Goal: Task Accomplishment & Management: Manage account settings

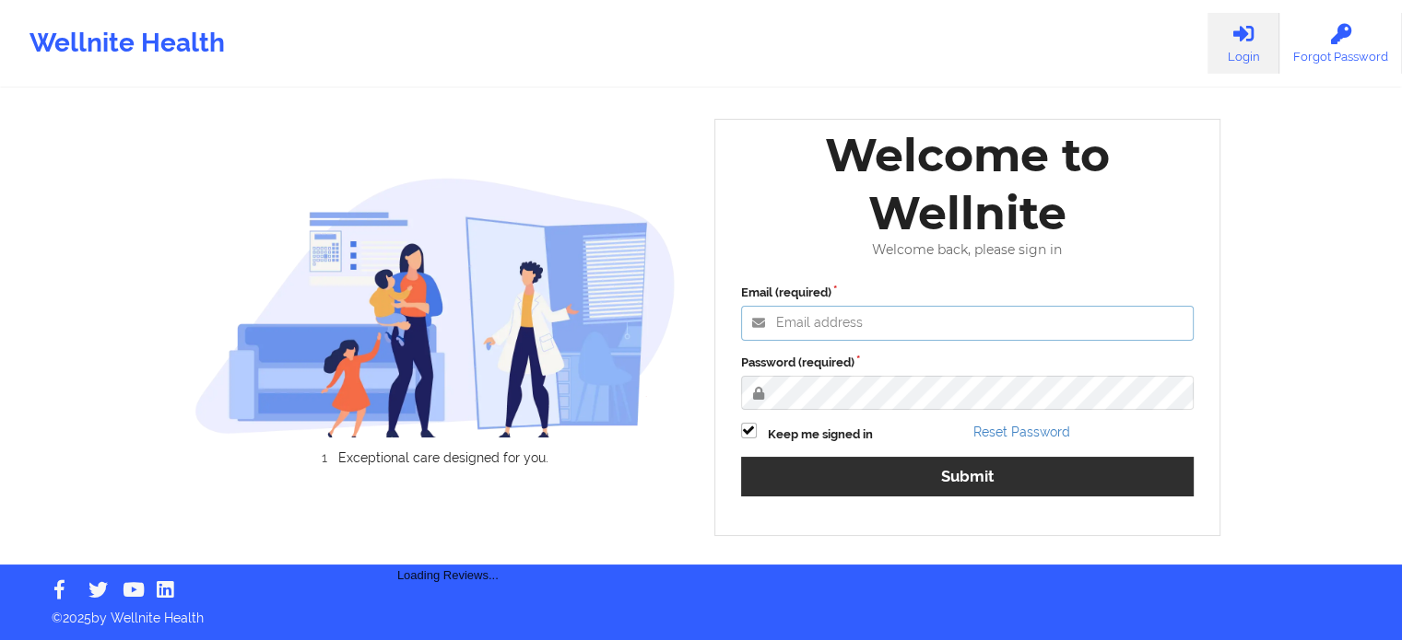
type input "[PERSON_NAME][EMAIL_ADDRESS][PERSON_NAME][DOMAIN_NAME]"
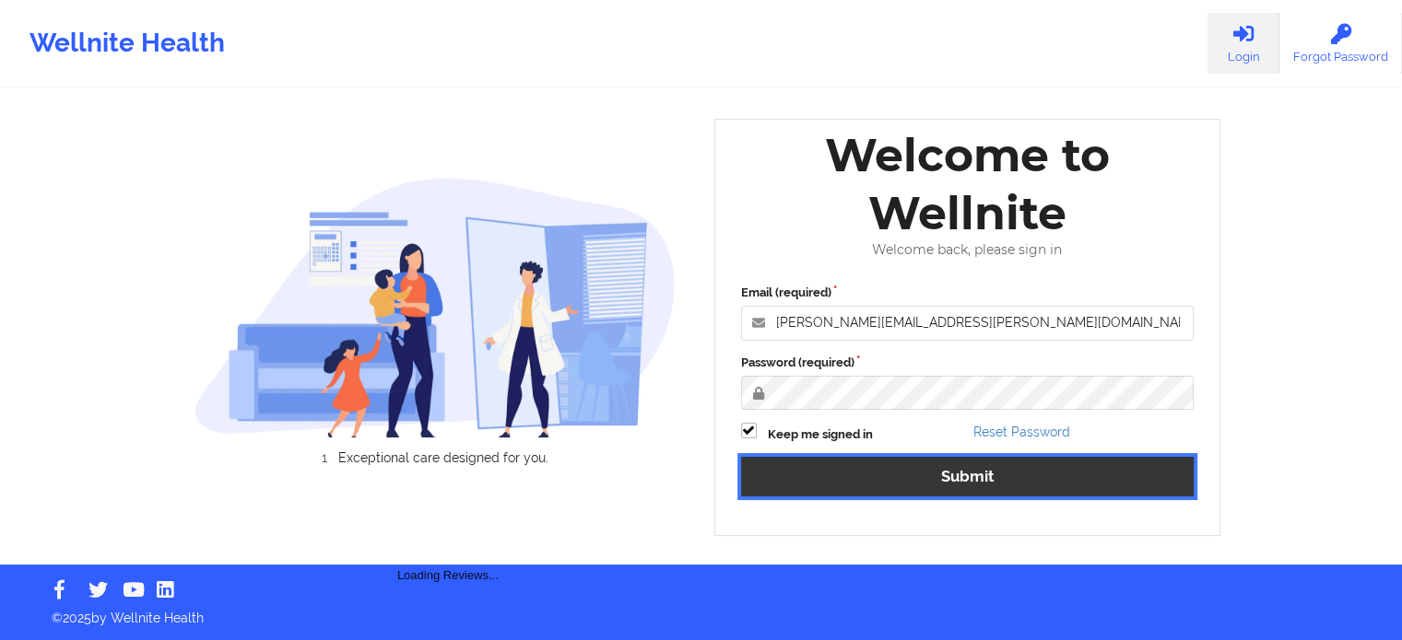
click at [953, 477] on button "Submit" at bounding box center [967, 477] width 453 height 40
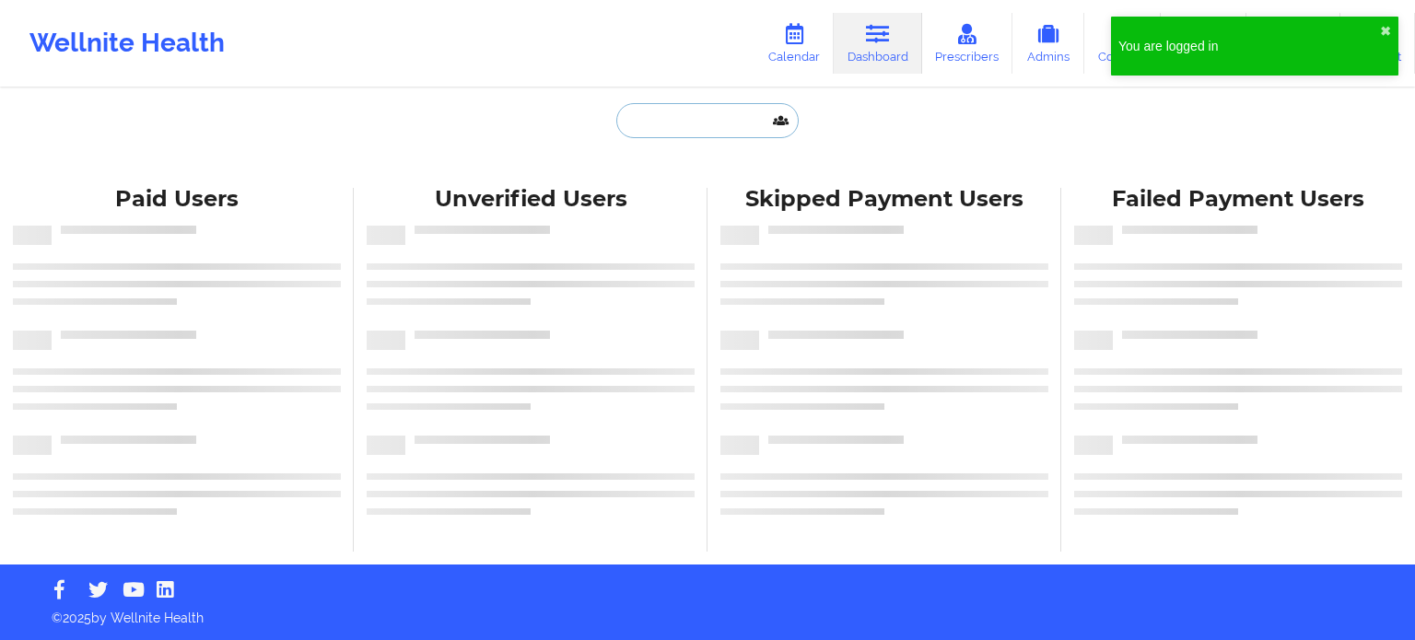
click at [718, 123] on input "text" at bounding box center [707, 120] width 182 height 35
paste input "[EMAIL_ADDRESS][DOMAIN_NAME]"
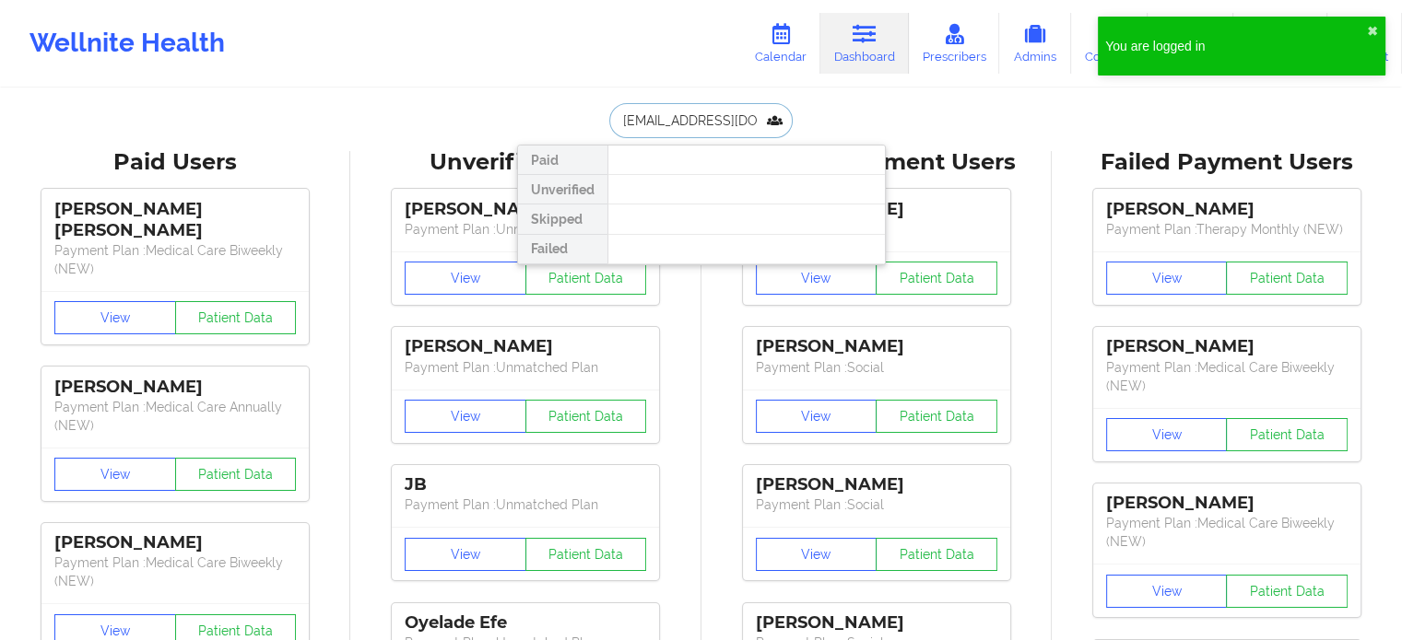
drag, startPoint x: 765, startPoint y: 120, endPoint x: 244, endPoint y: 71, distance: 522.9
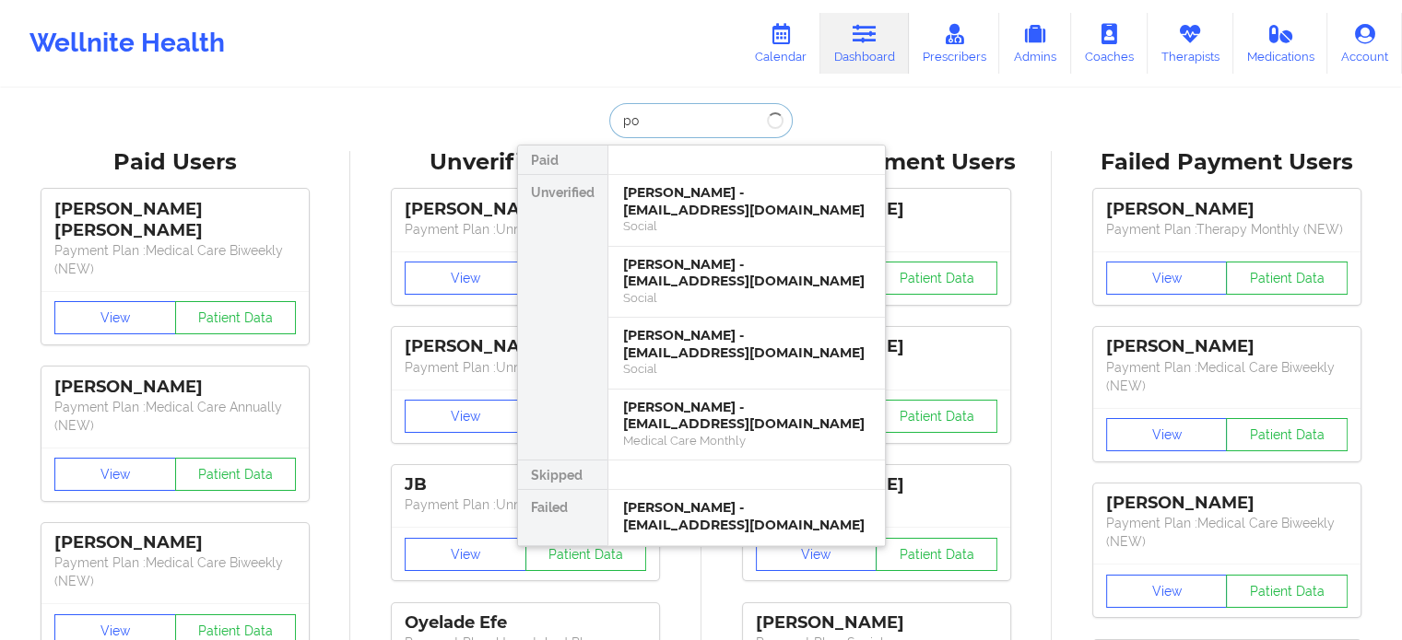
type input "p"
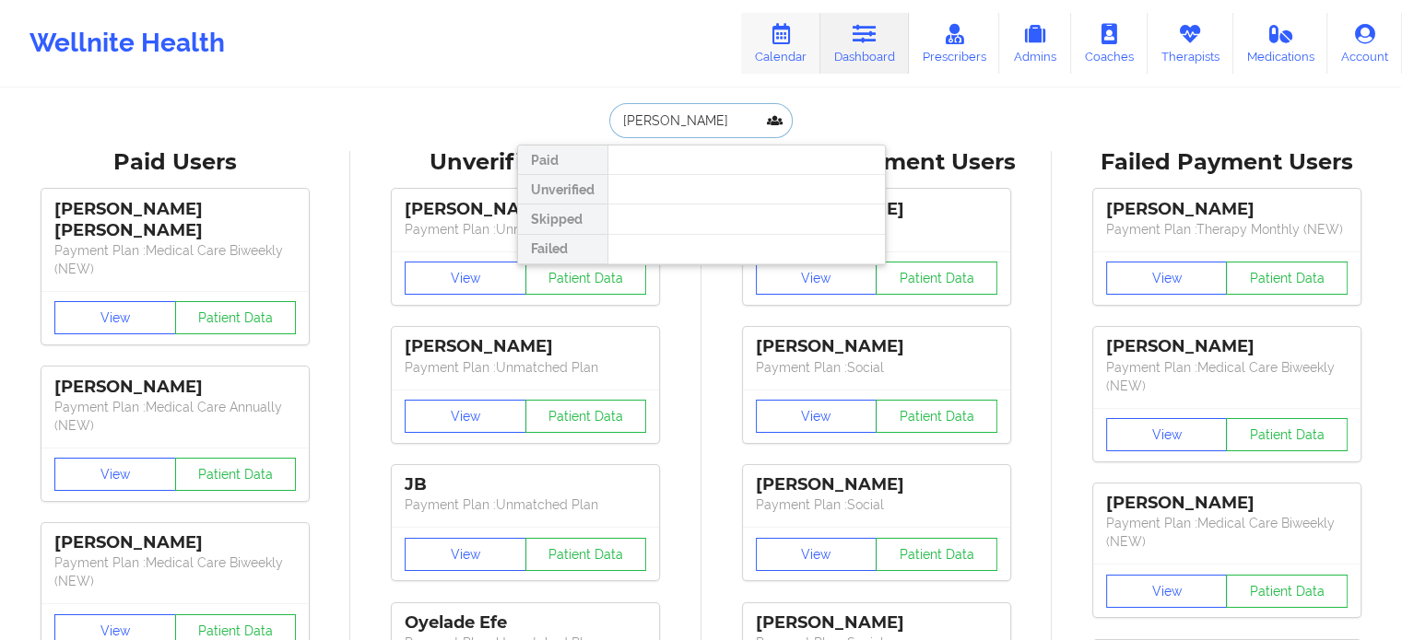
type input "[PERSON_NAME]"
click at [797, 40] on link "Calendar" at bounding box center [780, 43] width 79 height 61
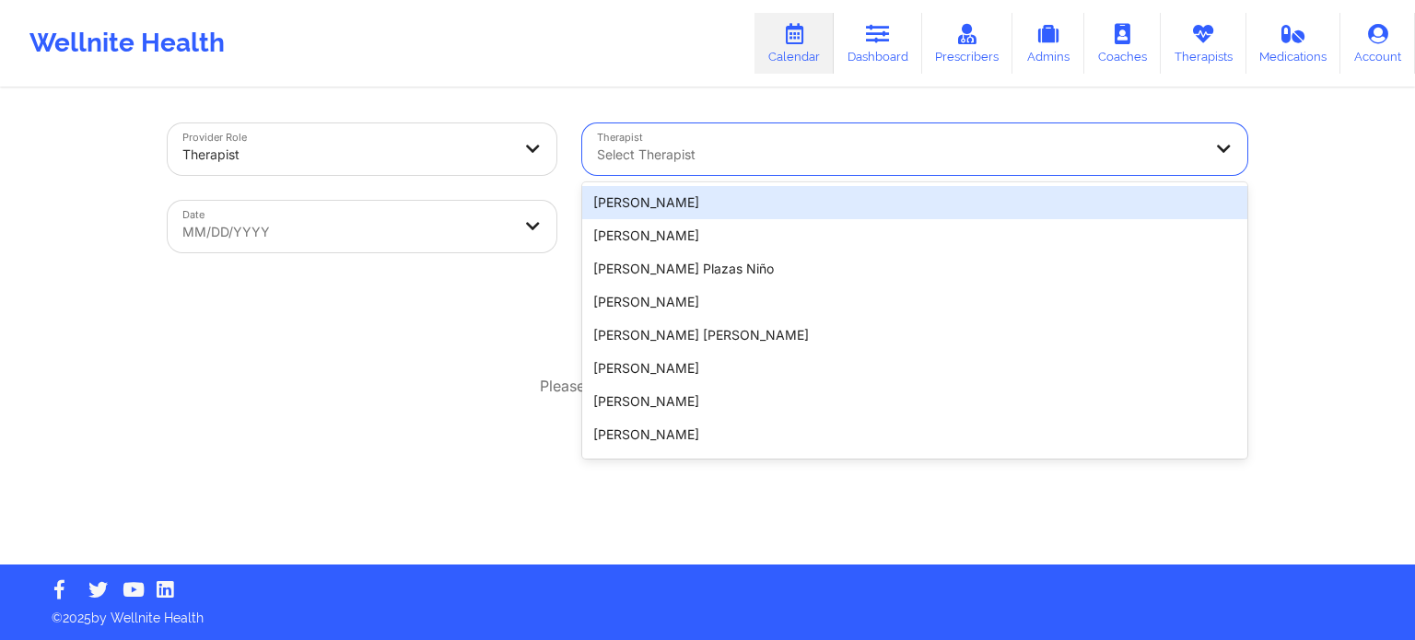
click at [737, 140] on div "Select Therapist" at bounding box center [892, 149] width 621 height 52
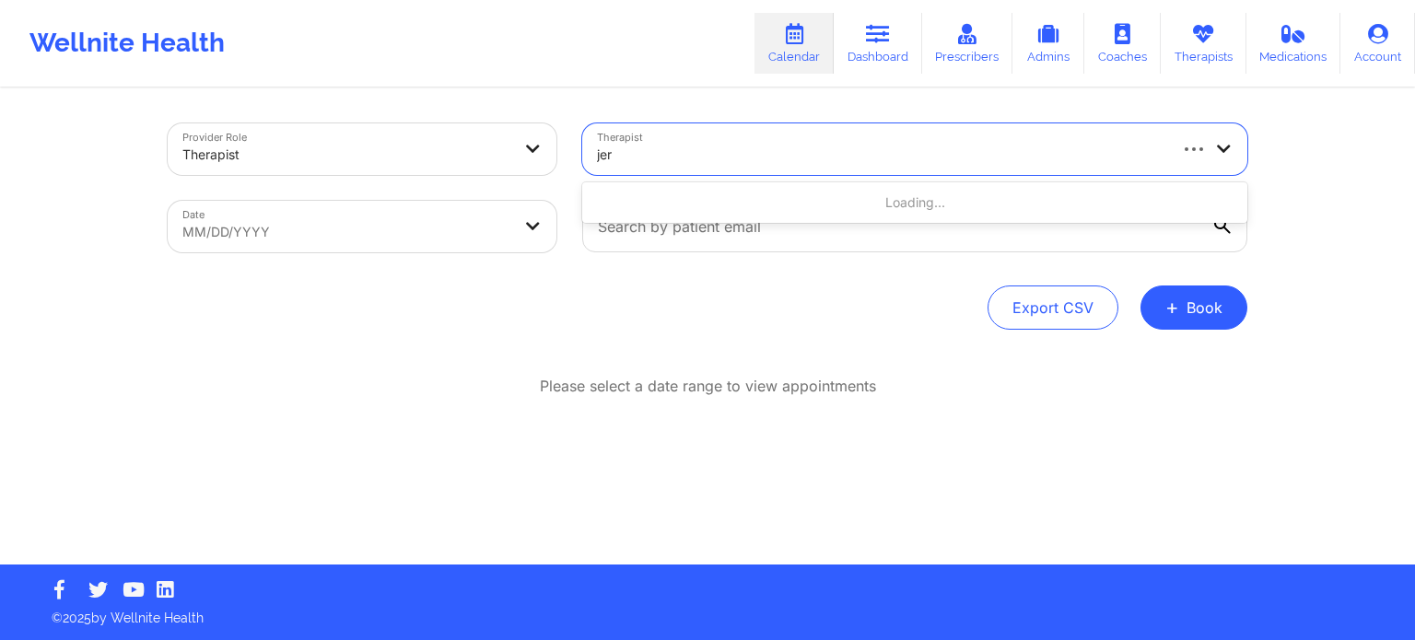
type input "[PERSON_NAME]"
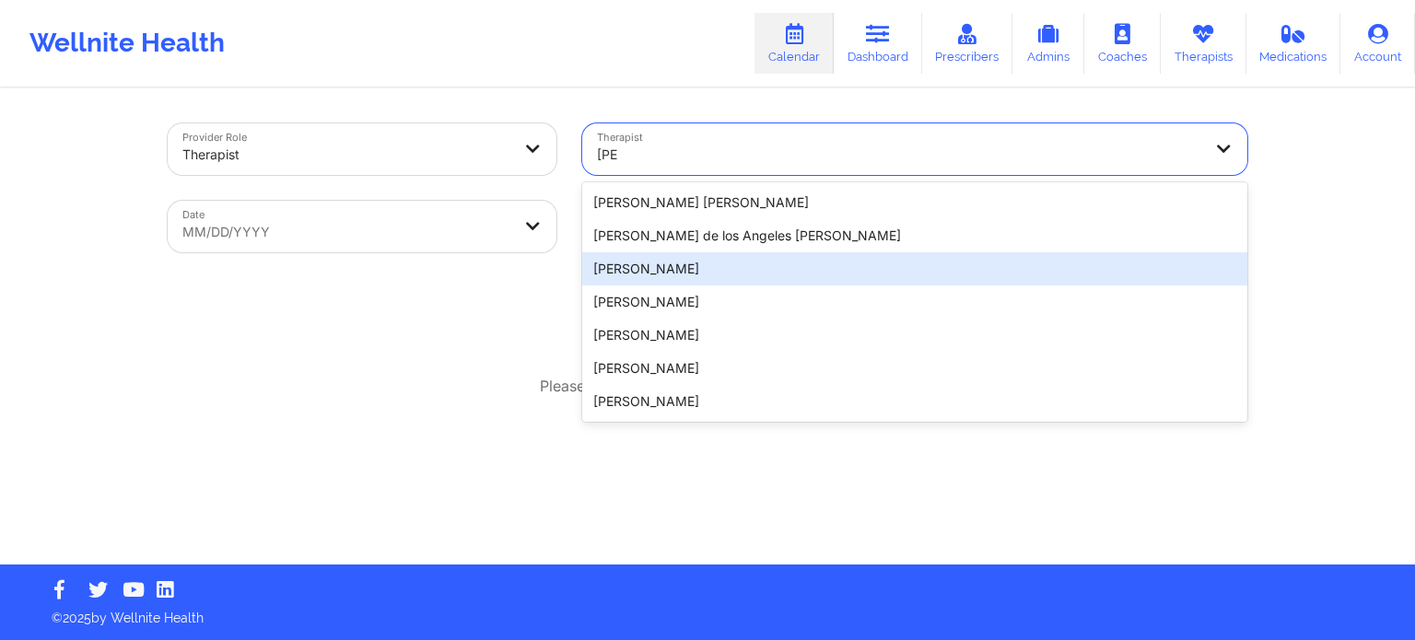
click at [708, 264] on div "[PERSON_NAME]" at bounding box center [914, 268] width 665 height 33
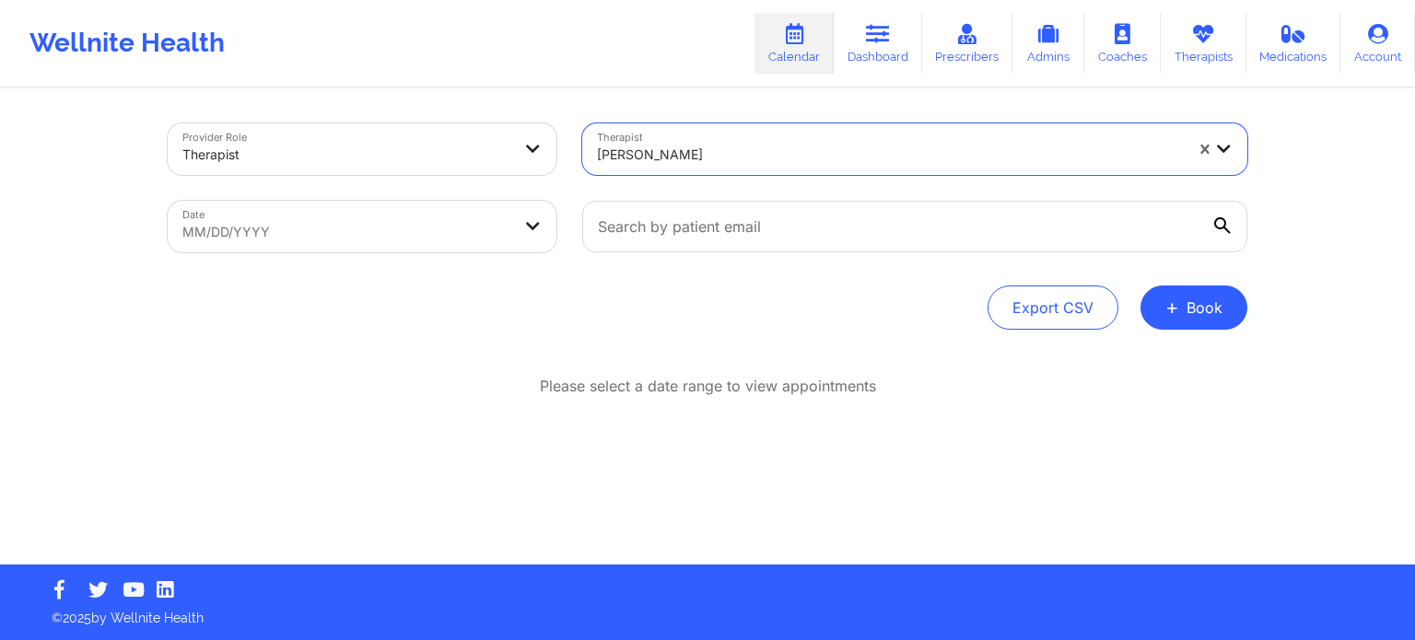
click at [413, 235] on body "Wellnite Health Calendar Dashboard Prescribers Admins Coaches Therapists Medica…" at bounding box center [707, 320] width 1415 height 640
select select "2025-8"
select select "2025-9"
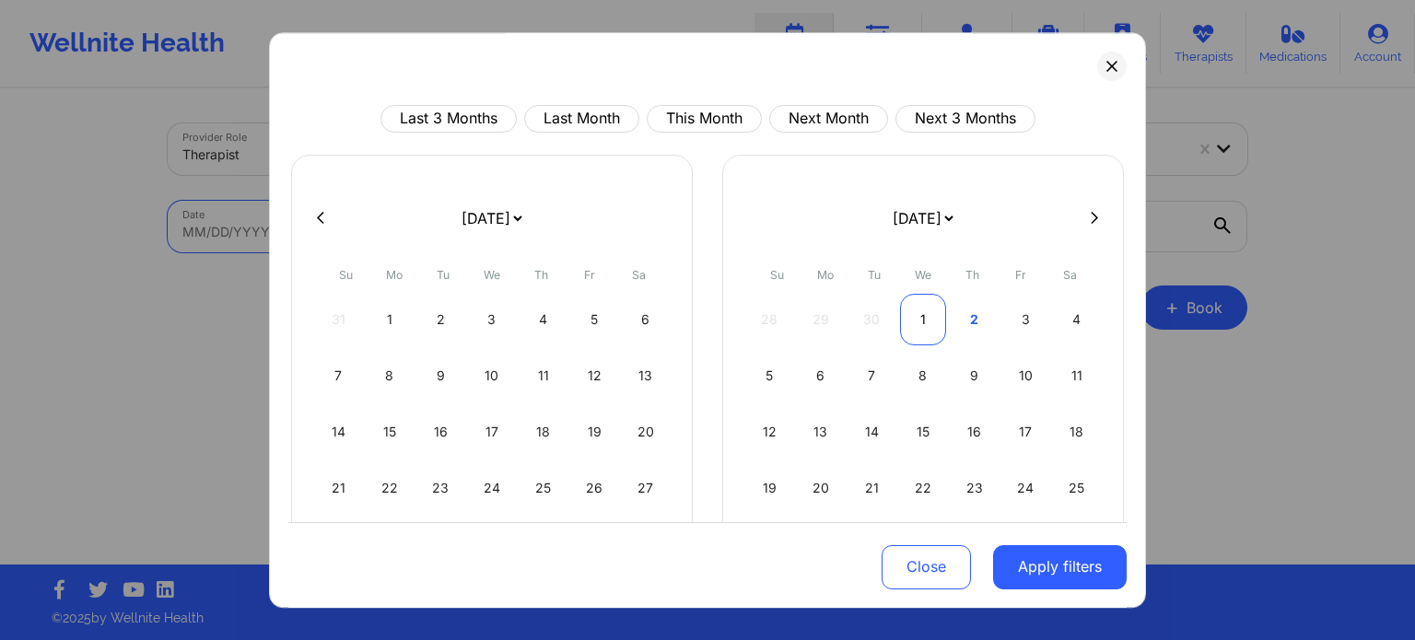
click at [914, 325] on div "1" at bounding box center [923, 320] width 47 height 52
select select "2025-9"
select select "2025-10"
select select "2025-9"
select select "2025-10"
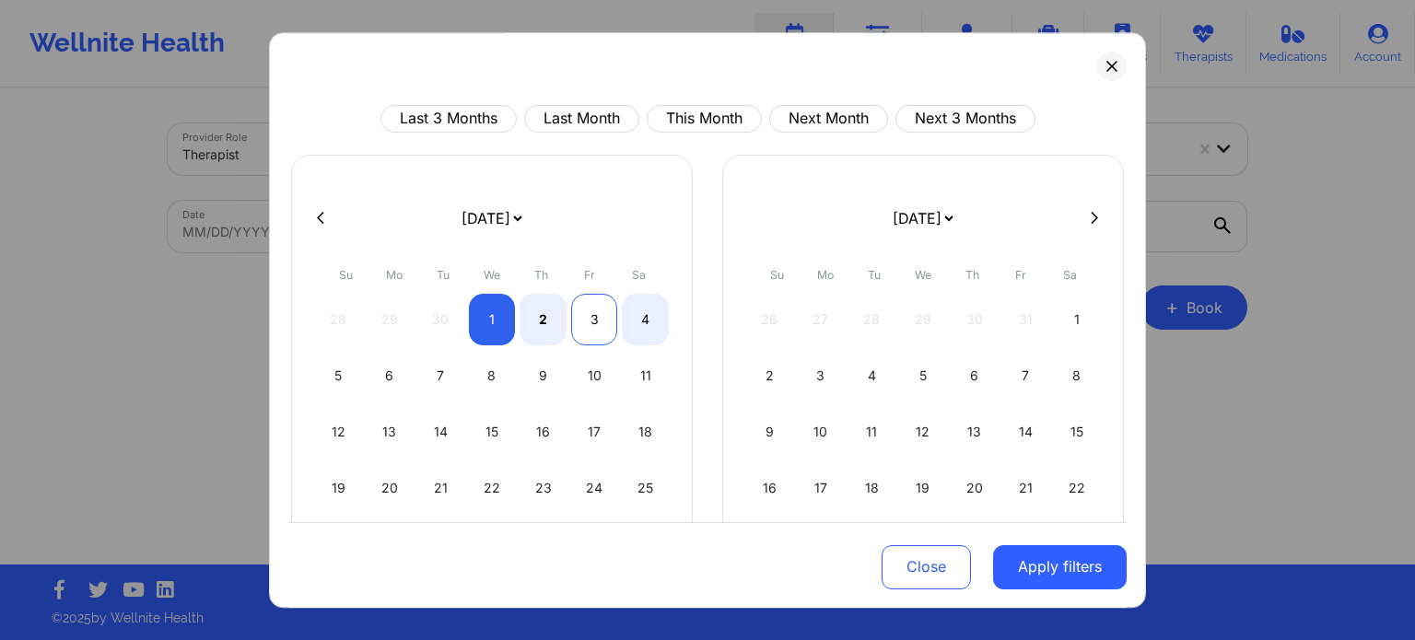
select select "2025-9"
select select "2025-10"
click at [597, 316] on div "3" at bounding box center [594, 320] width 47 height 52
select select "2025-9"
select select "2025-10"
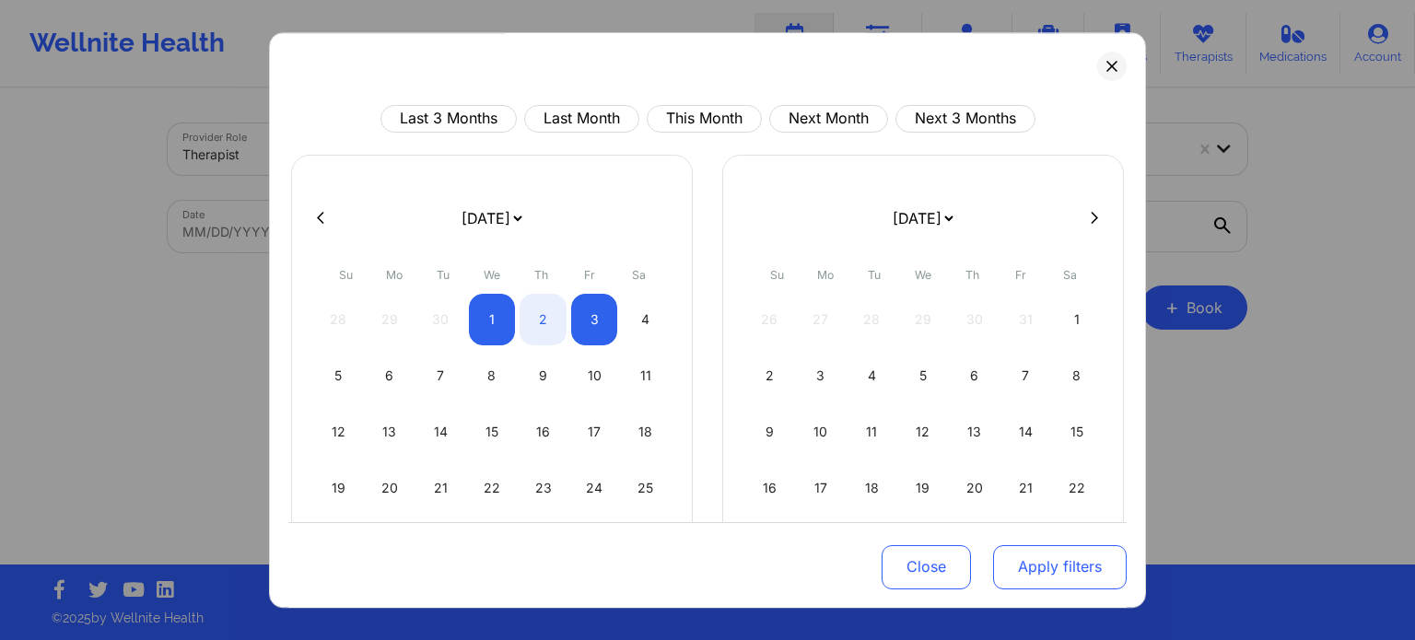
click at [1030, 552] on button "Apply filters" at bounding box center [1060, 567] width 134 height 44
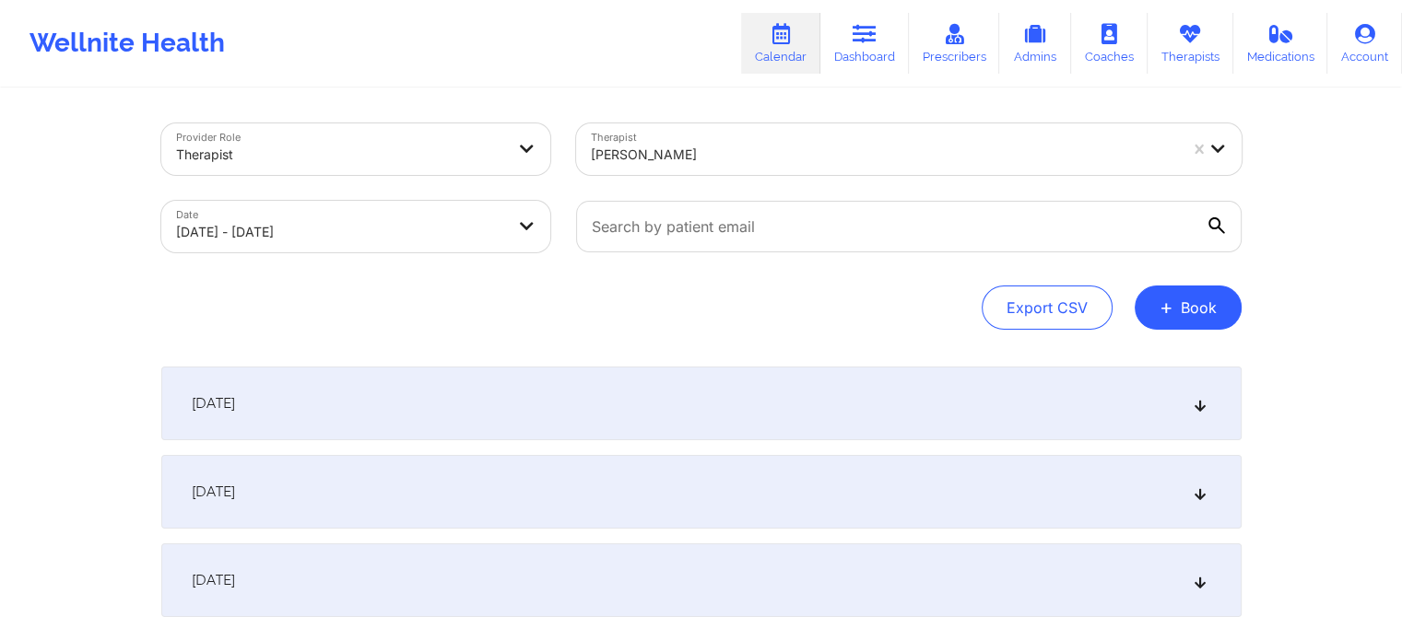
click at [428, 376] on div "[DATE]" at bounding box center [701, 404] width 1080 height 74
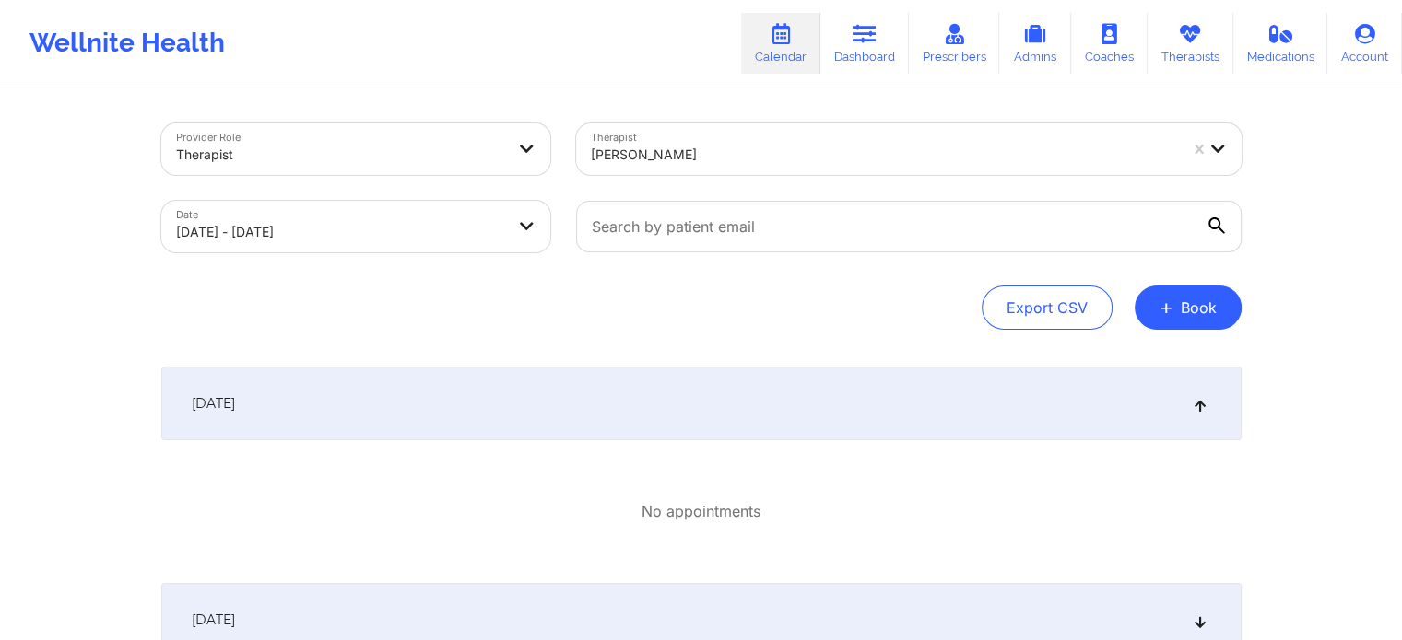
click at [431, 387] on div "[DATE]" at bounding box center [701, 404] width 1080 height 74
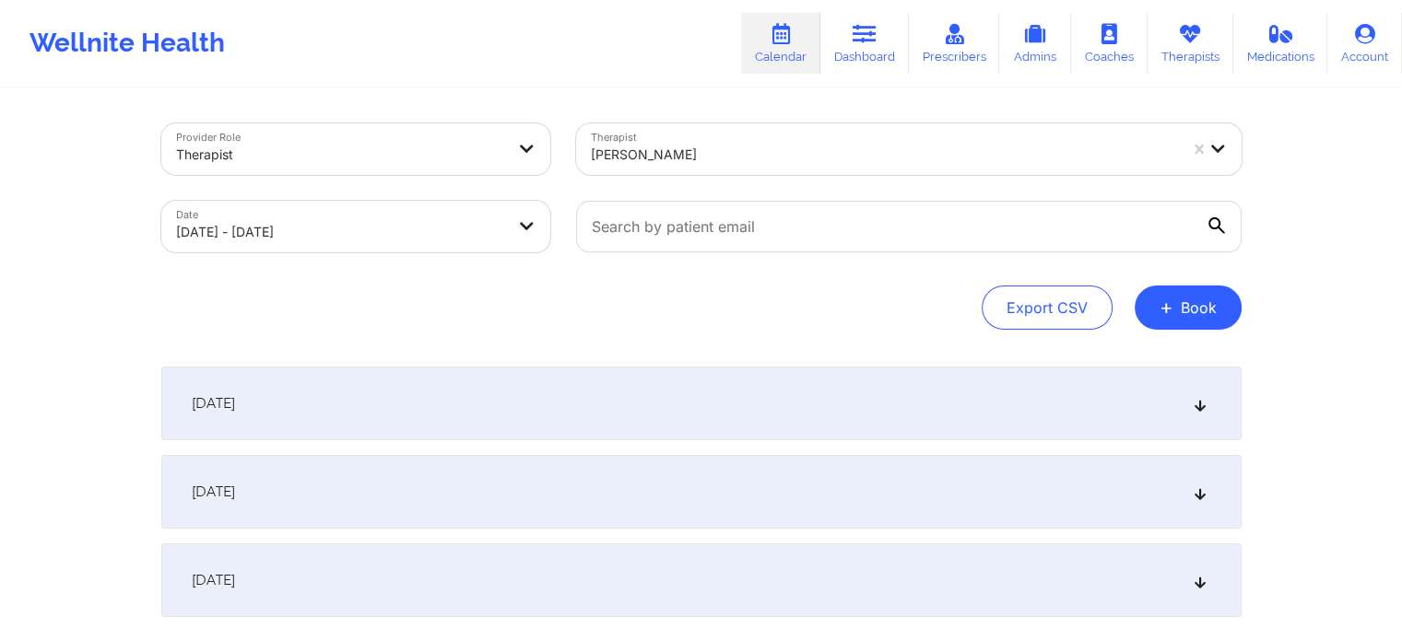
scroll to position [92, 0]
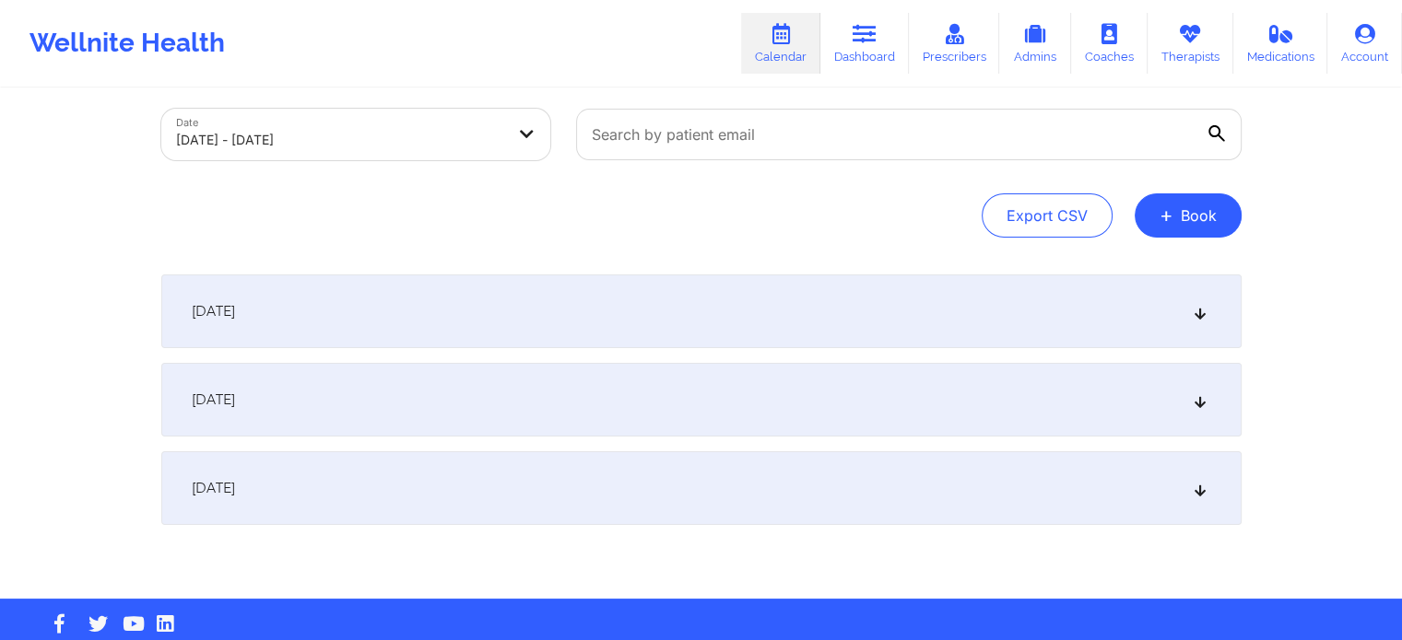
click at [431, 405] on div "[DATE]" at bounding box center [701, 400] width 1080 height 74
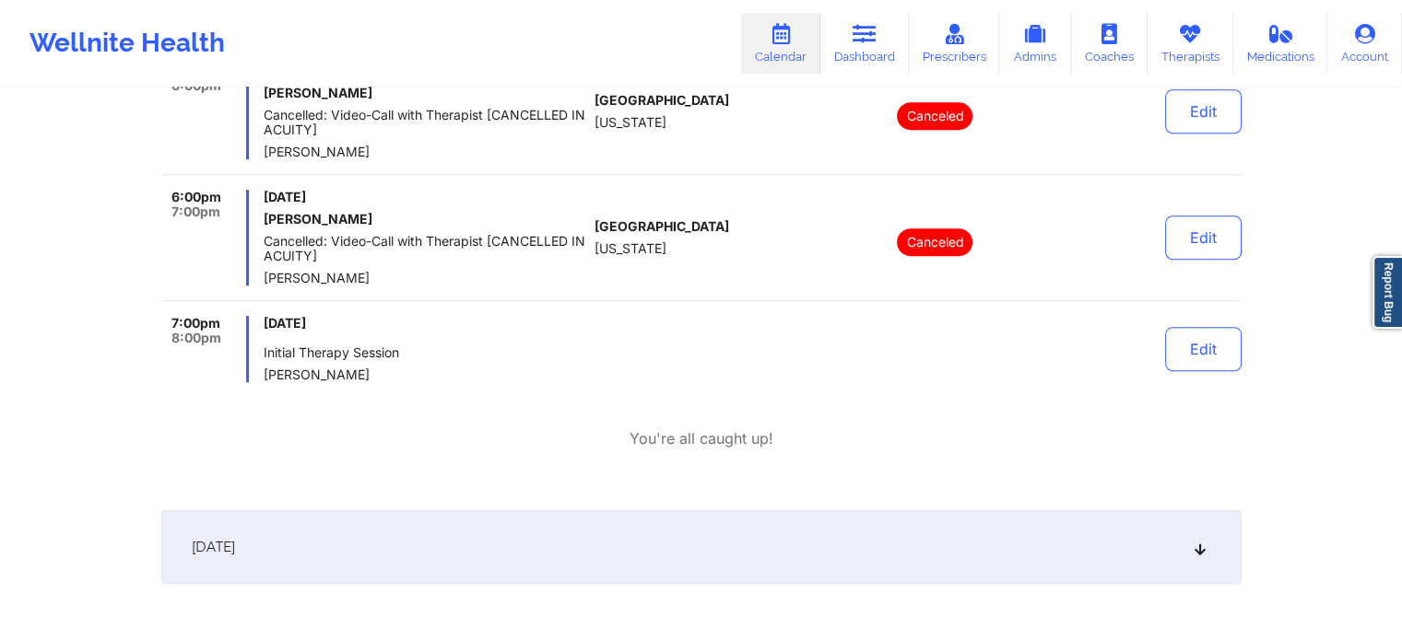
scroll to position [829, 0]
click at [1212, 357] on button "Edit" at bounding box center [1203, 349] width 76 height 44
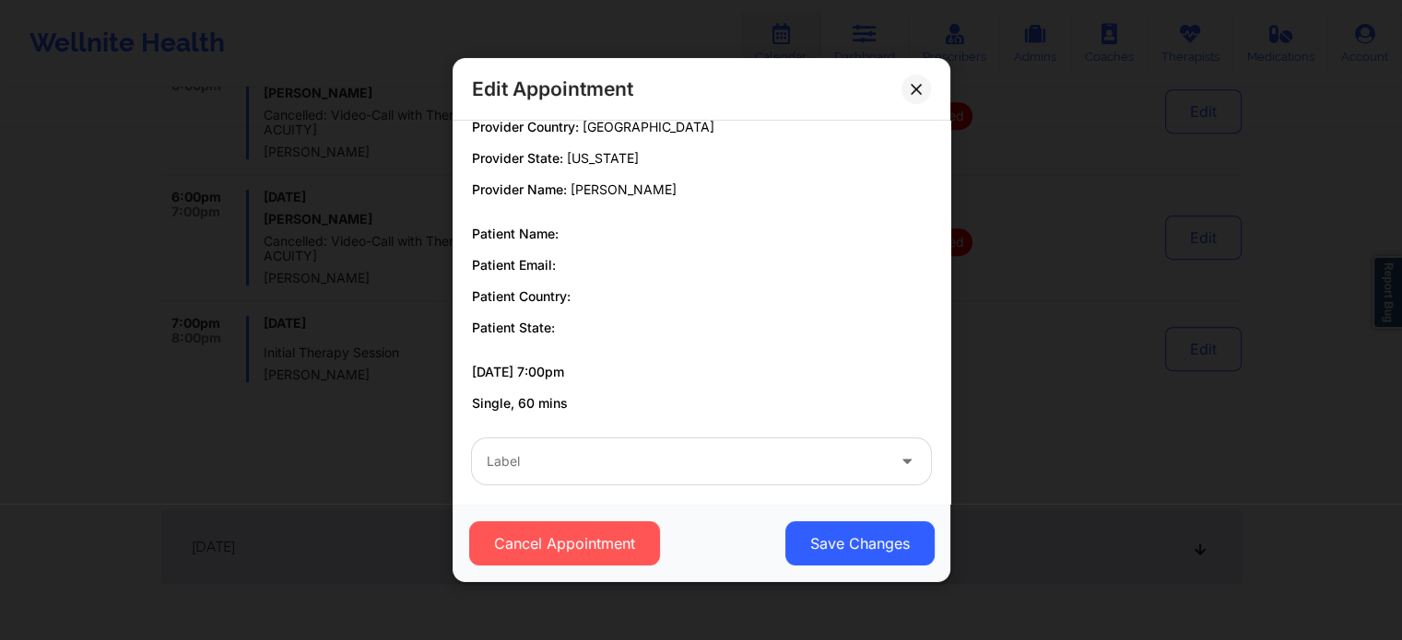
scroll to position [34, 0]
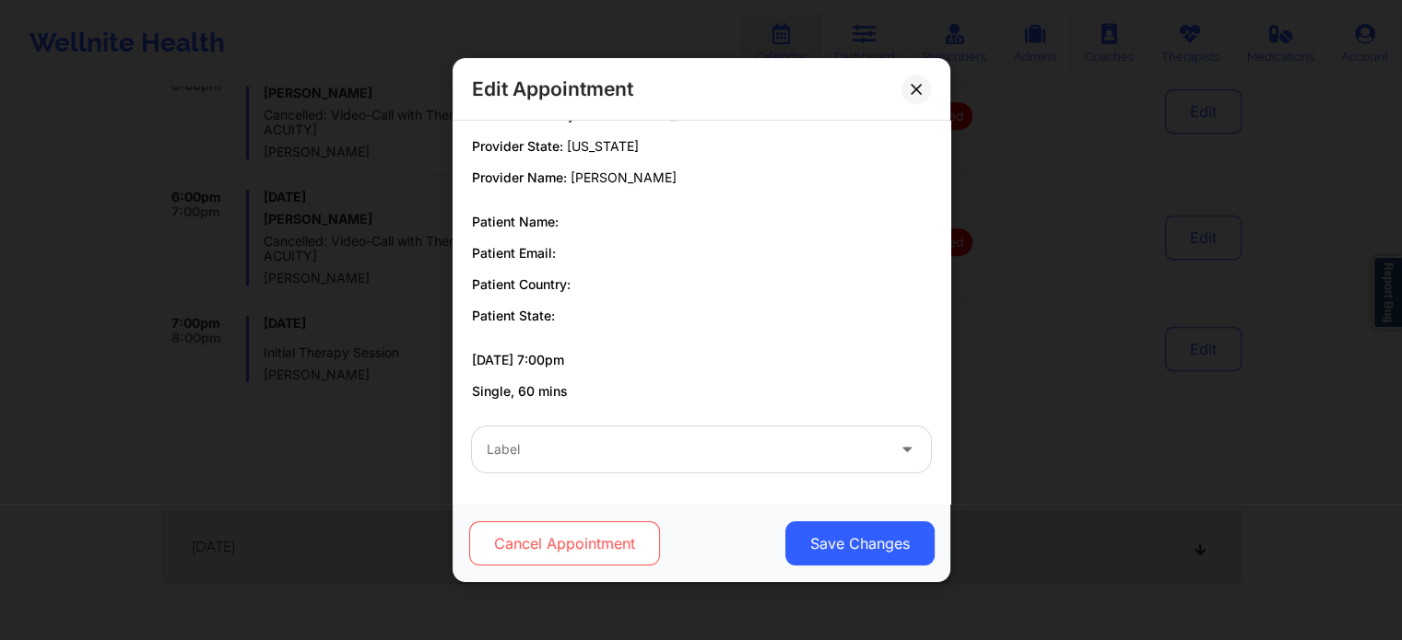
click at [611, 554] on button "Cancel Appointment" at bounding box center [563, 544] width 191 height 44
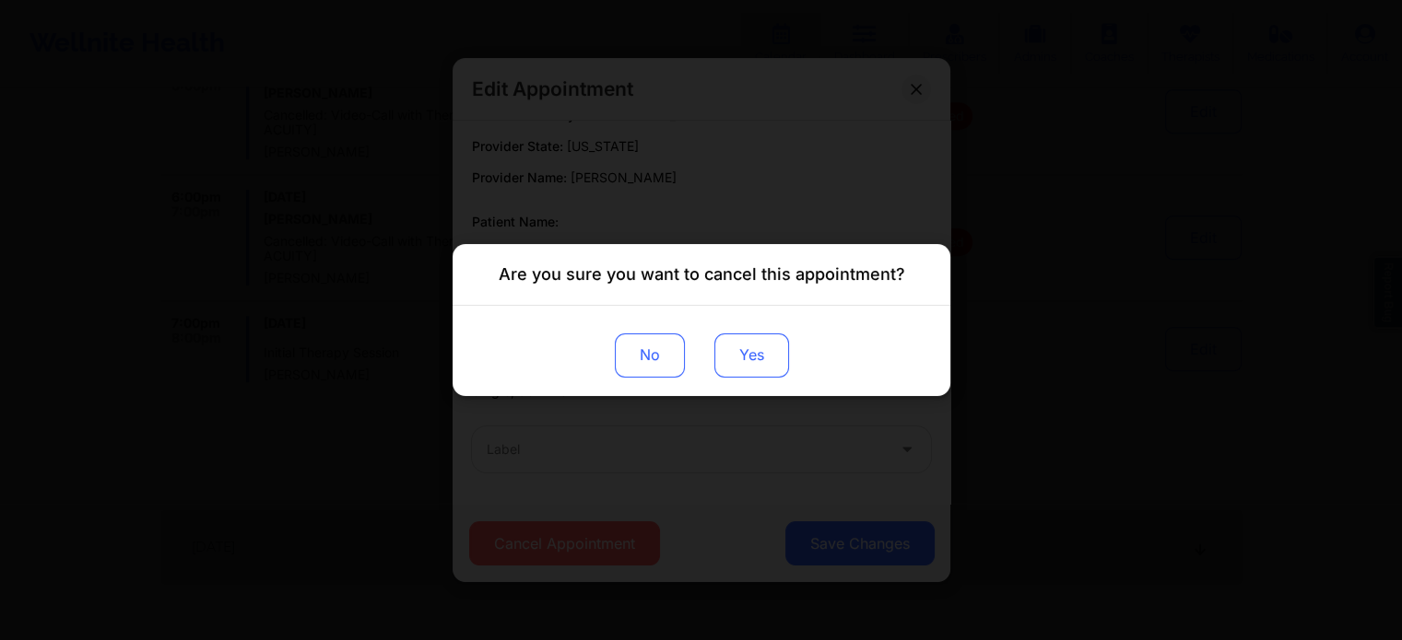
click at [749, 361] on button "Yes" at bounding box center [750, 356] width 75 height 44
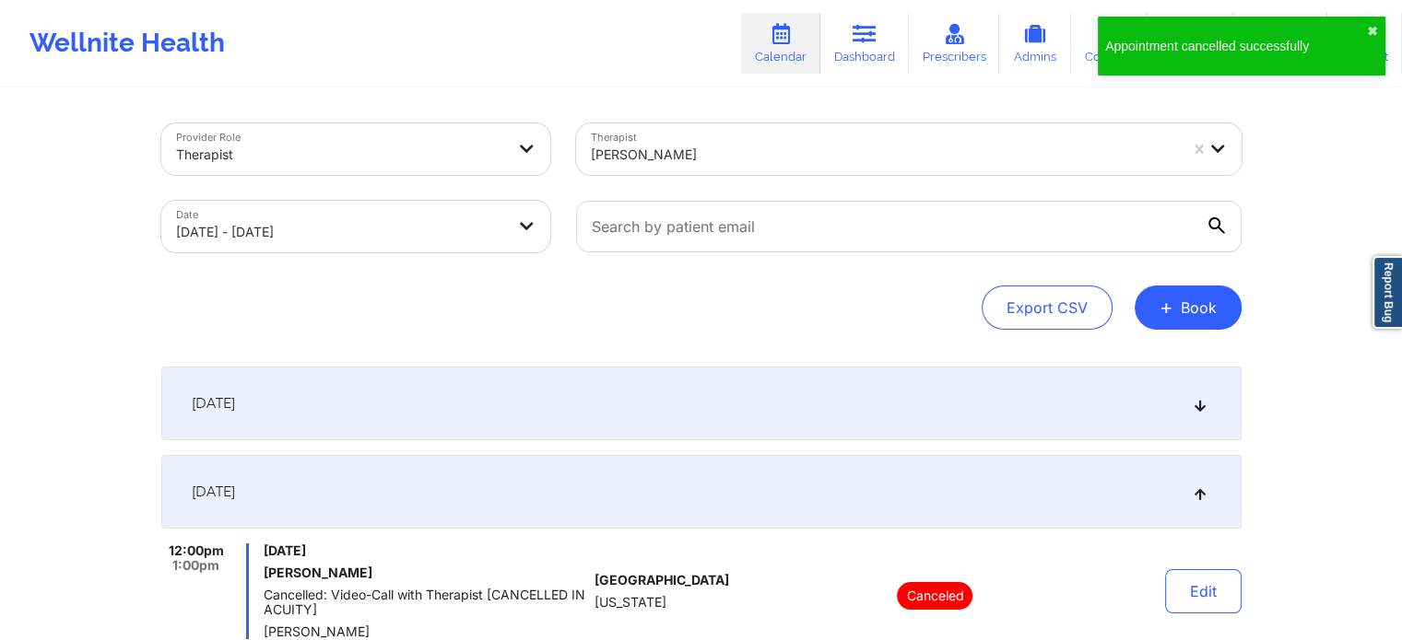
scroll to position [0, 0]
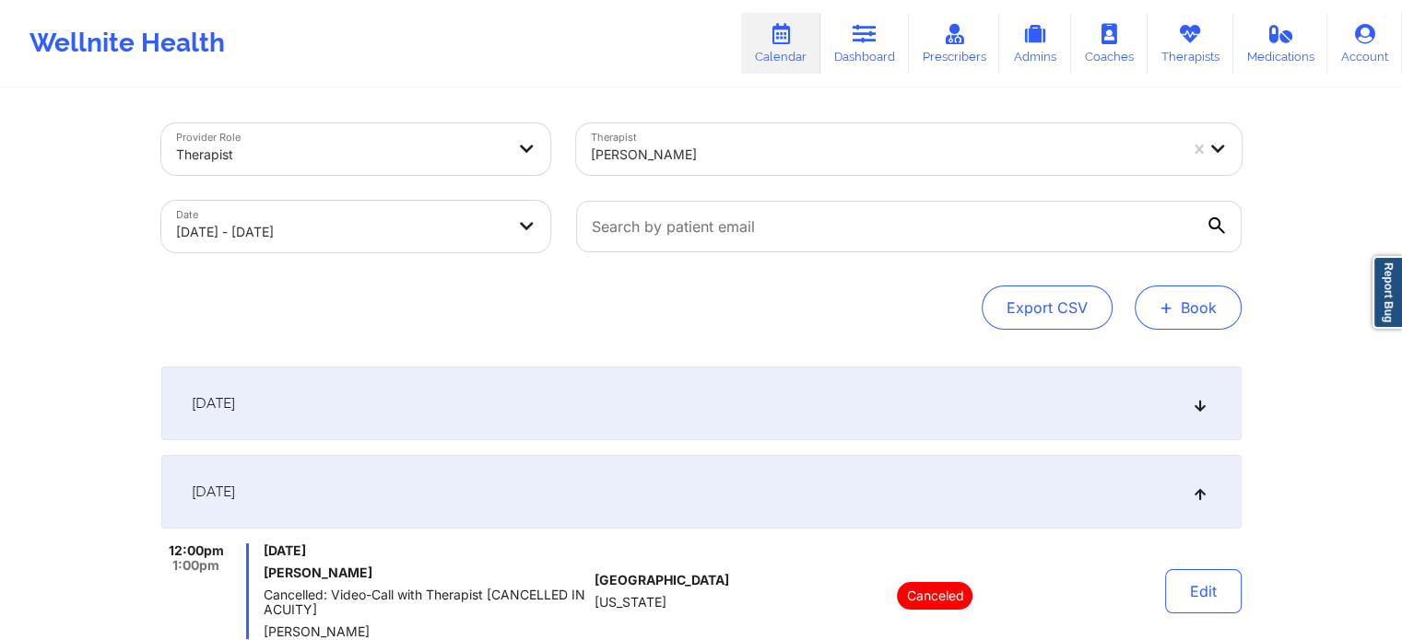
click at [1186, 298] on button "+ Book" at bounding box center [1187, 308] width 107 height 44
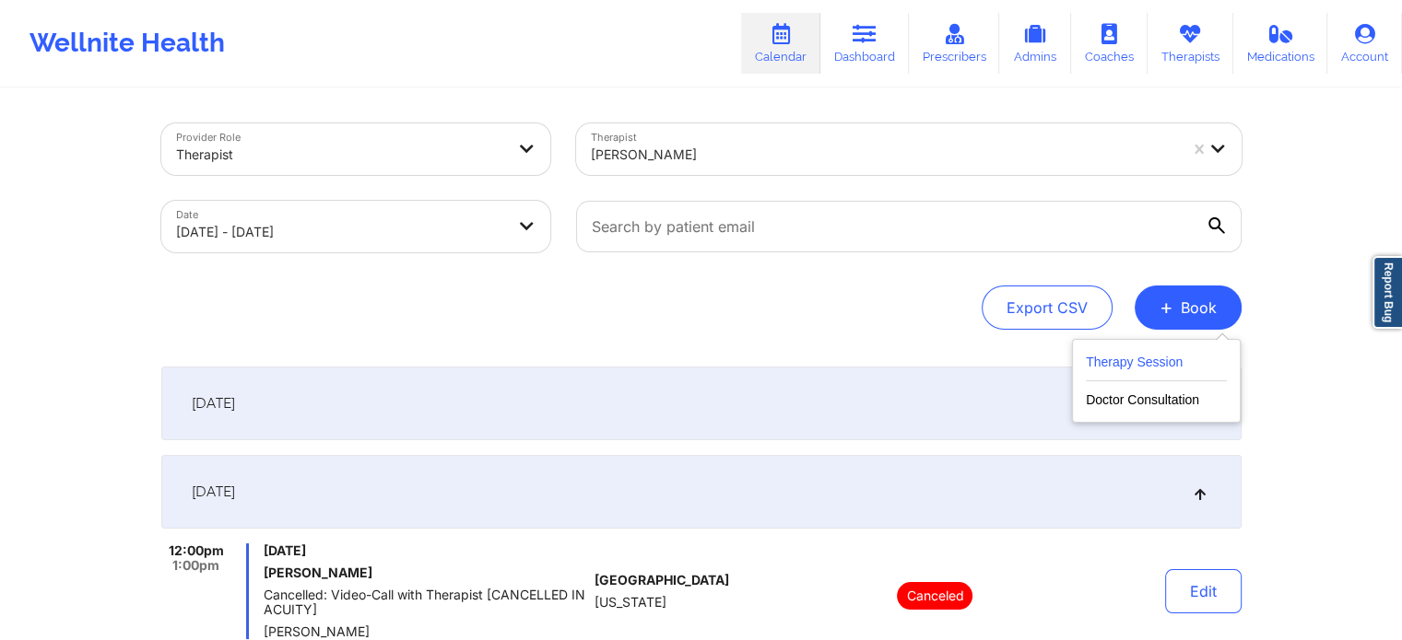
click at [1150, 352] on button "Therapy Session" at bounding box center [1156, 366] width 141 height 30
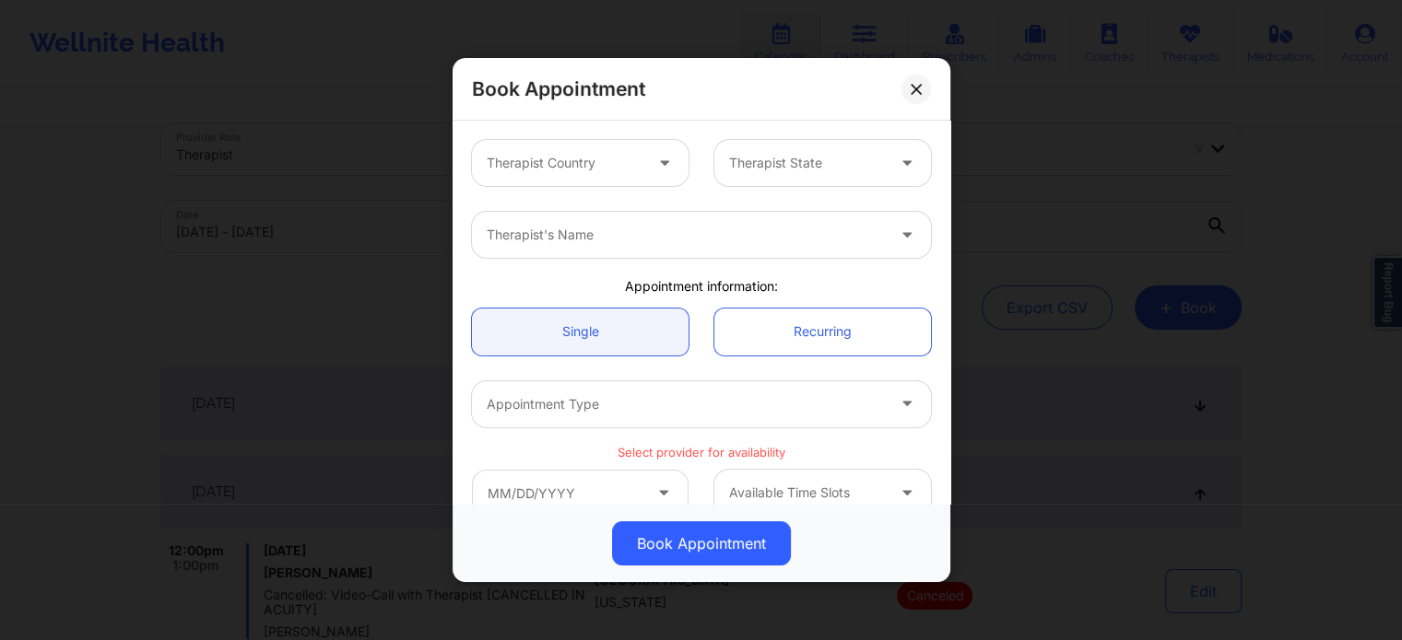
click at [565, 165] on div at bounding box center [565, 163] width 156 height 22
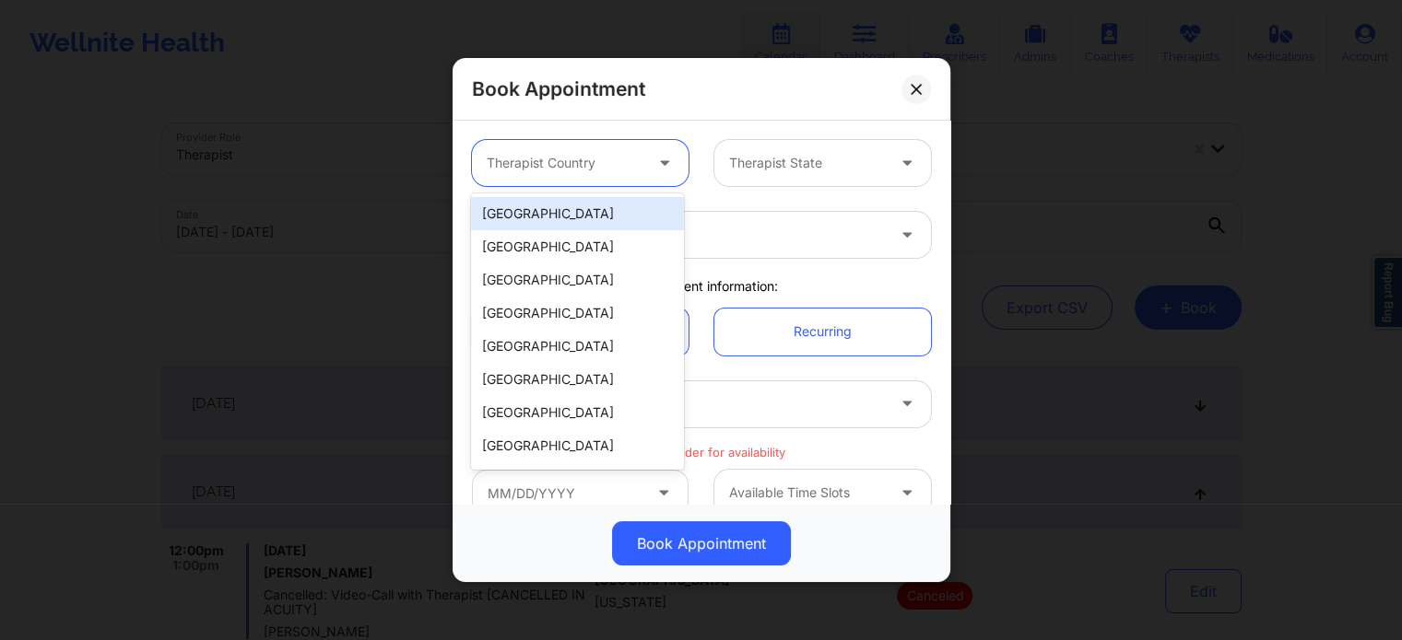
click at [575, 213] on div "[GEOGRAPHIC_DATA]" at bounding box center [577, 213] width 212 height 33
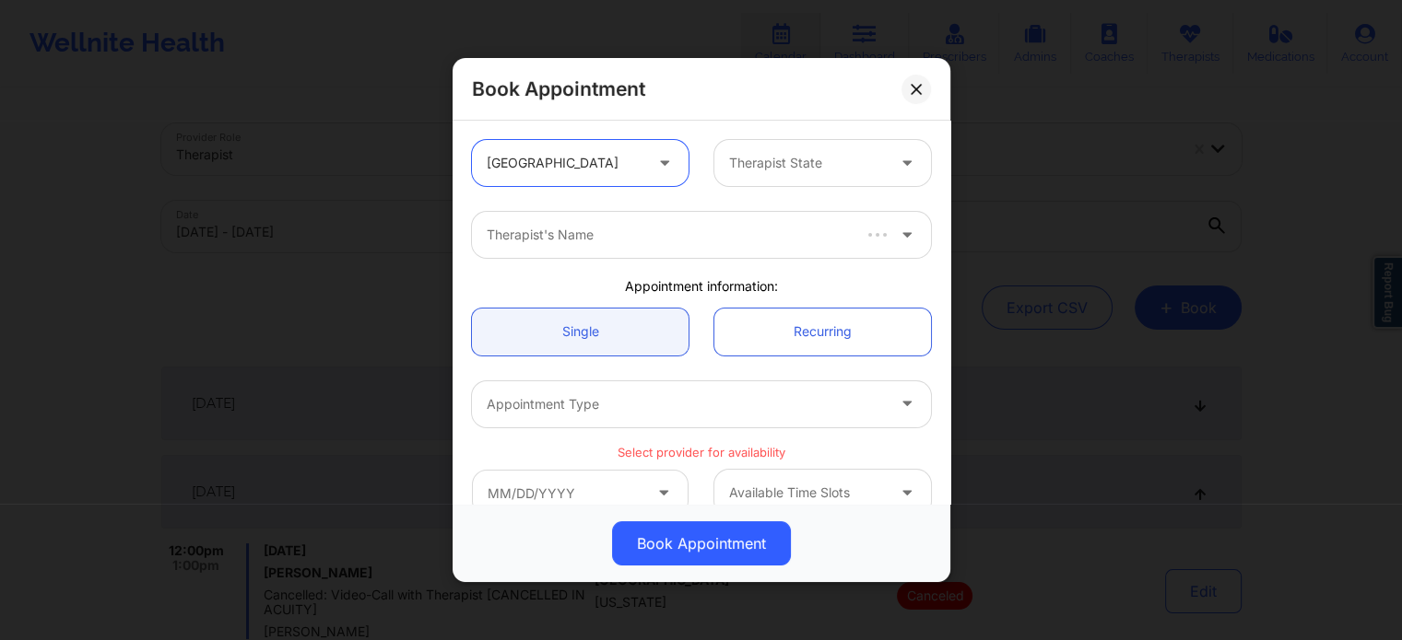
click at [786, 161] on div at bounding box center [807, 163] width 156 height 22
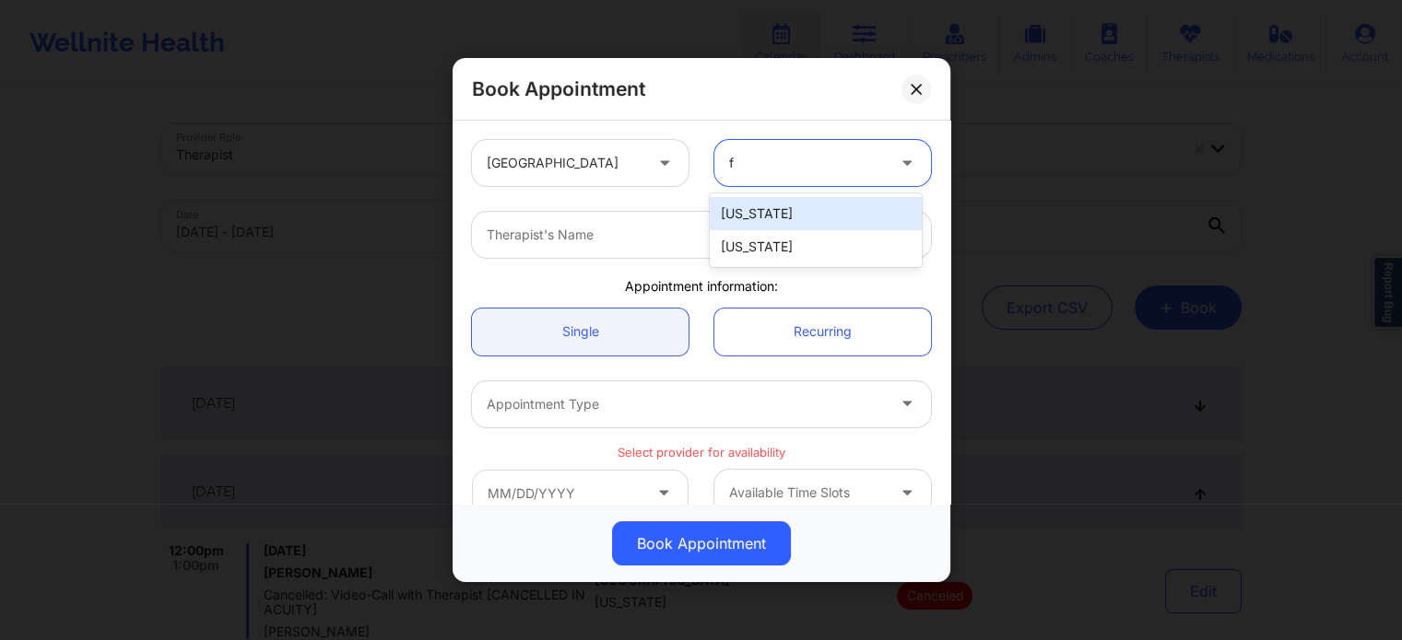
type input "fl"
click at [759, 211] on div "[US_STATE]" at bounding box center [816, 213] width 212 height 33
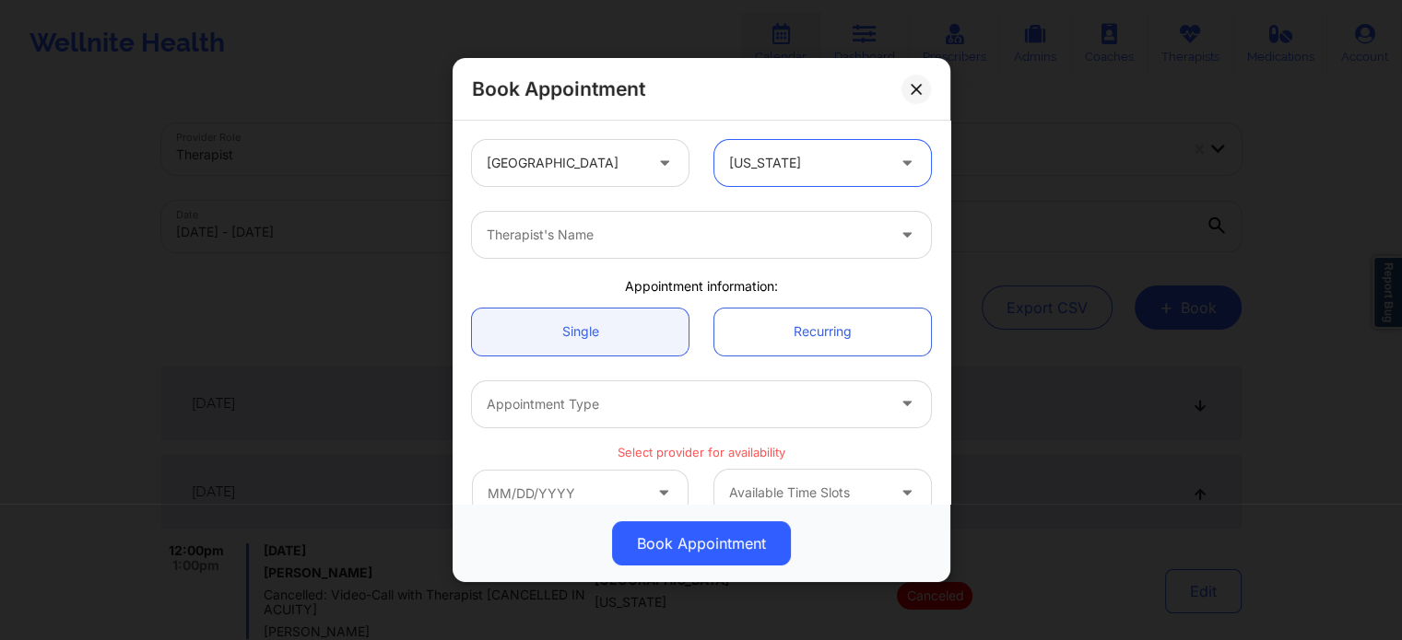
click at [678, 228] on div at bounding box center [686, 235] width 398 height 22
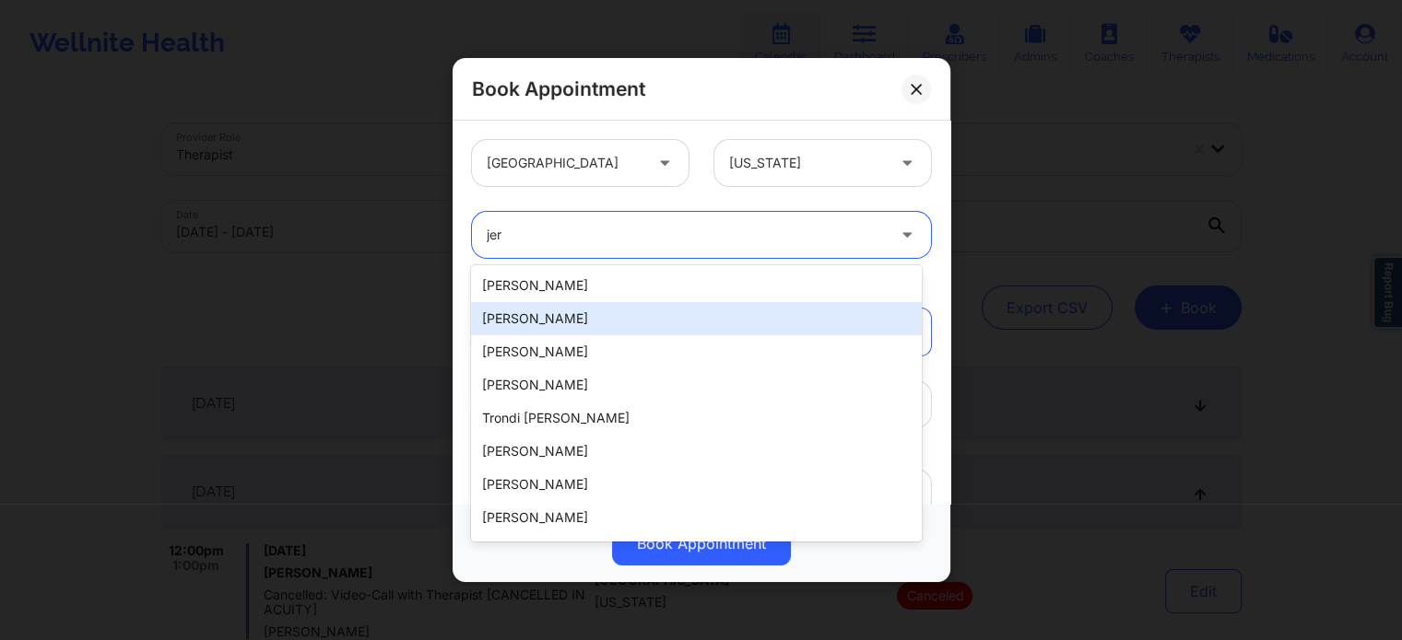
type input "[PERSON_NAME]"
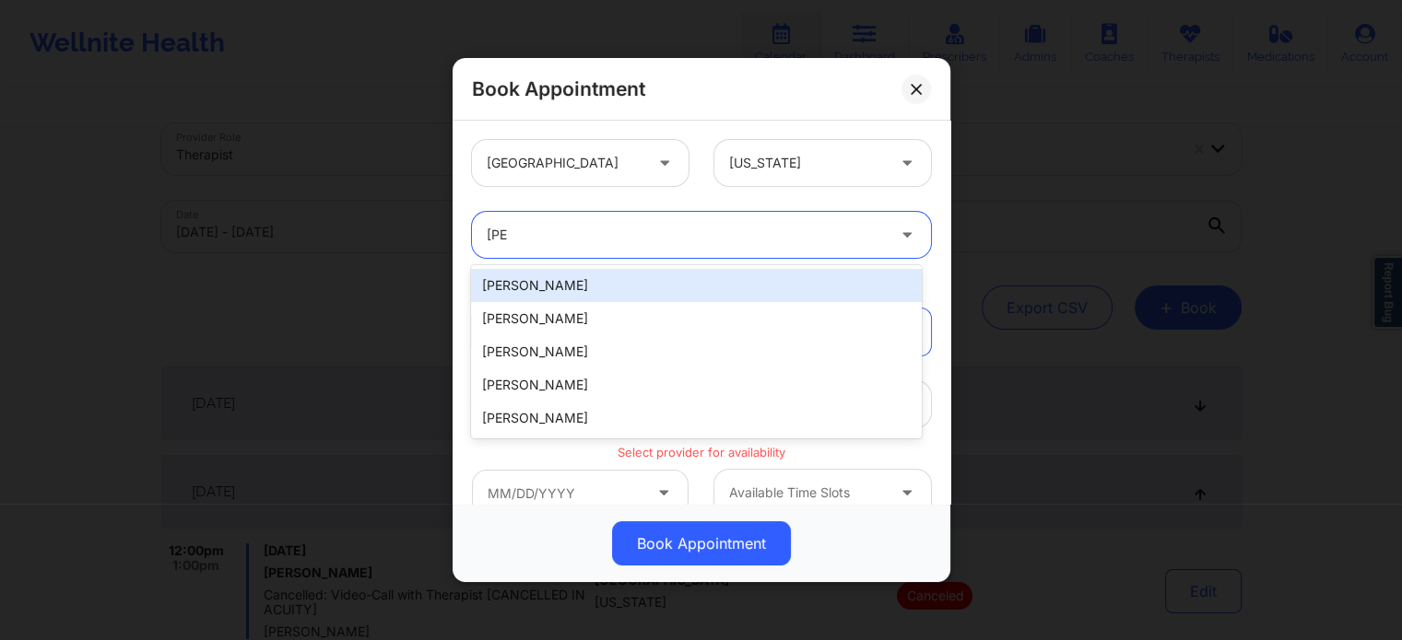
click at [644, 279] on div "[PERSON_NAME]" at bounding box center [696, 285] width 450 height 33
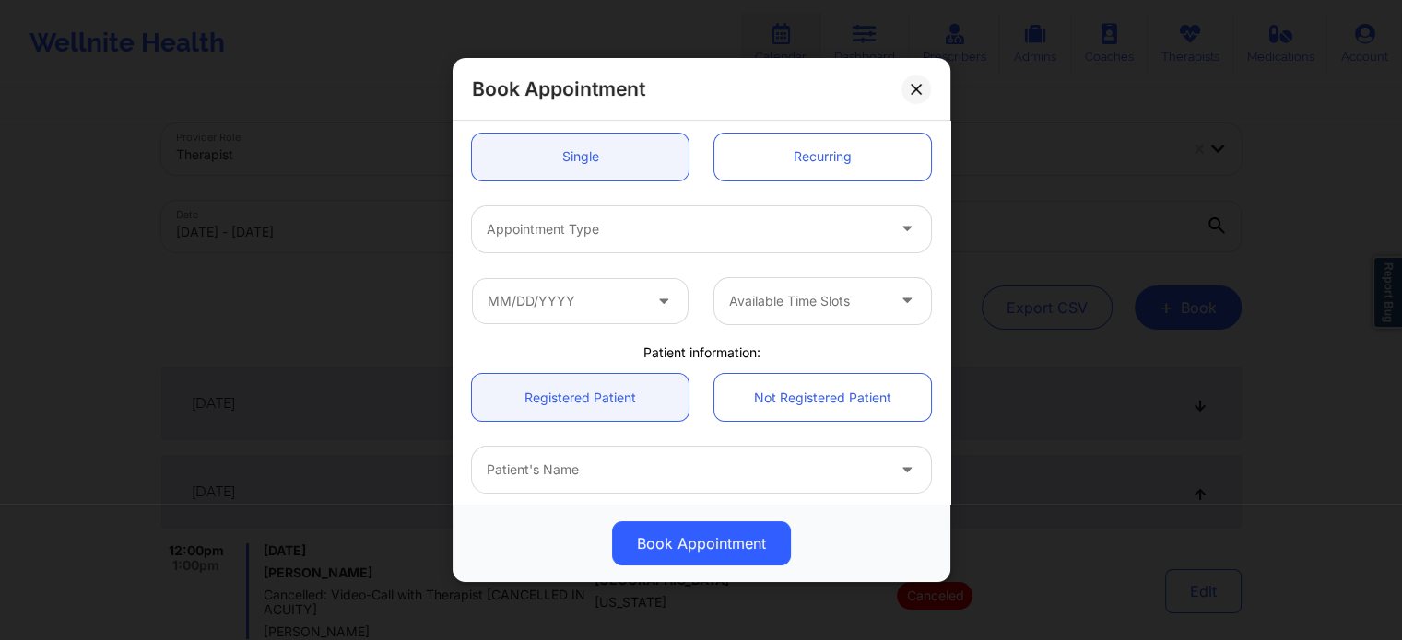
scroll to position [184, 0]
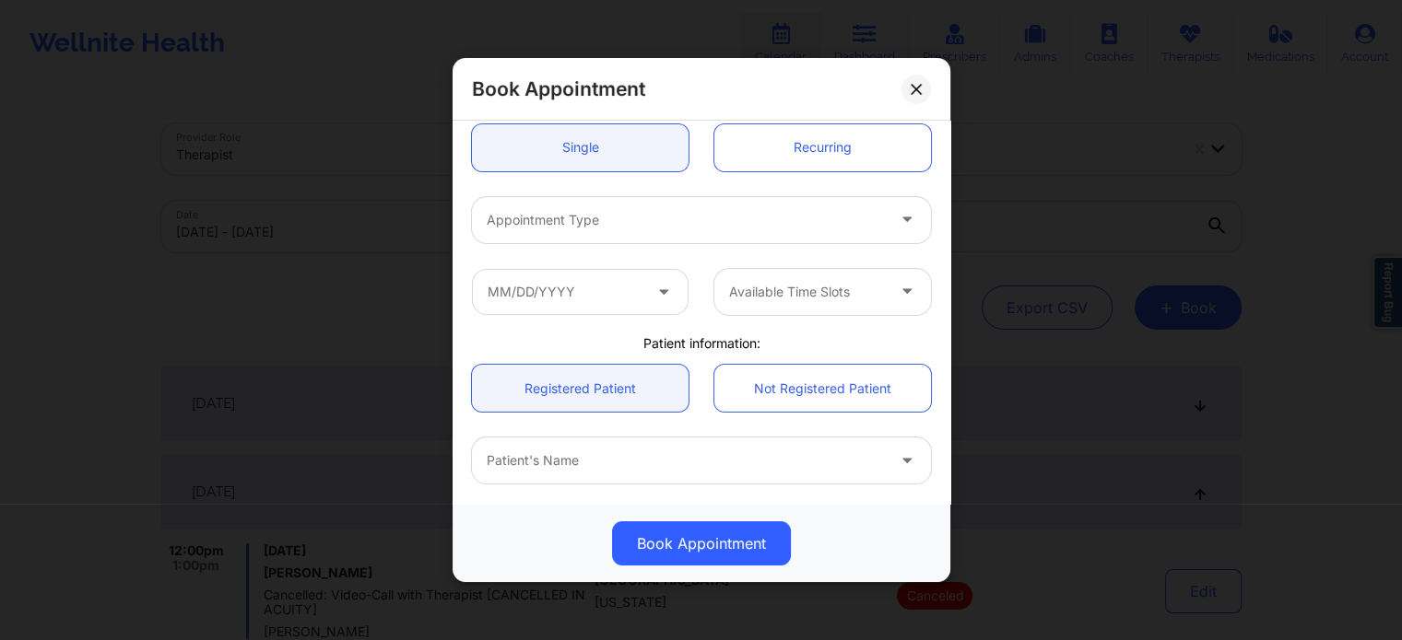
click at [608, 220] on div at bounding box center [686, 220] width 398 height 22
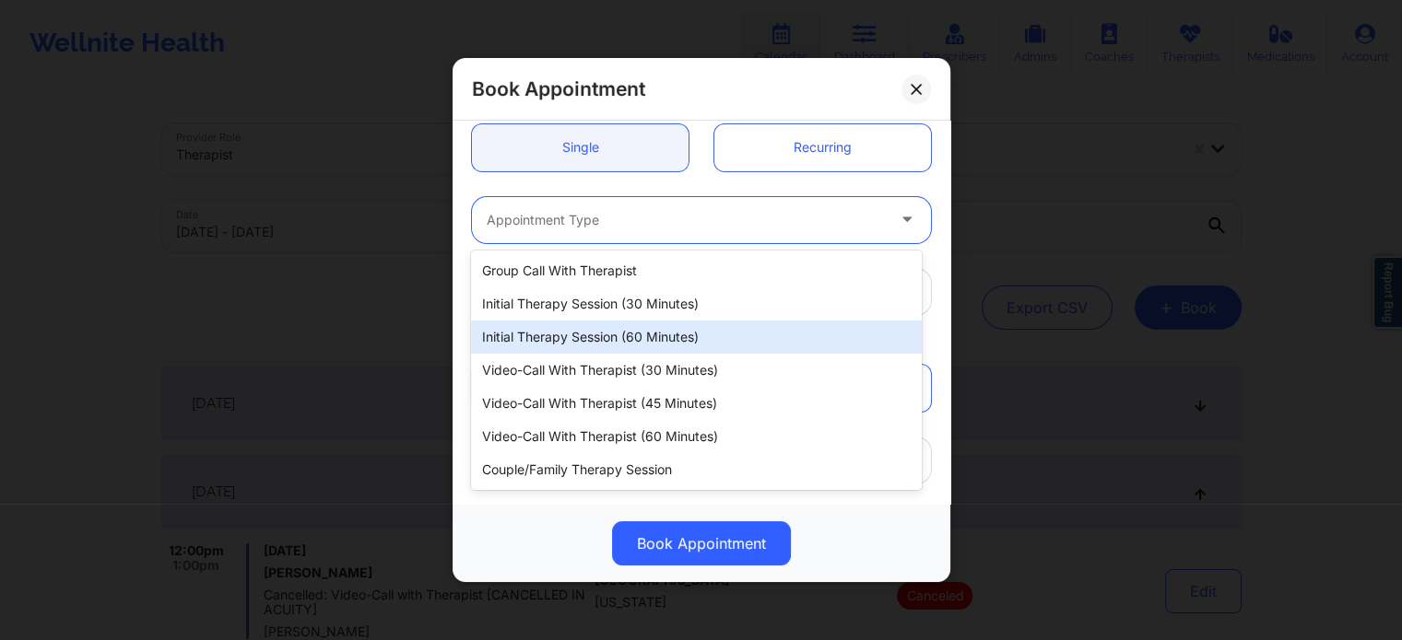
click at [604, 331] on div "Initial Therapy Session (60 minutes)" at bounding box center [696, 337] width 450 height 33
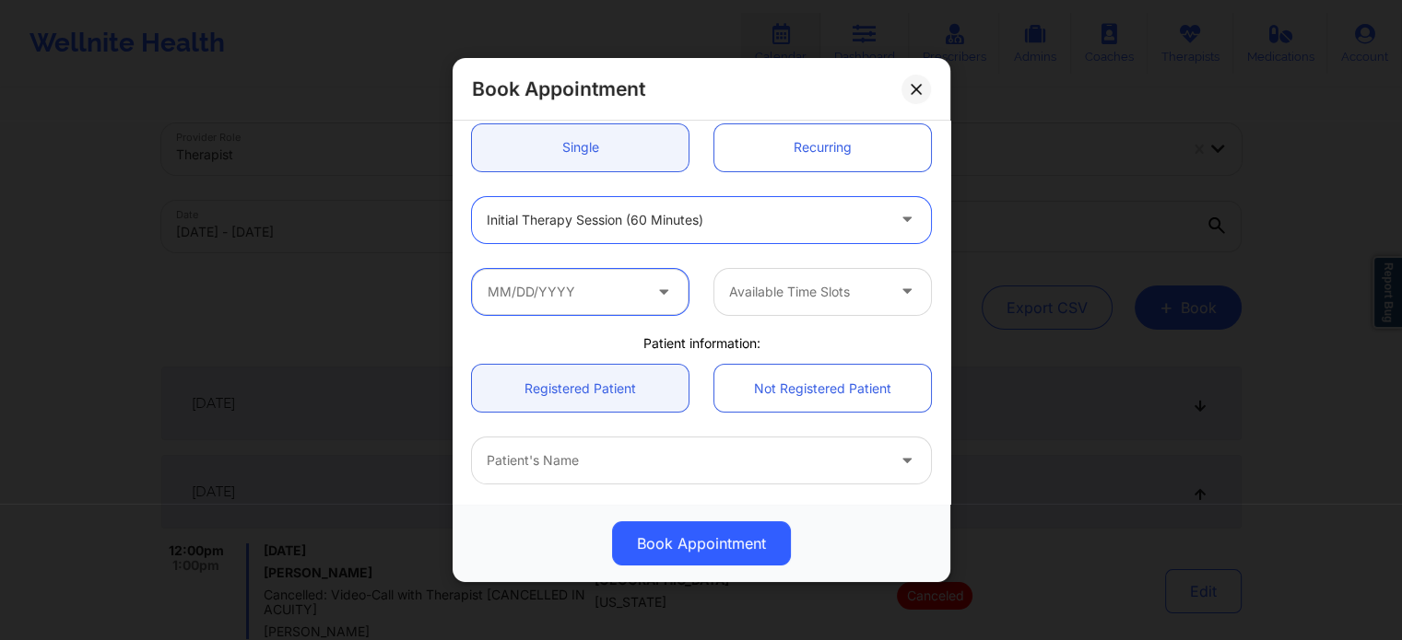
click at [600, 295] on input "text" at bounding box center [580, 292] width 217 height 46
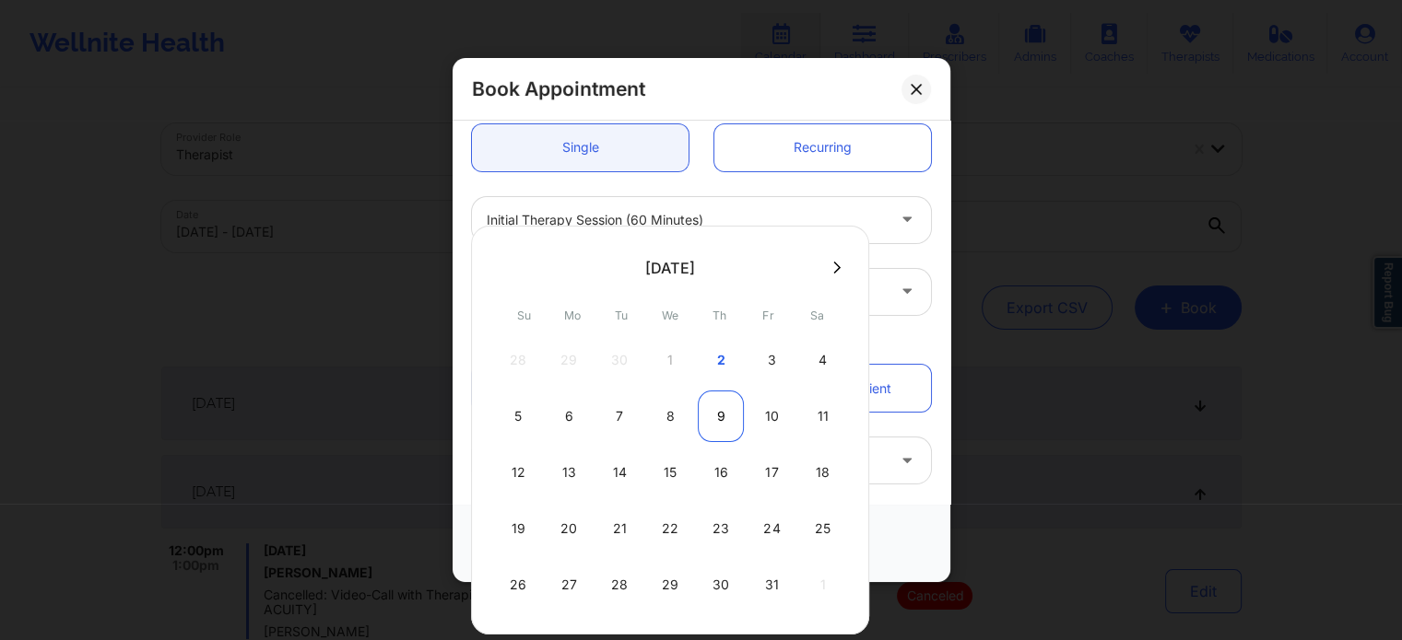
click at [718, 426] on div "9" at bounding box center [721, 417] width 46 height 52
type input "[DATE]"
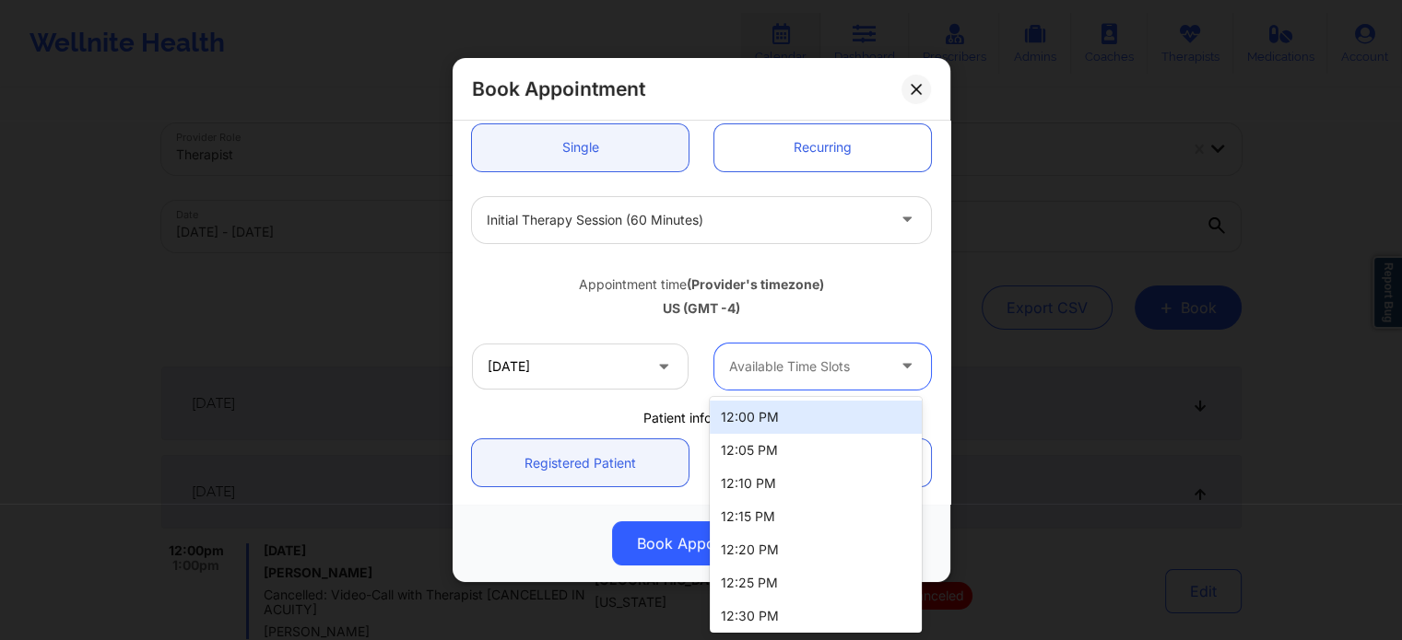
click at [778, 363] on div at bounding box center [807, 367] width 156 height 22
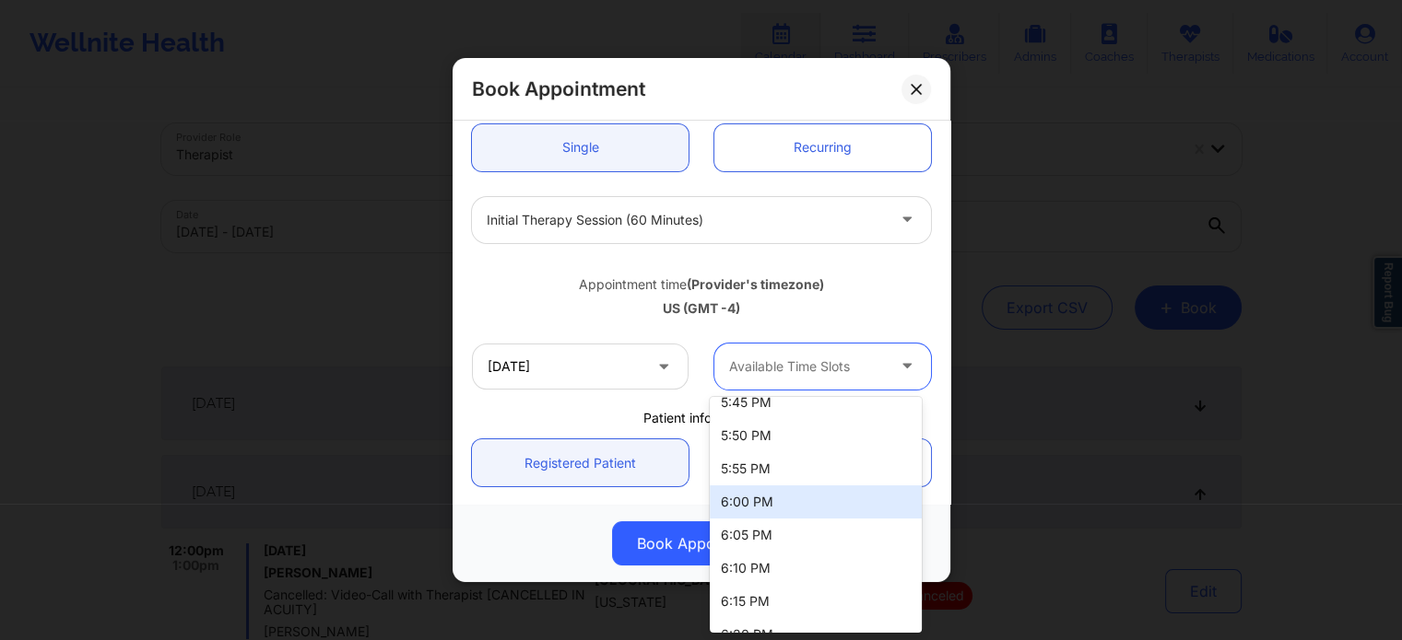
scroll to position [2764, 0]
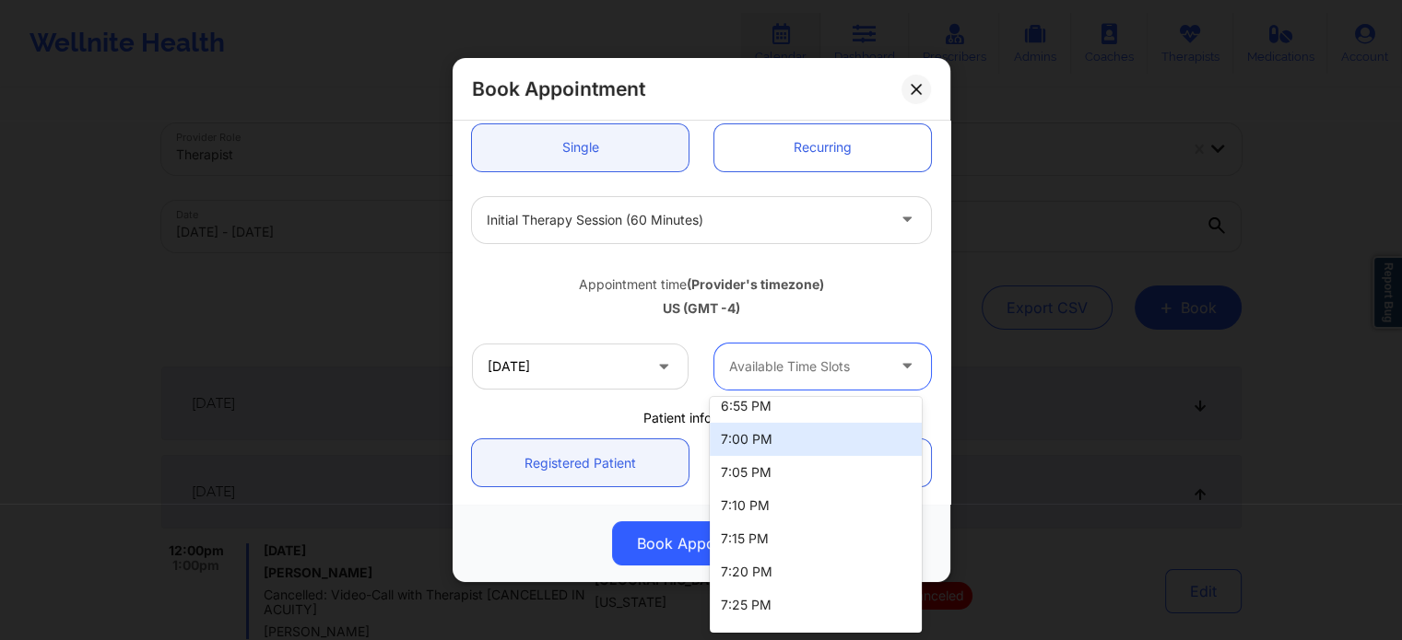
click at [806, 440] on div "7:00 PM" at bounding box center [816, 439] width 212 height 33
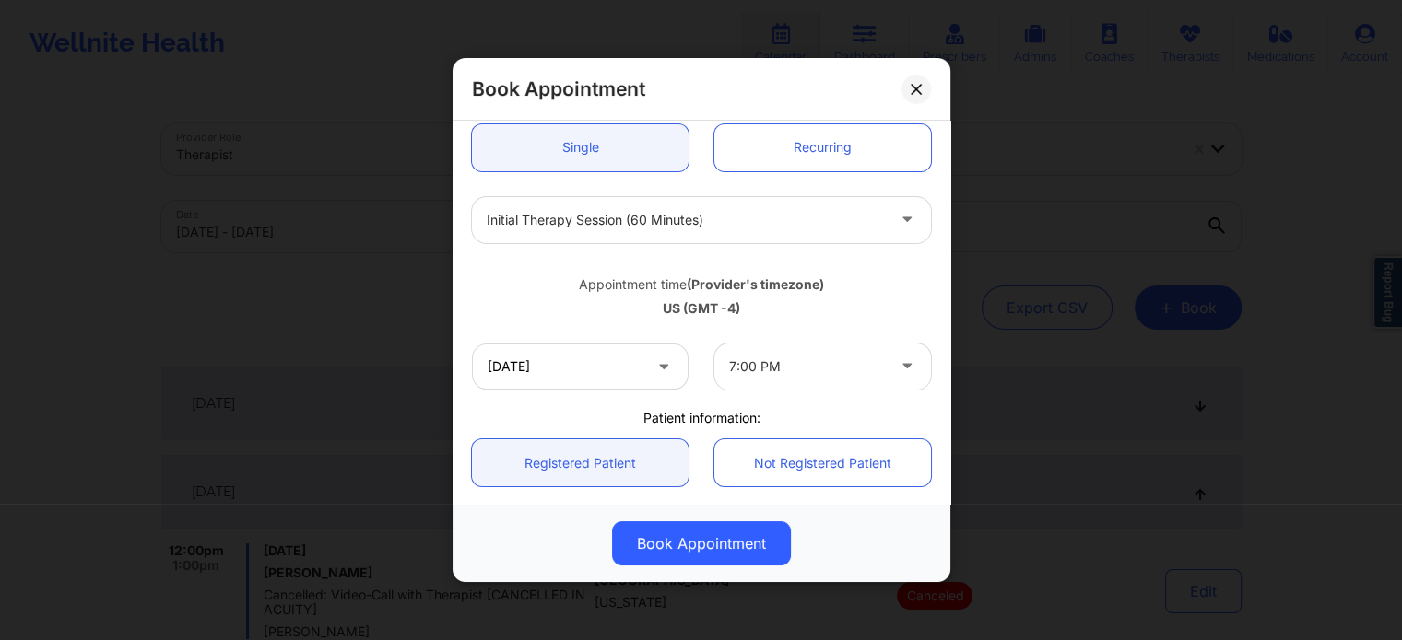
click at [912, 304] on div "US (GMT -4)" at bounding box center [701, 308] width 459 height 18
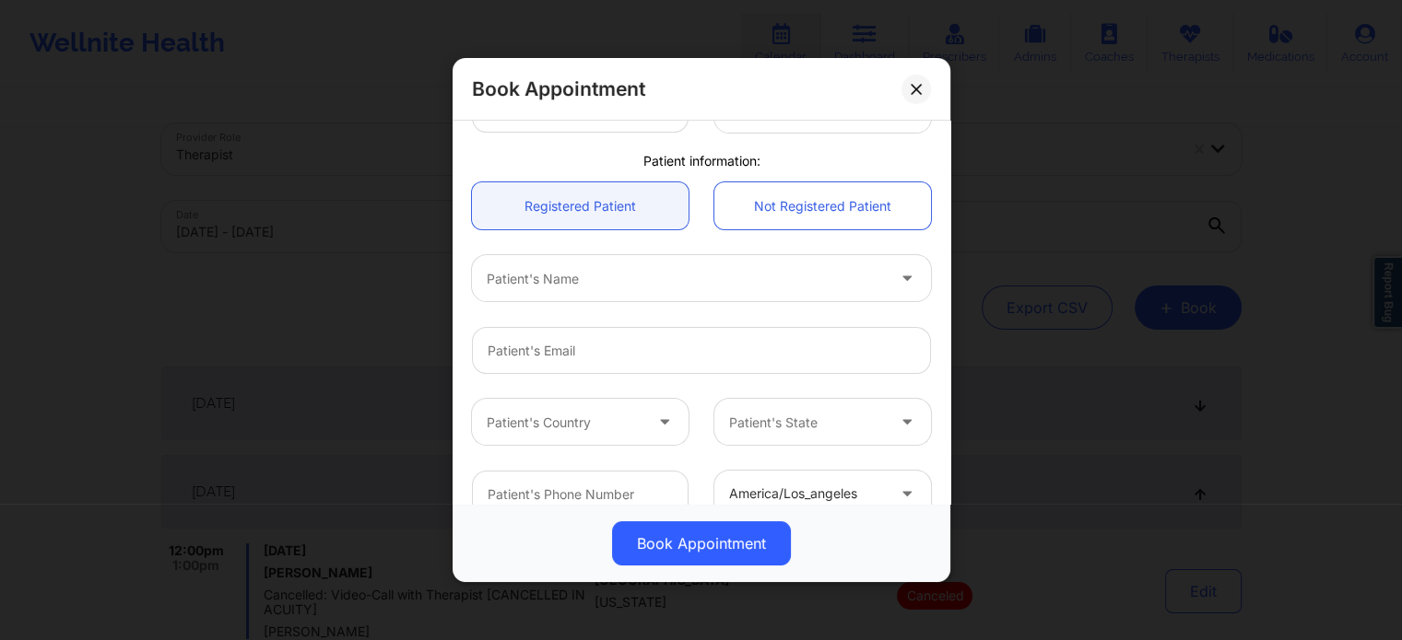
scroll to position [461, 0]
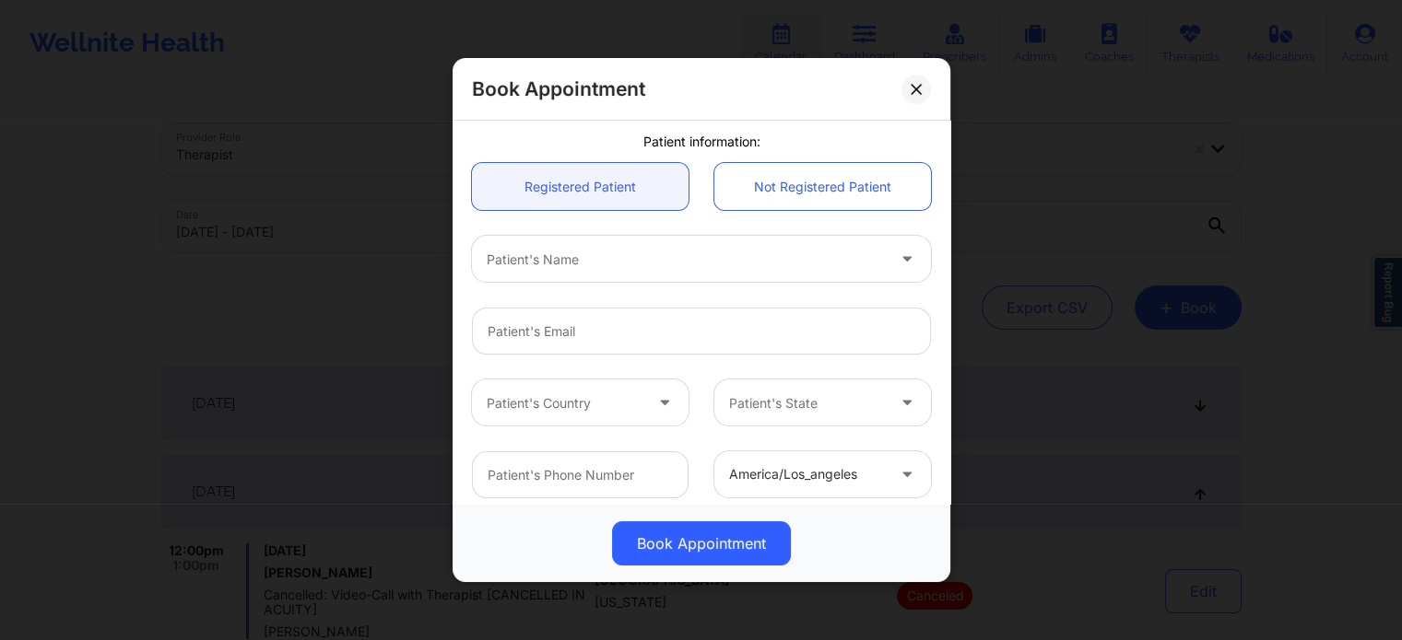
click at [566, 262] on div at bounding box center [686, 260] width 398 height 22
click at [856, 201] on link "Not Registered Patient" at bounding box center [822, 186] width 217 height 47
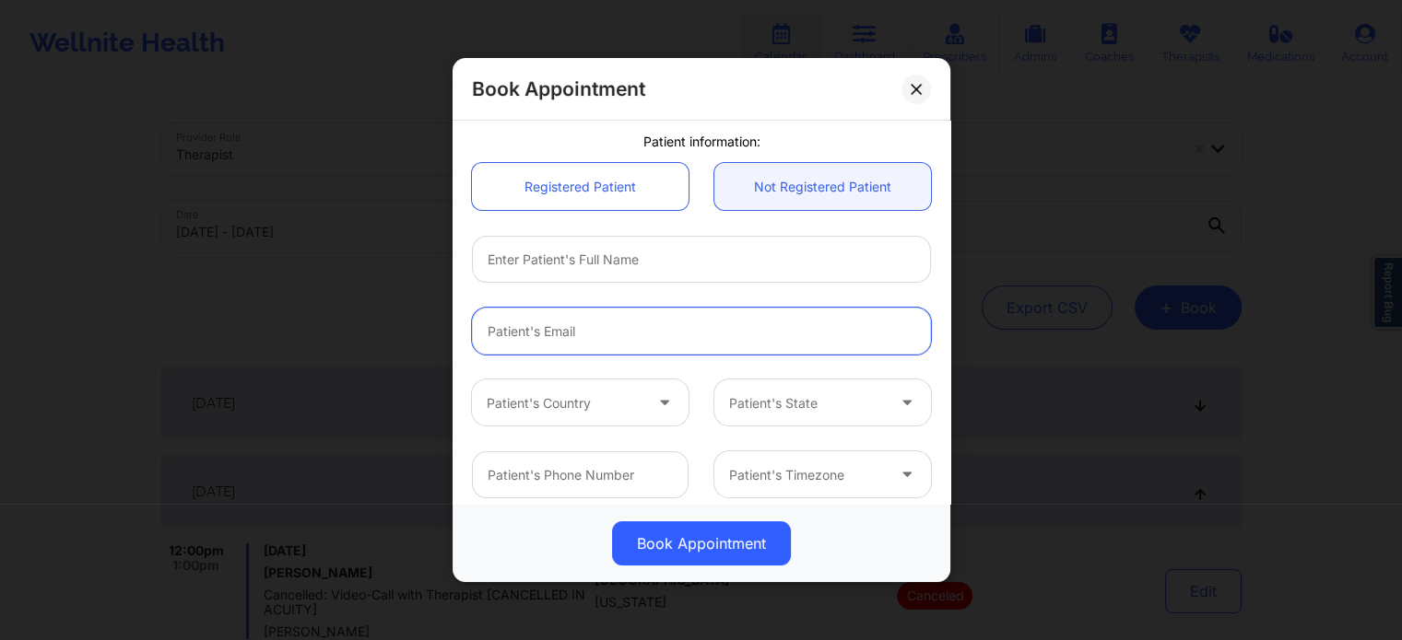
click at [579, 338] on input "email" at bounding box center [701, 331] width 459 height 47
paste input "[EMAIL_ADDRESS][DOMAIN_NAME]"
type input "[EMAIL_ADDRESS][DOMAIN_NAME]"
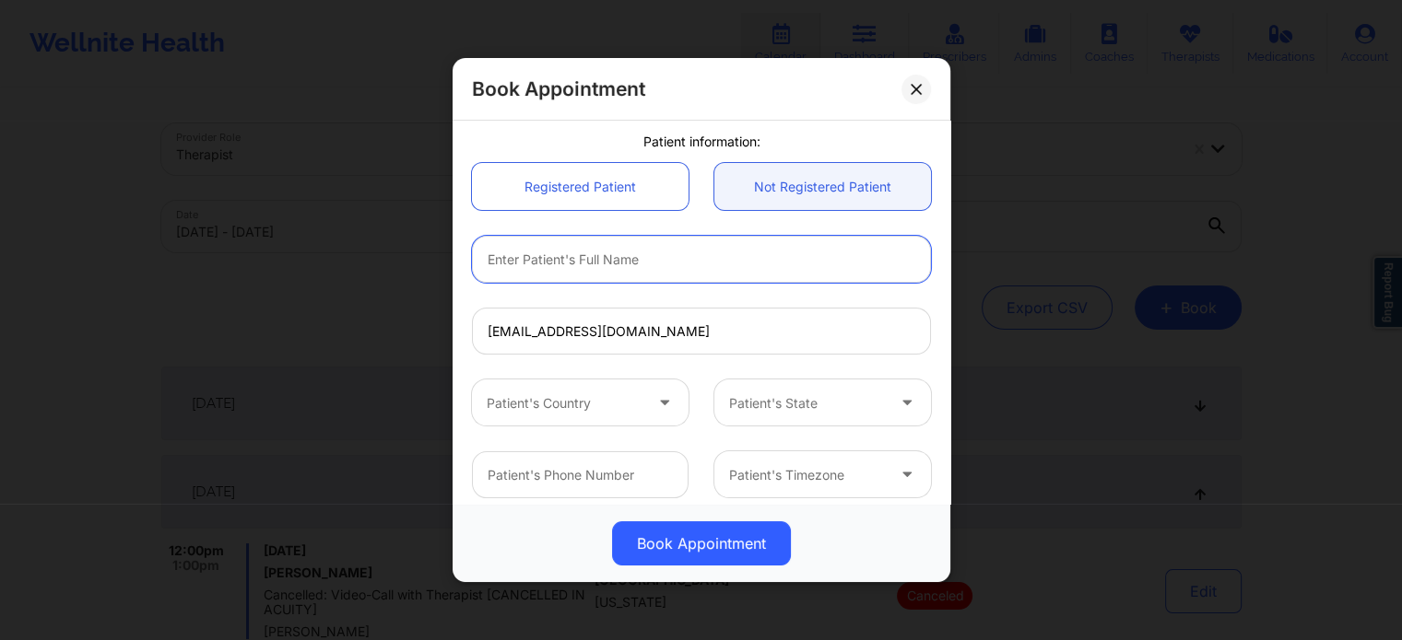
click at [593, 270] on input "text" at bounding box center [701, 259] width 459 height 47
type input "[PERSON_NAME]"
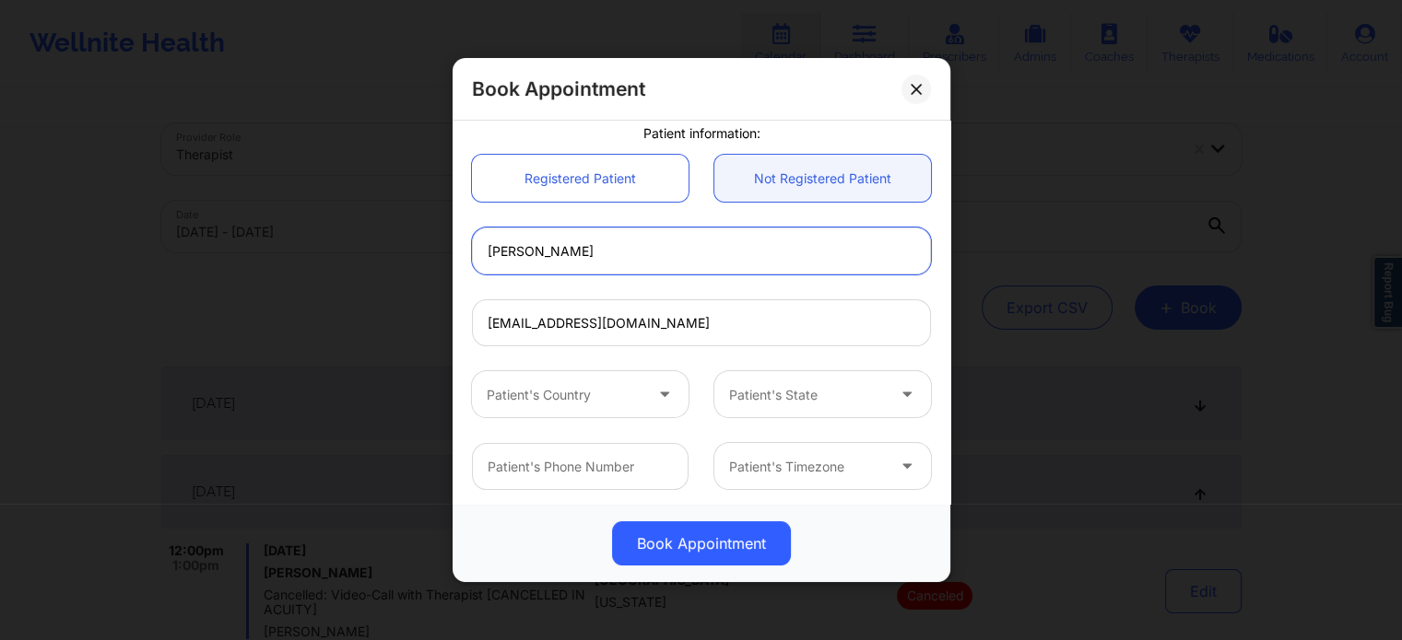
scroll to position [474, 0]
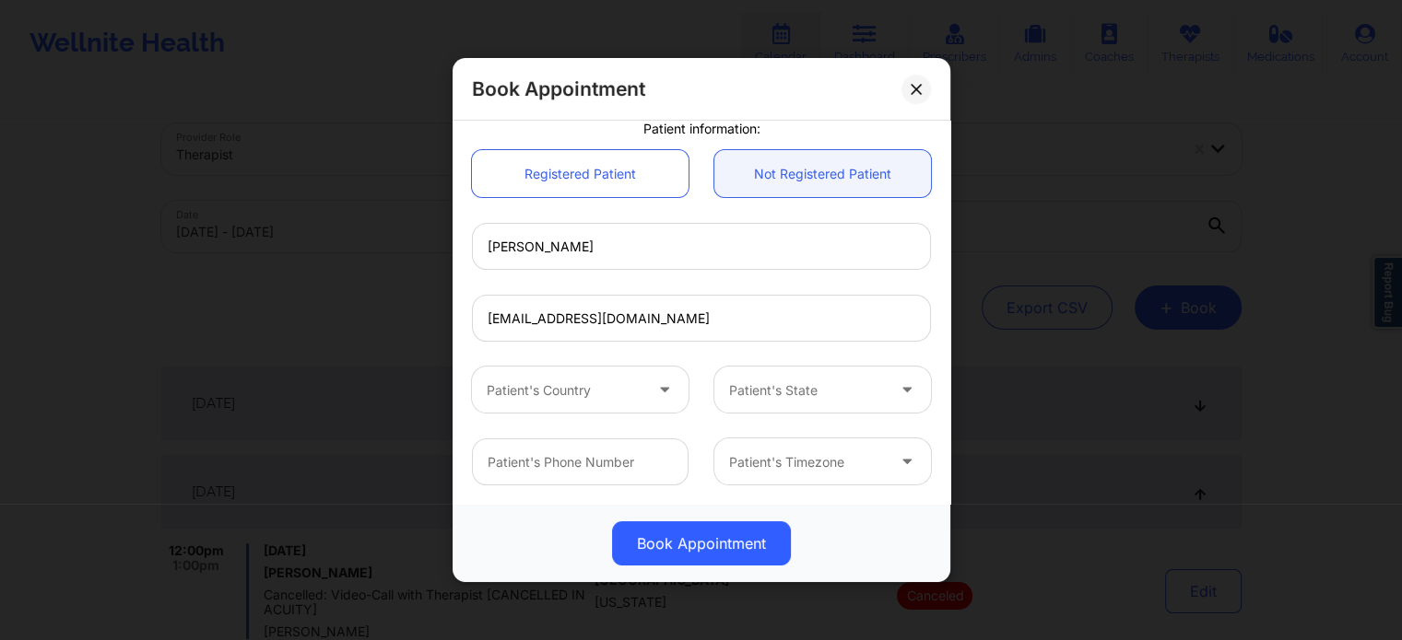
click at [541, 393] on div at bounding box center [565, 391] width 156 height 22
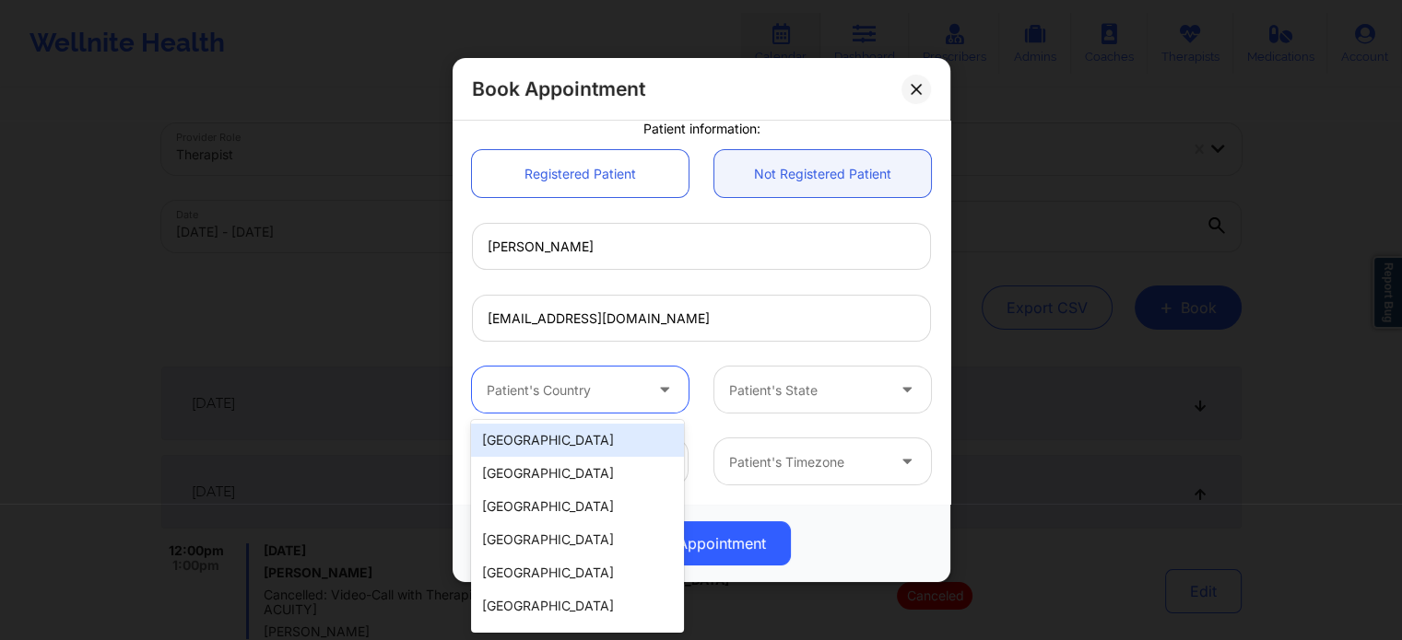
click at [570, 432] on div "[GEOGRAPHIC_DATA]" at bounding box center [577, 440] width 212 height 33
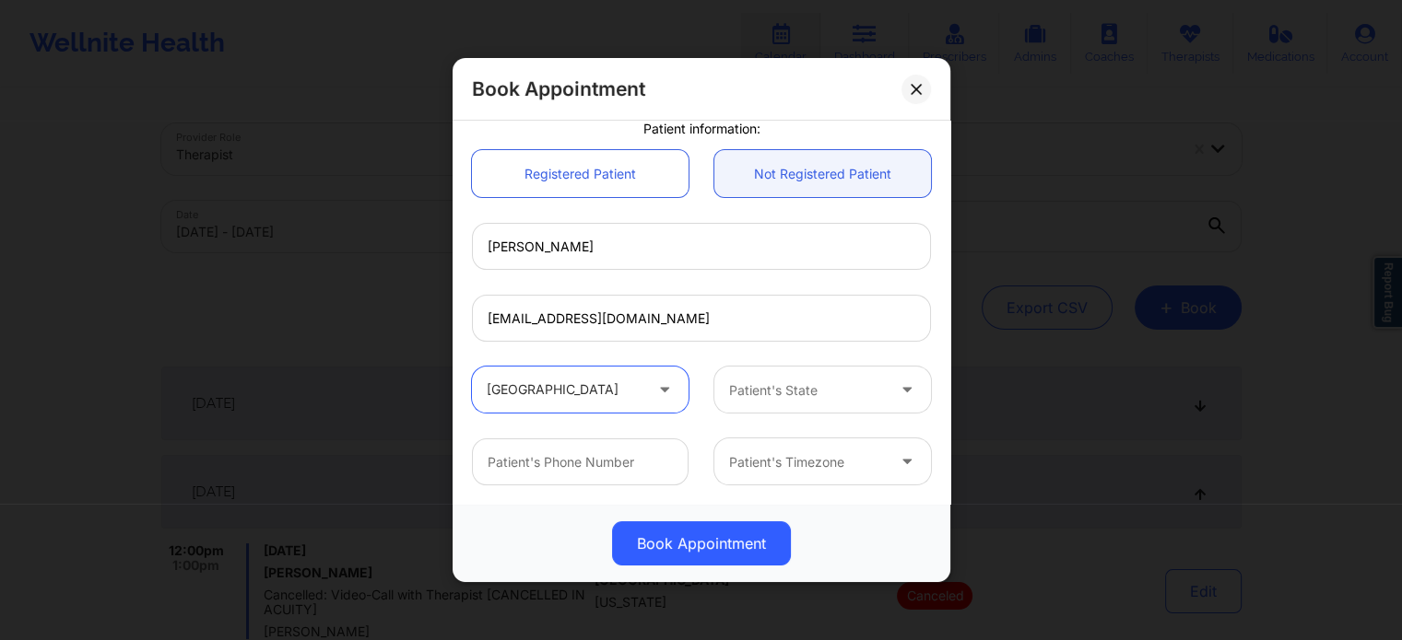
click at [752, 393] on div at bounding box center [807, 391] width 156 height 22
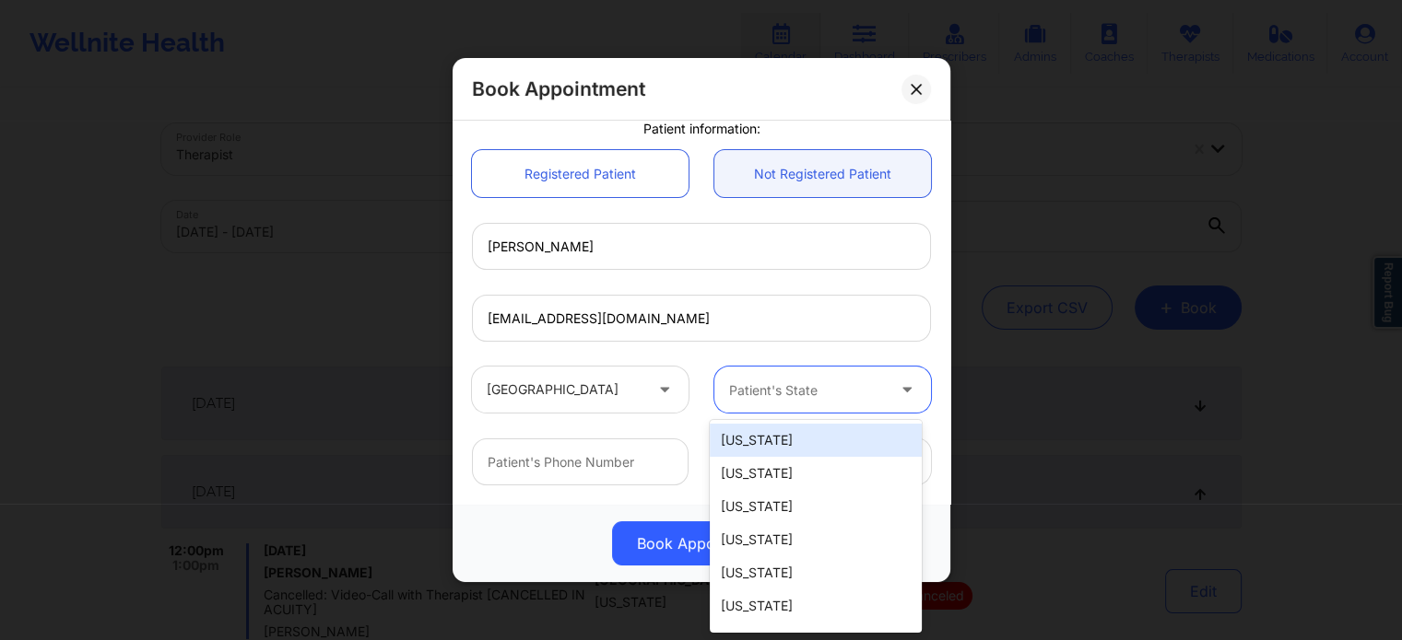
type input "f"
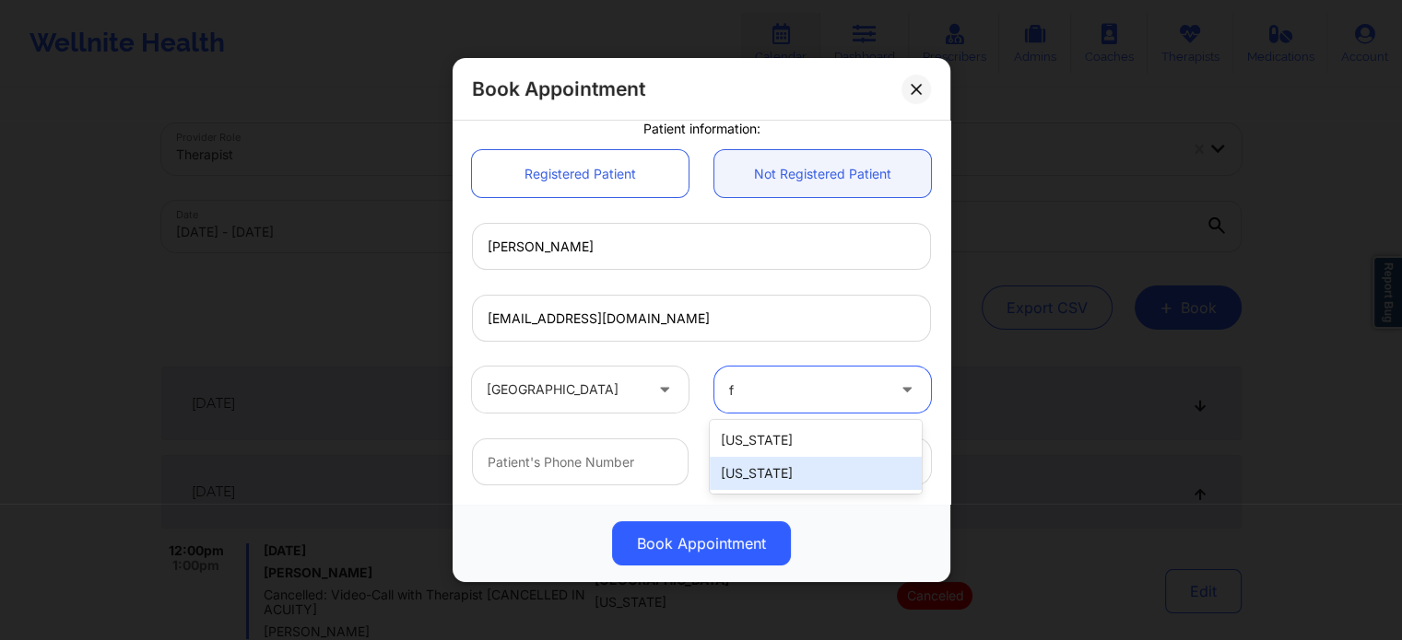
click at [734, 468] on div "[US_STATE]" at bounding box center [816, 473] width 212 height 33
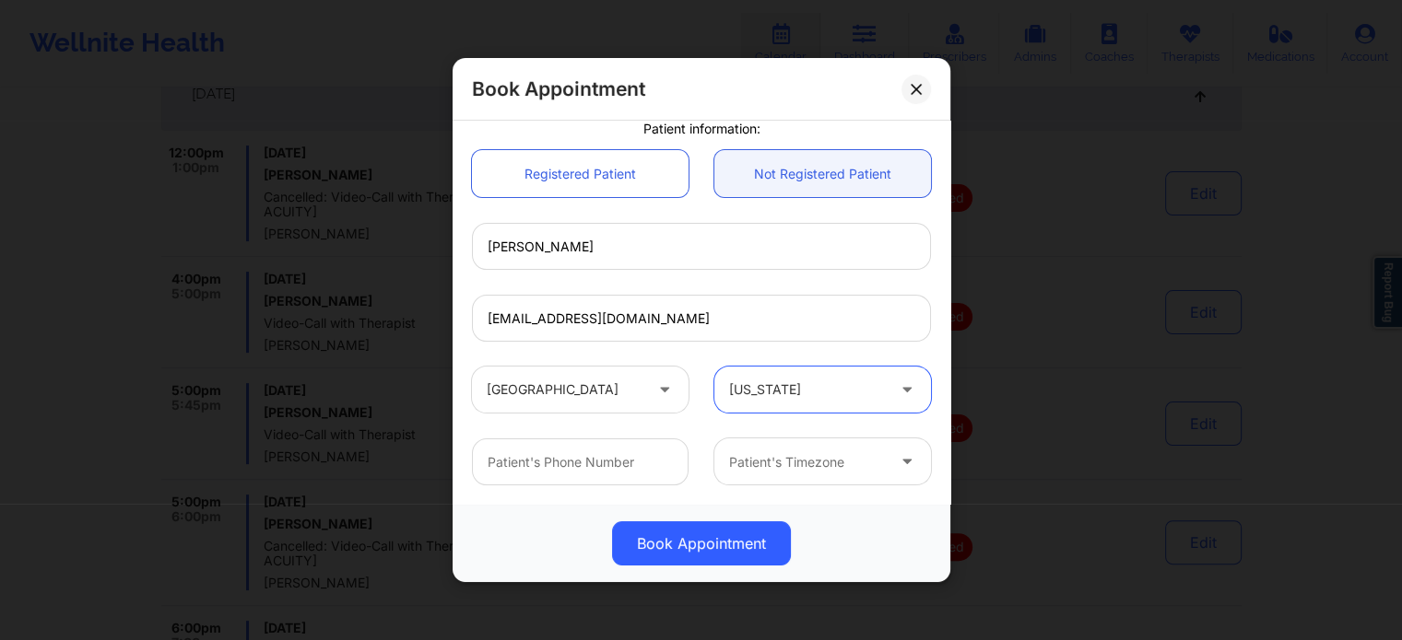
scroll to position [461, 0]
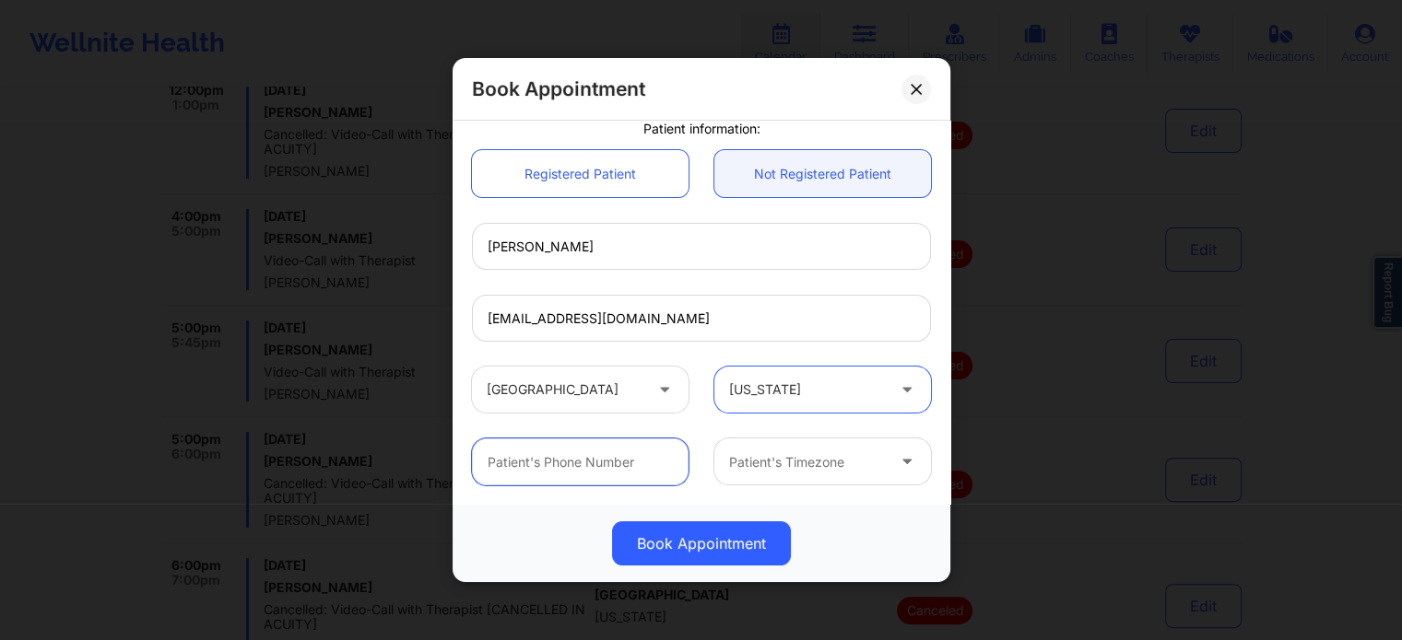
click at [573, 444] on input "text" at bounding box center [580, 462] width 217 height 47
paste input "[EMAIL_ADDRESS][DOMAIN_NAME]"
type input "[EMAIL_ADDRESS][DOMAIN_NAME]"
drag, startPoint x: 660, startPoint y: 460, endPoint x: 274, endPoint y: 460, distance: 386.1
click at [274, 460] on div "Book Appointment [GEOGRAPHIC_DATA] [US_STATE] [PERSON_NAME] Appointment informa…" at bounding box center [701, 320] width 1402 height 640
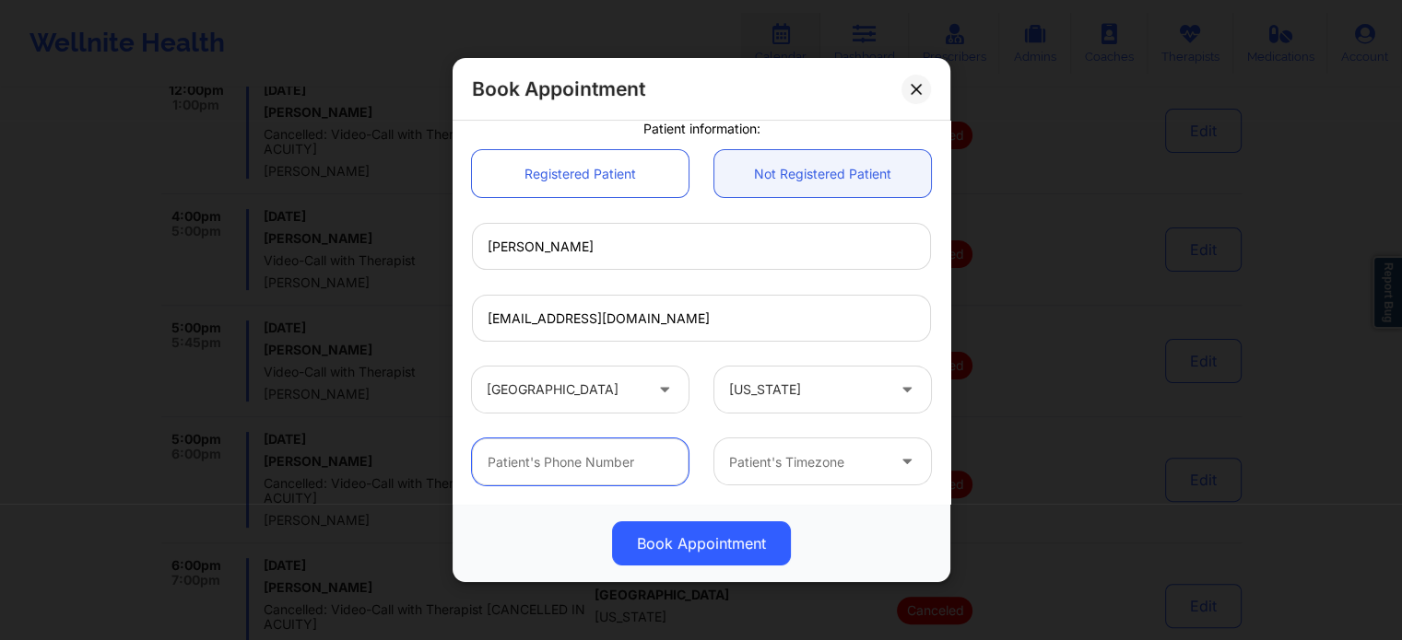
paste input "[PHONE_NUMBER]"
type input "[PHONE_NUMBER]"
click at [805, 463] on div at bounding box center [807, 463] width 156 height 22
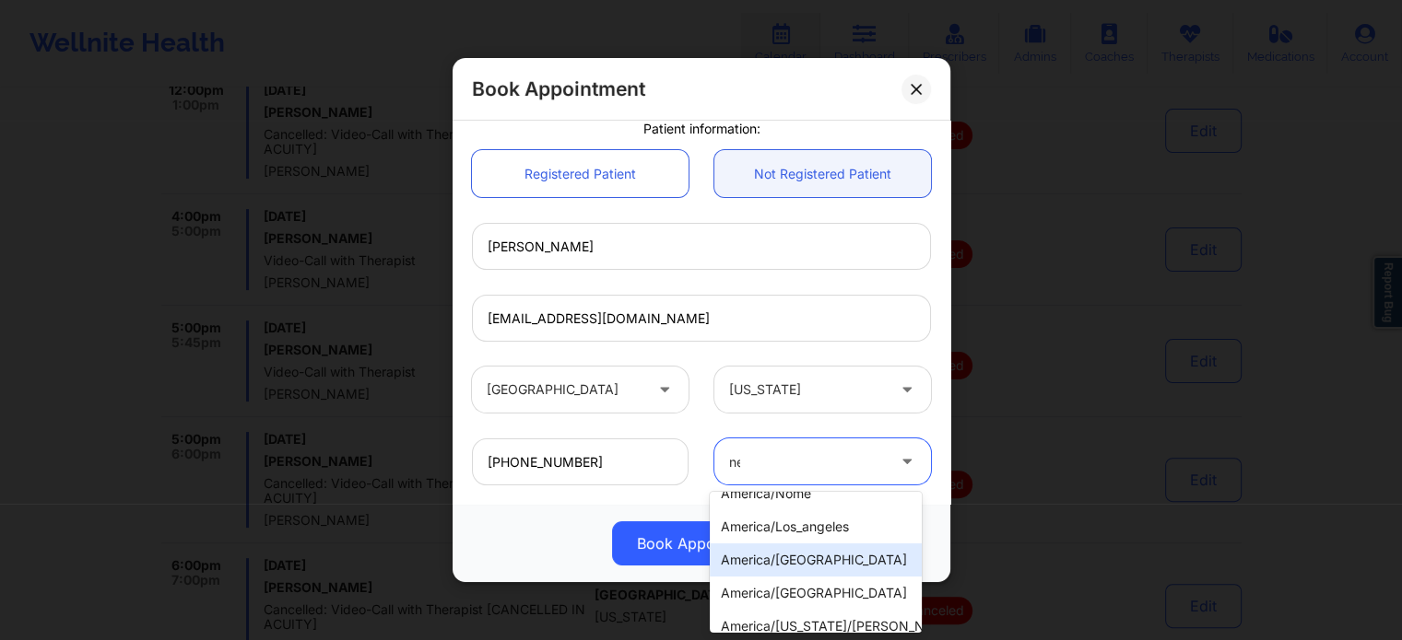
scroll to position [41, 0]
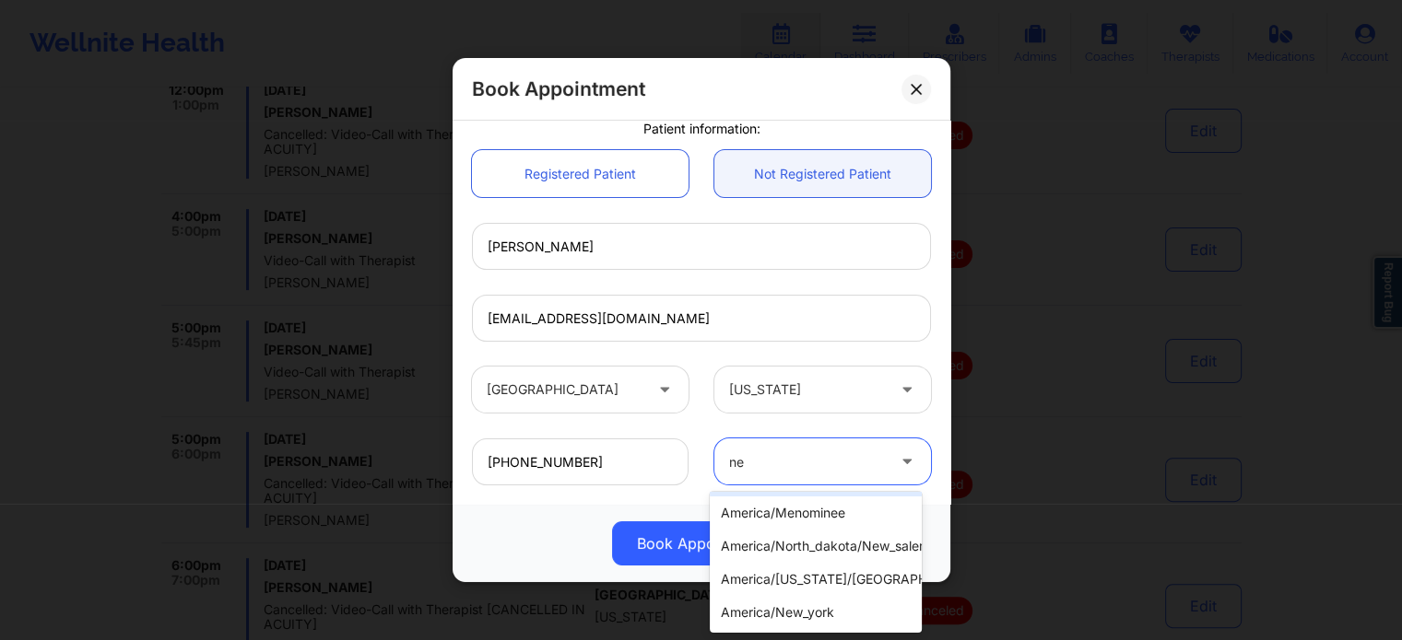
type input "new"
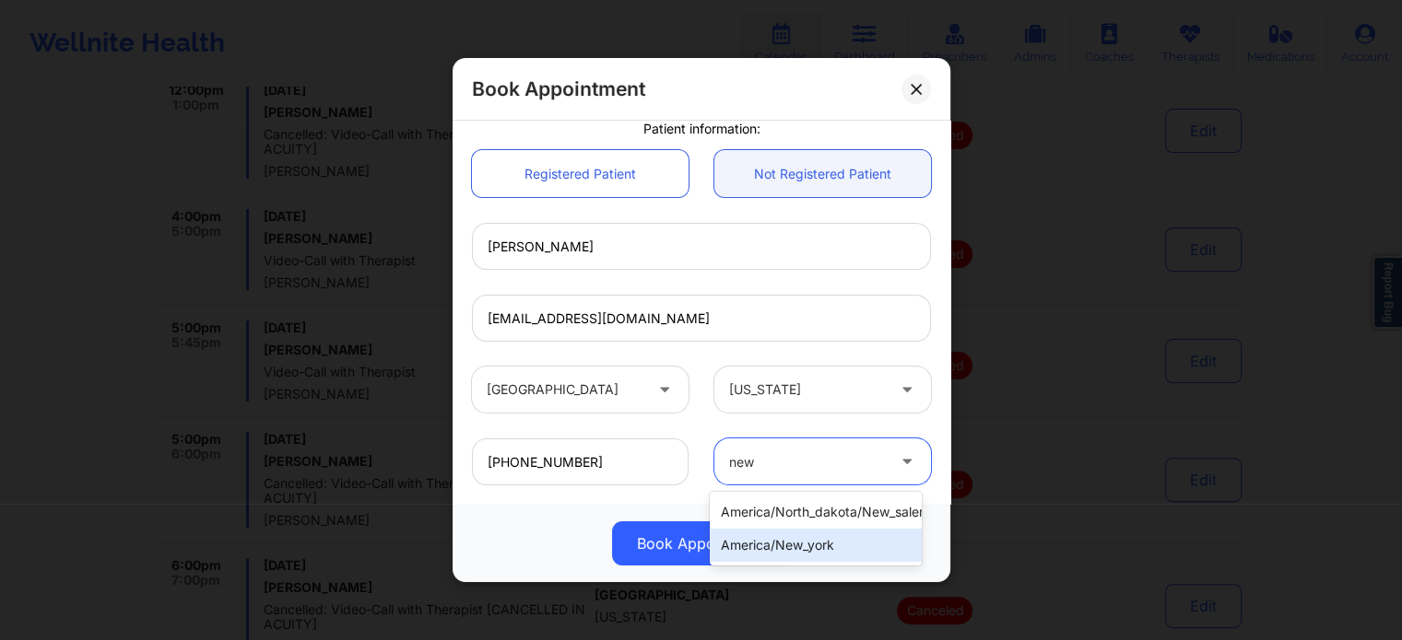
click at [804, 561] on div "america/new_york" at bounding box center [816, 545] width 212 height 33
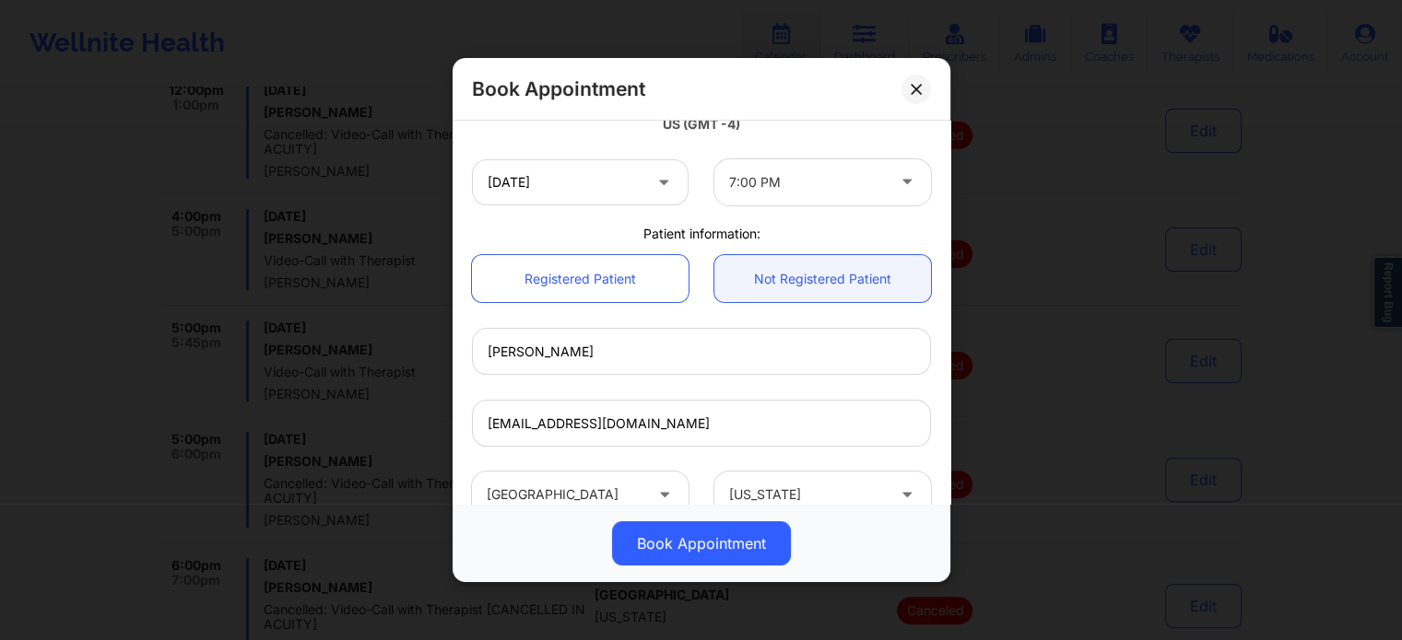
scroll to position [573, 0]
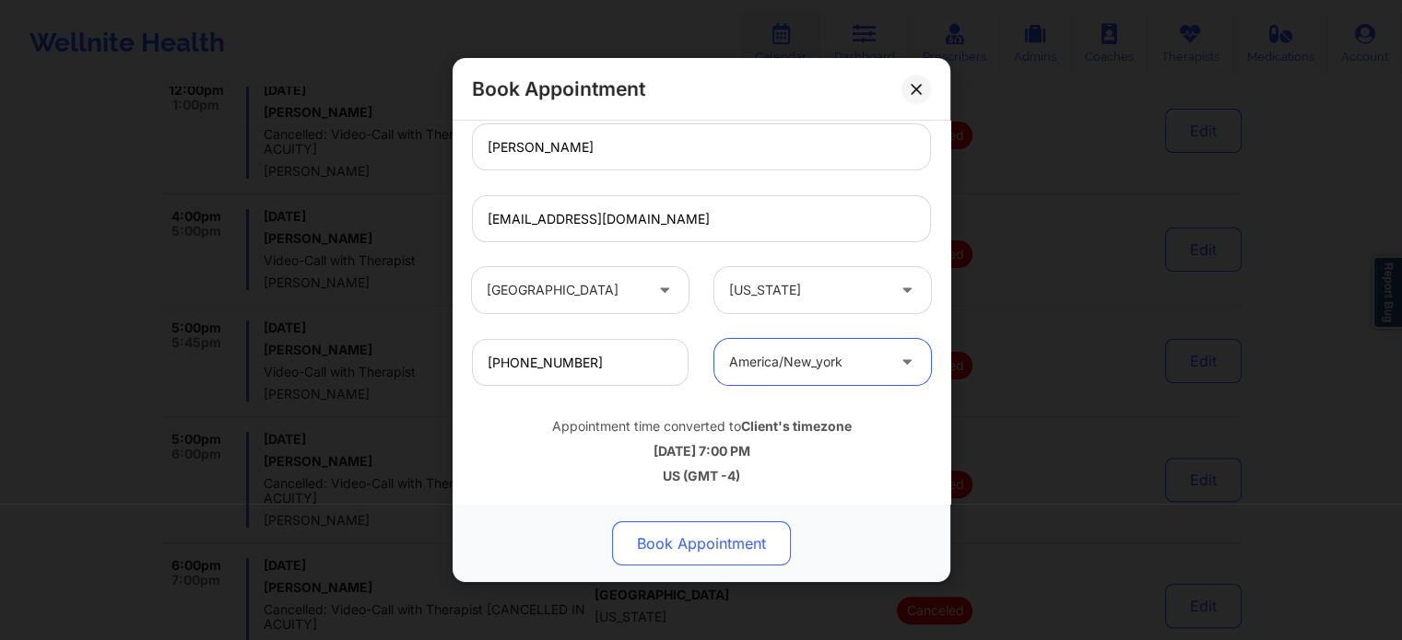
click at [721, 537] on button "Book Appointment" at bounding box center [701, 544] width 179 height 44
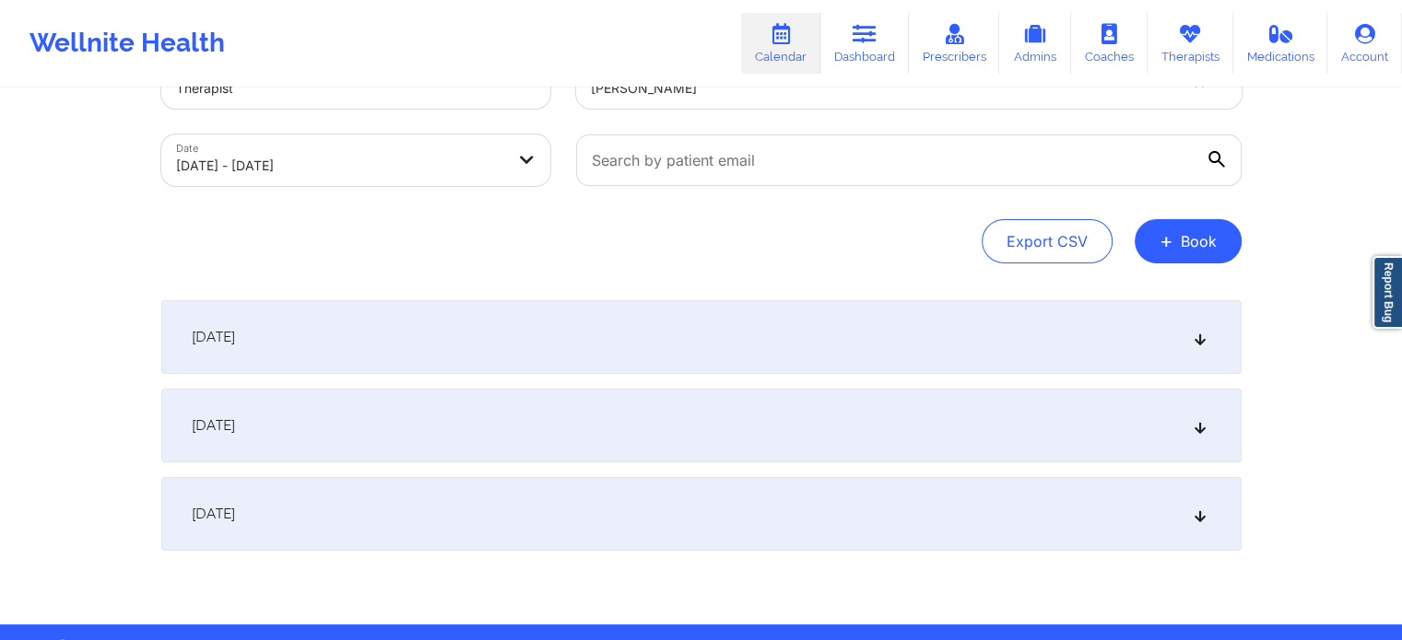
scroll to position [0, 0]
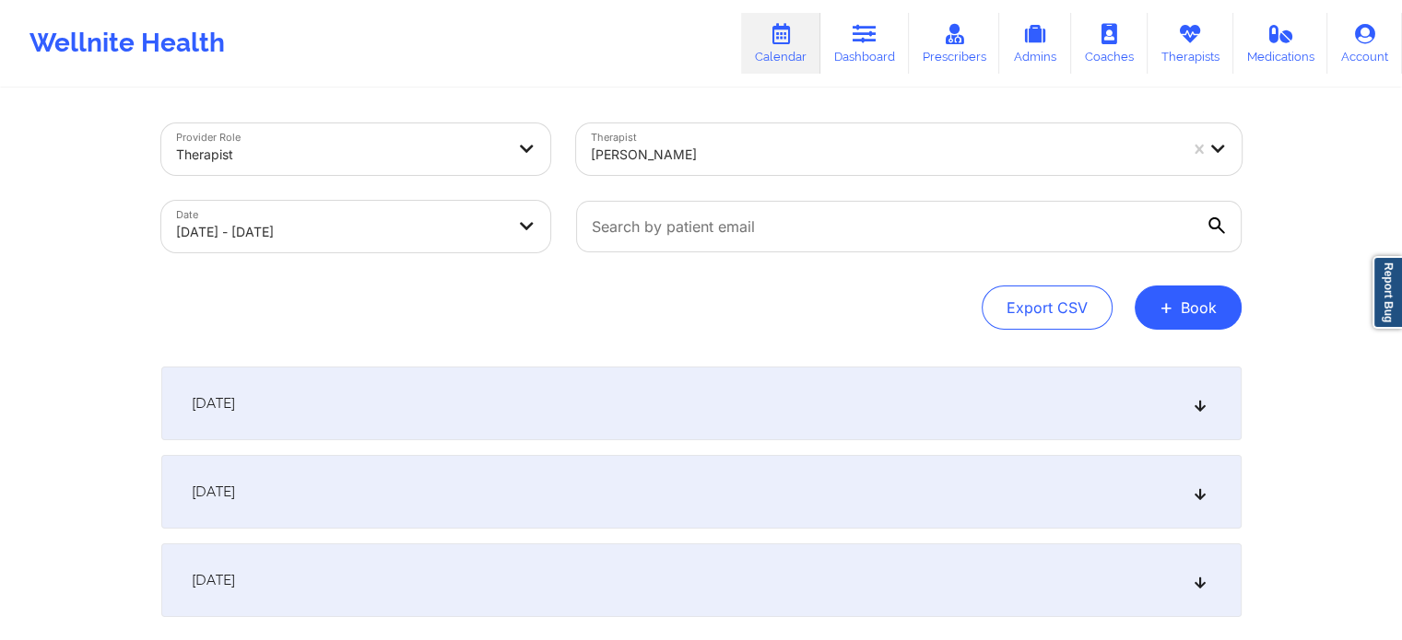
click at [730, 159] on div at bounding box center [884, 155] width 586 height 22
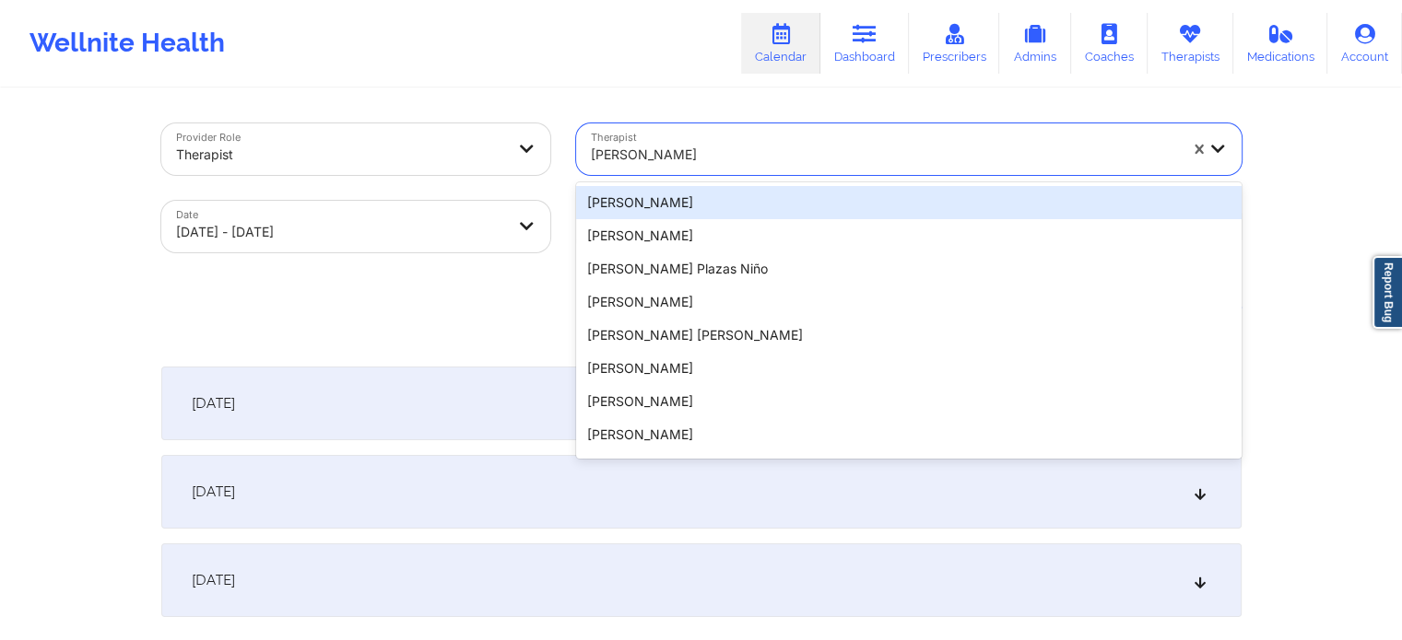
click at [730, 159] on div at bounding box center [884, 155] width 586 height 22
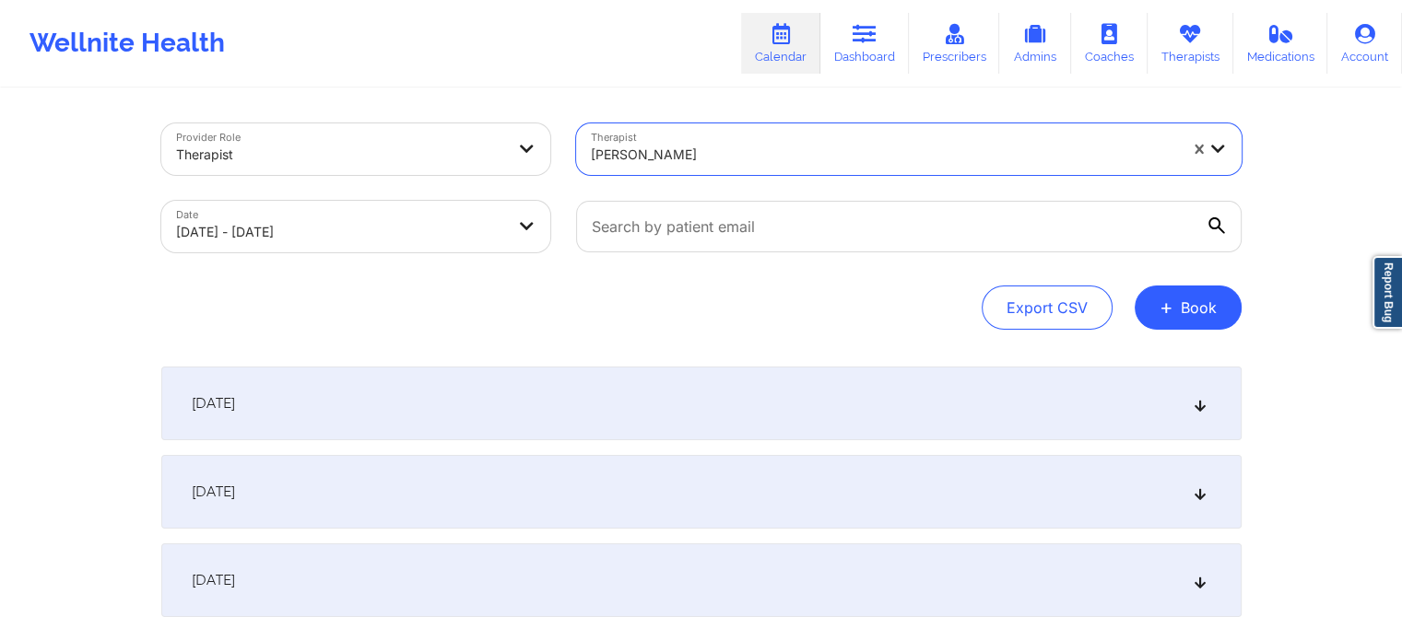
click at [730, 159] on div at bounding box center [884, 155] width 586 height 22
type input "[PERSON_NAME]"
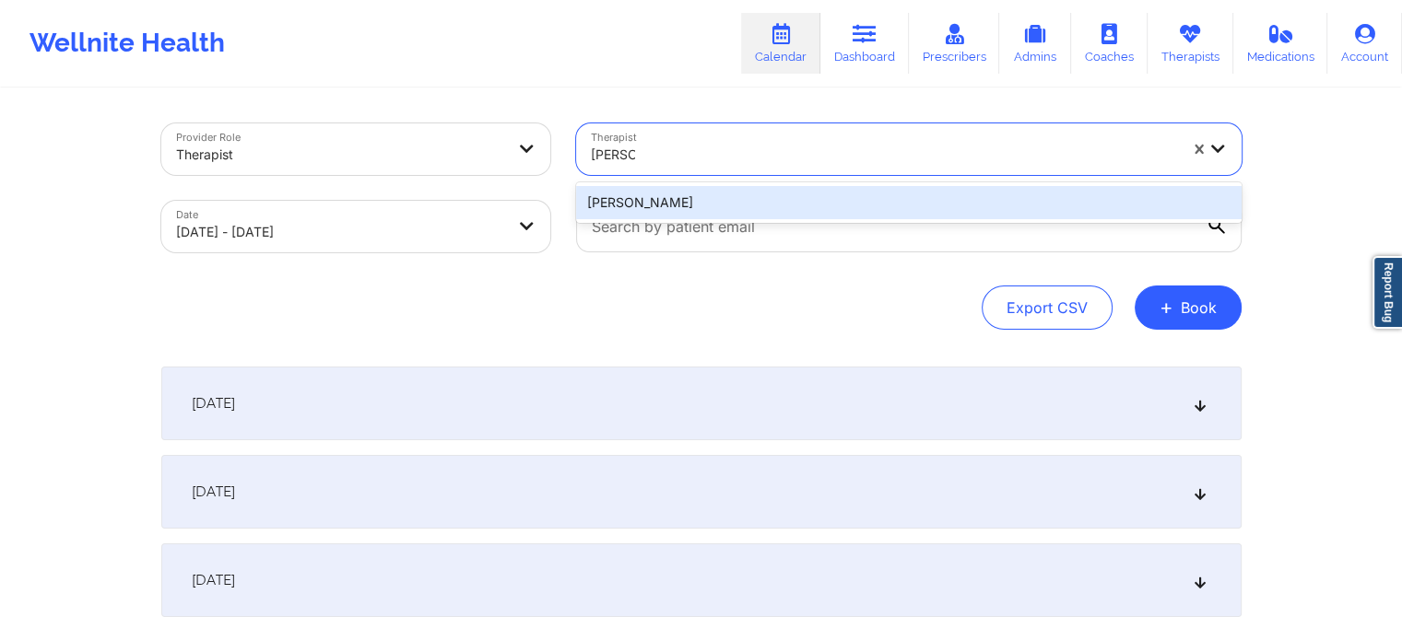
click at [710, 207] on div "[PERSON_NAME]" at bounding box center [908, 202] width 665 height 33
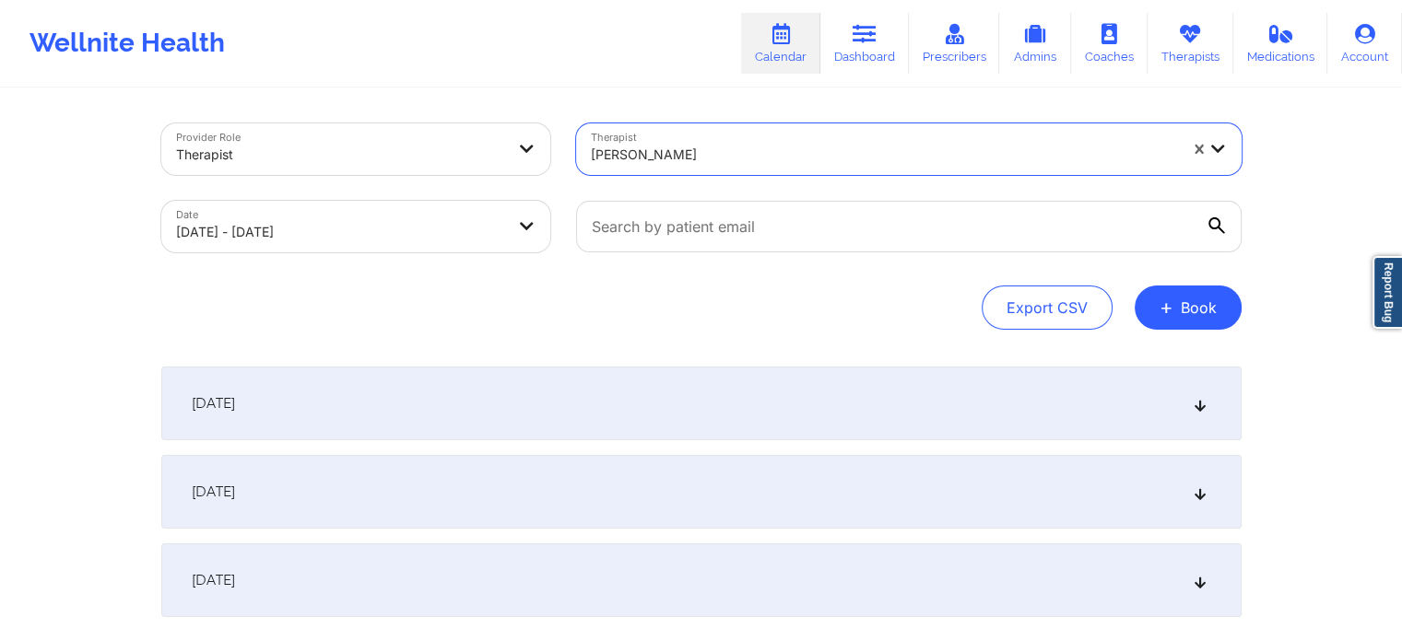
click at [383, 402] on div "[DATE]" at bounding box center [701, 404] width 1080 height 74
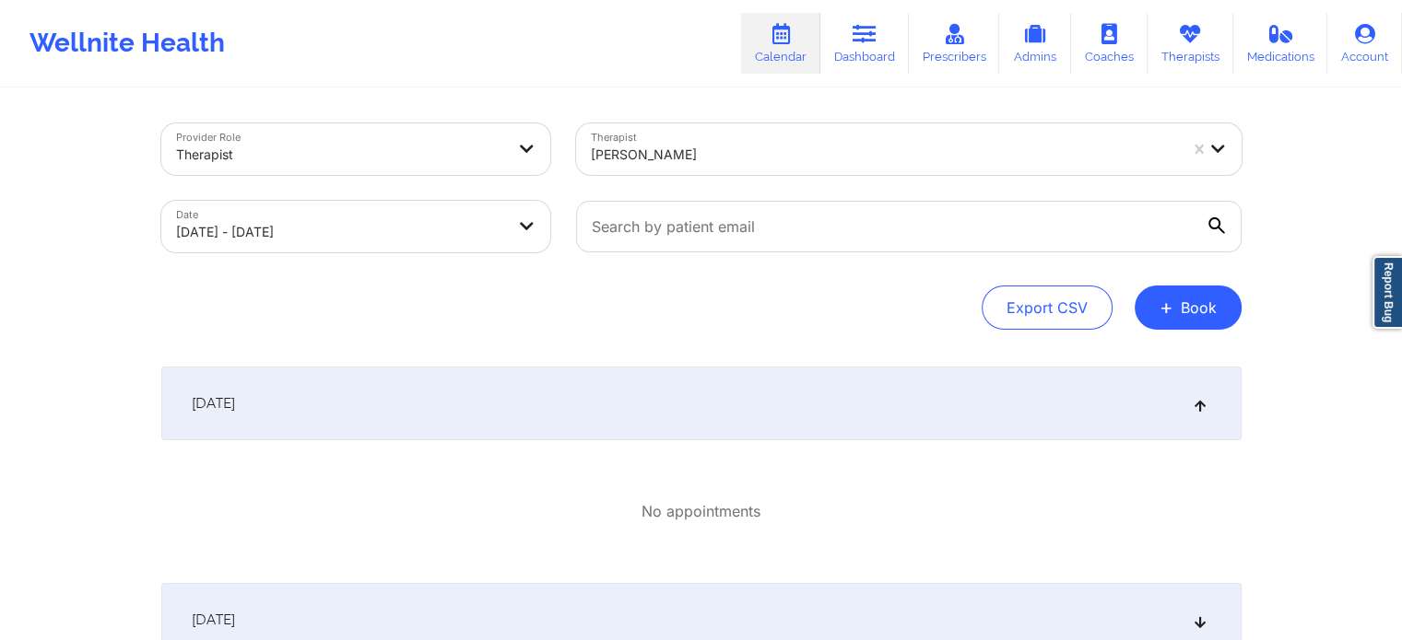
click at [402, 405] on div "[DATE]" at bounding box center [701, 404] width 1080 height 74
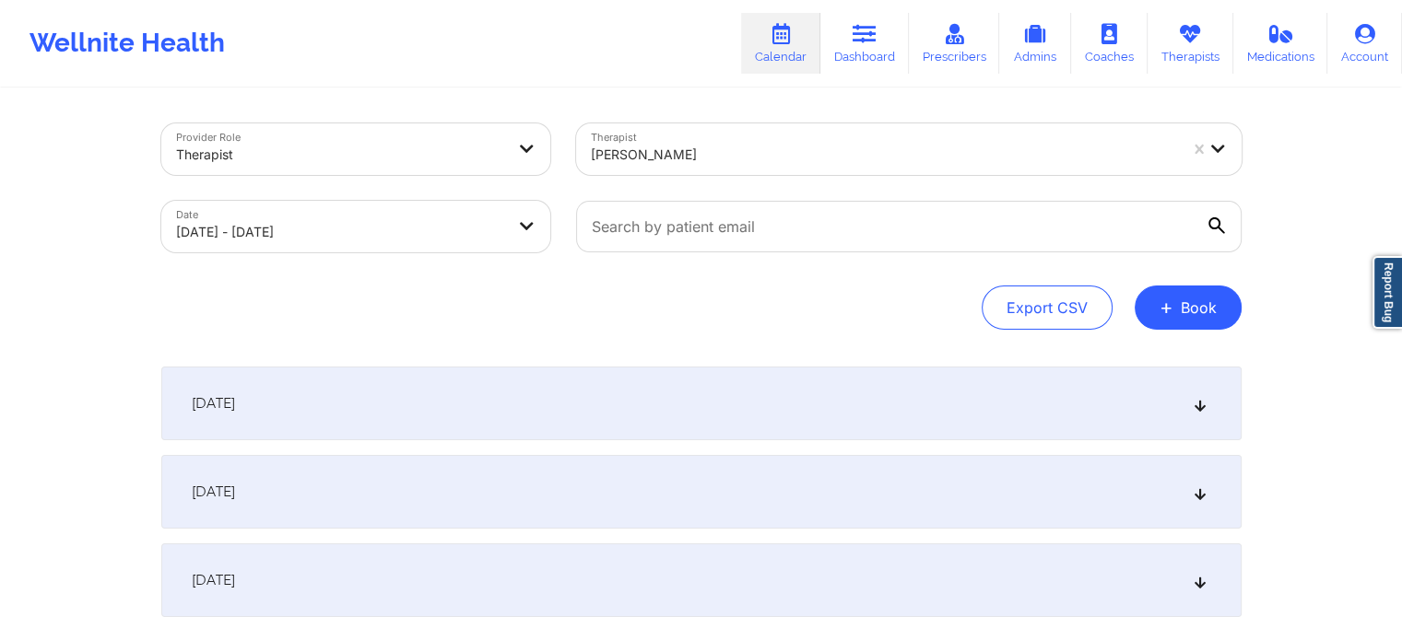
click at [372, 479] on div "[DATE]" at bounding box center [701, 492] width 1080 height 74
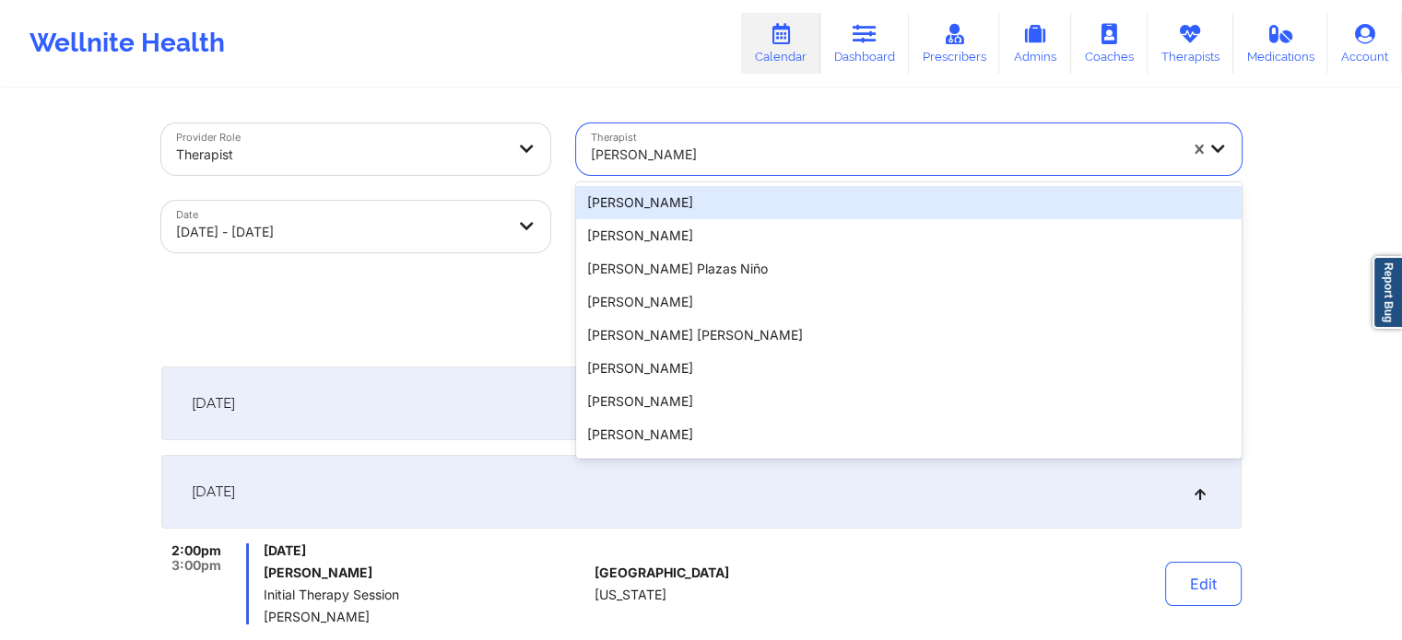
click at [752, 163] on div at bounding box center [884, 155] width 586 height 22
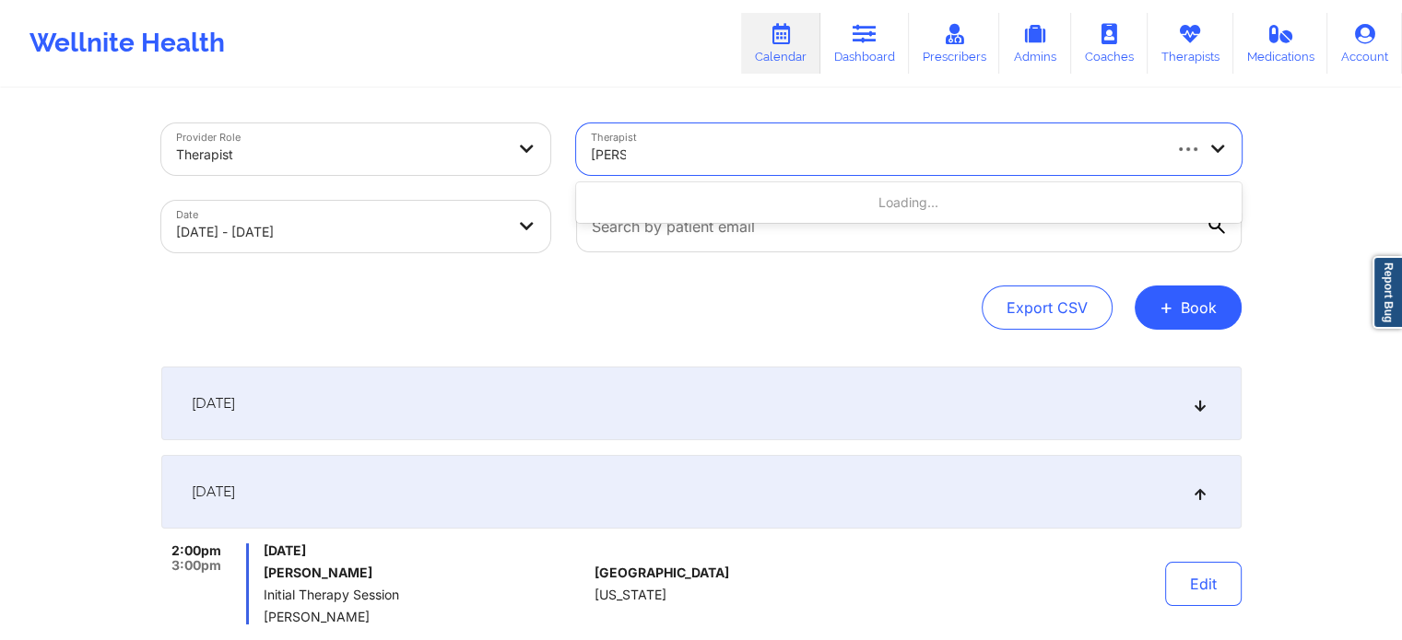
type input "[PERSON_NAME]"
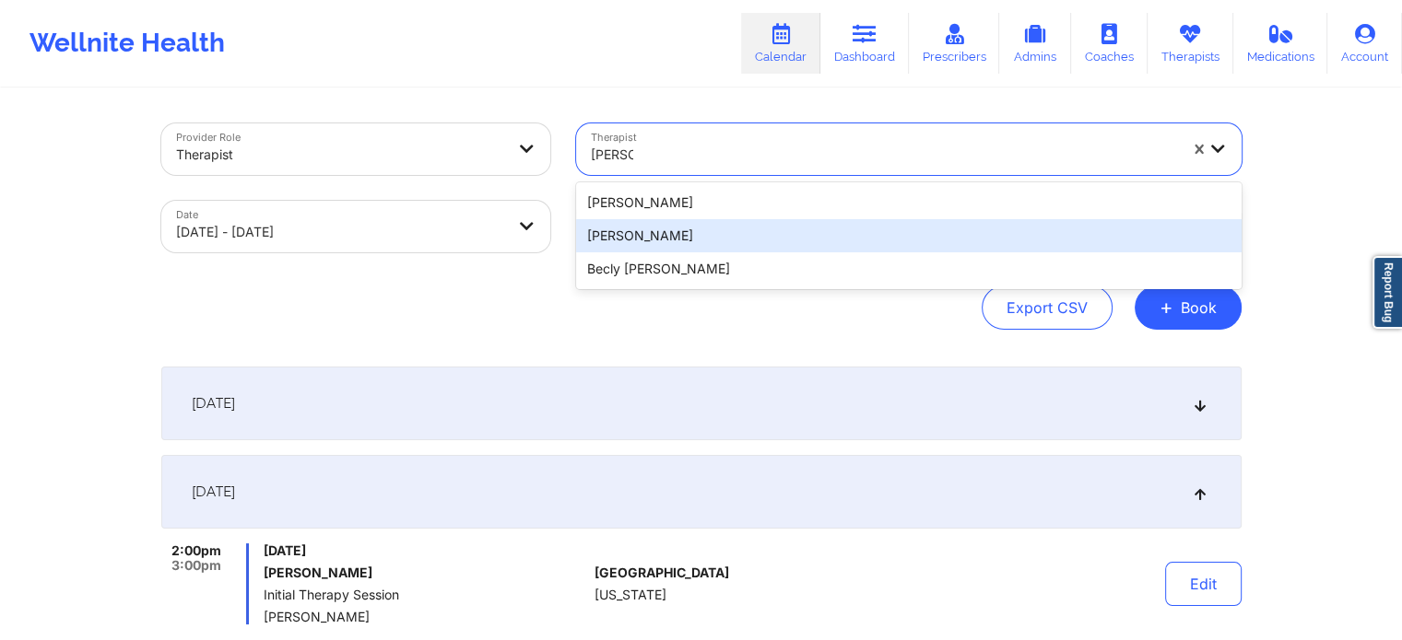
click at [697, 236] on div "[PERSON_NAME]" at bounding box center [908, 235] width 665 height 33
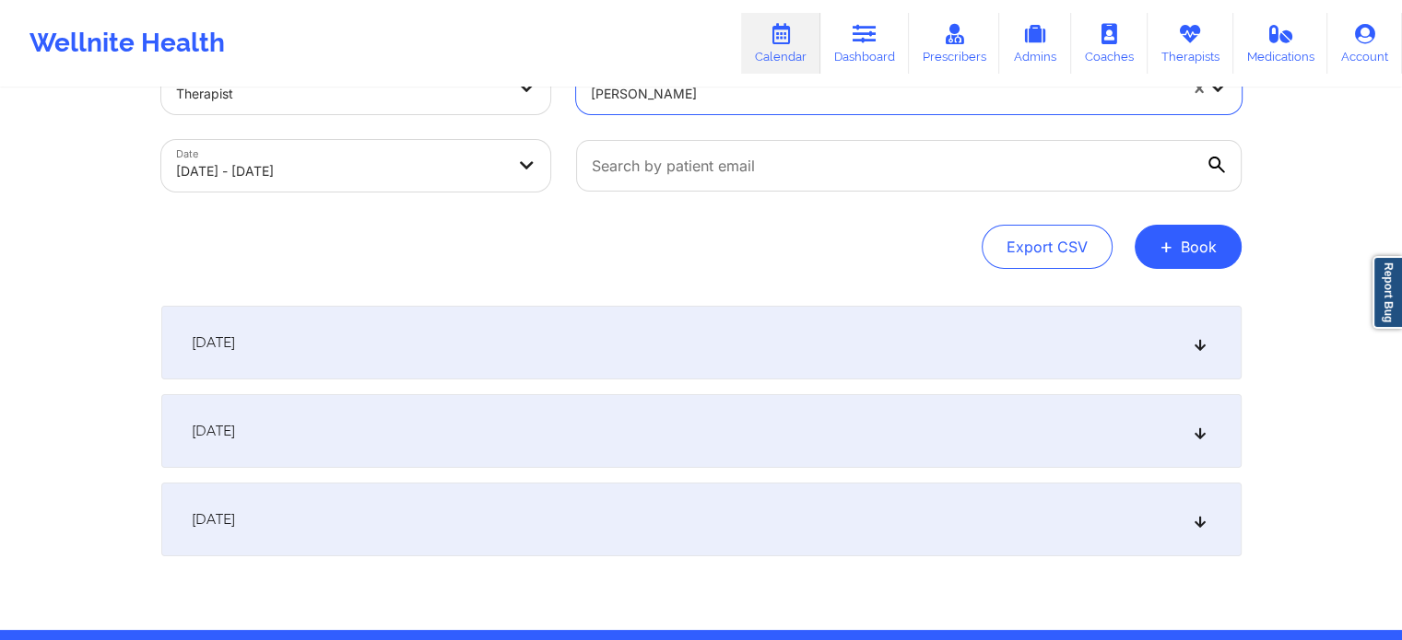
scroll to position [92, 0]
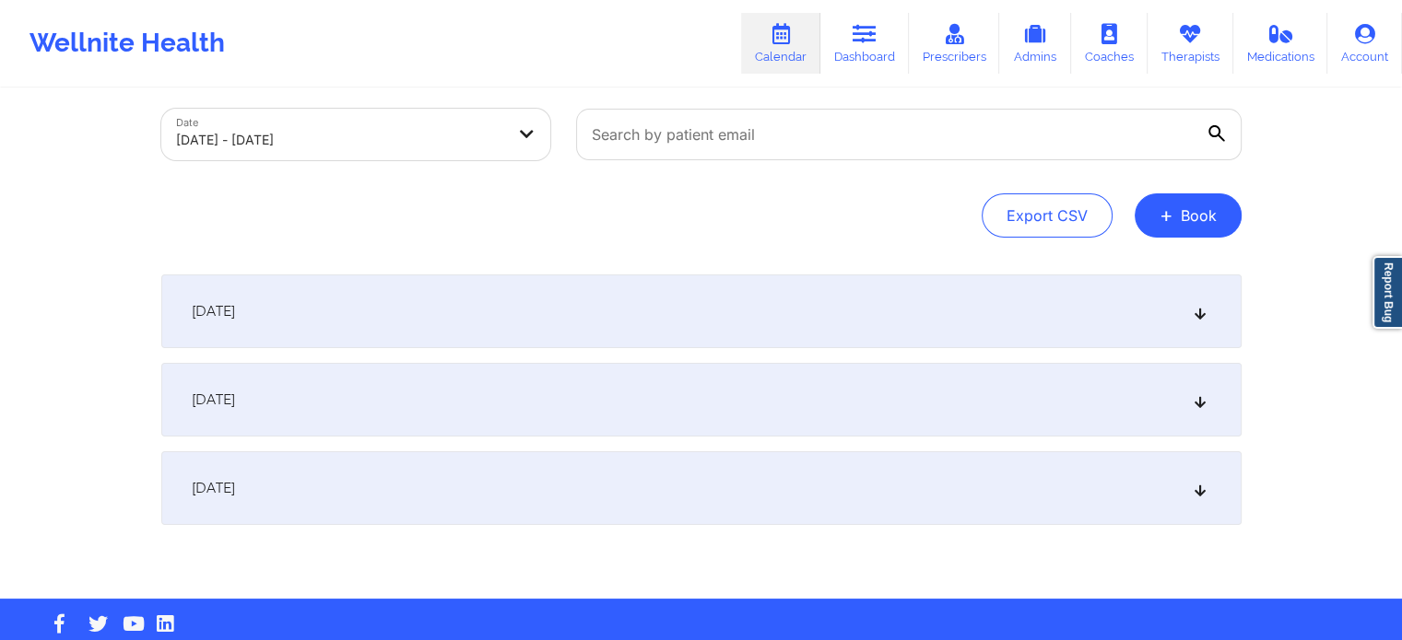
click at [445, 410] on div "[DATE]" at bounding box center [701, 400] width 1080 height 74
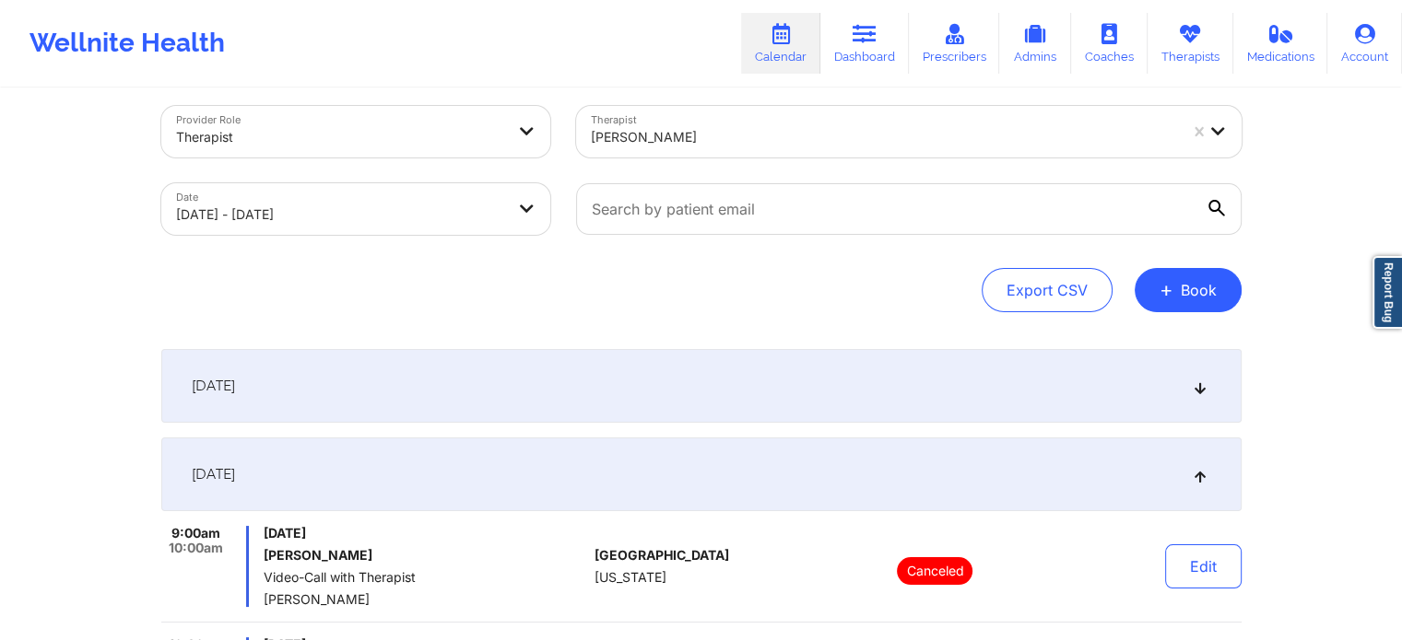
scroll to position [0, 0]
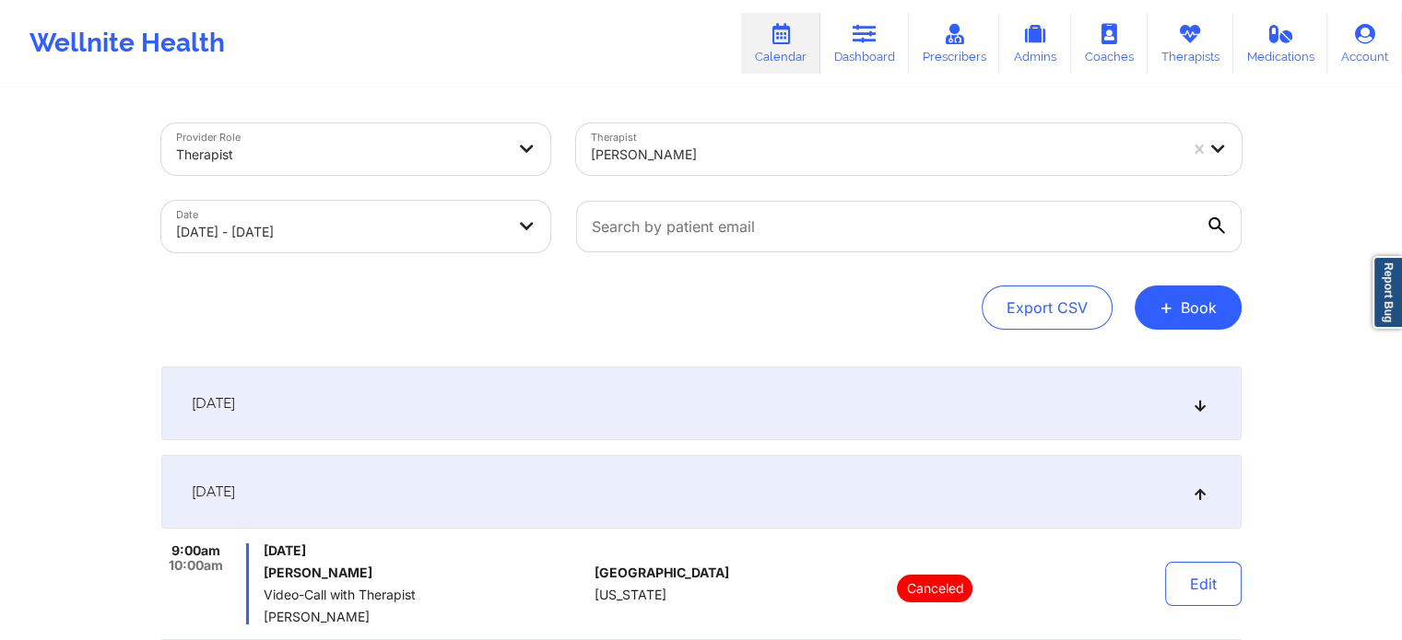
click at [792, 162] on div at bounding box center [884, 155] width 586 height 22
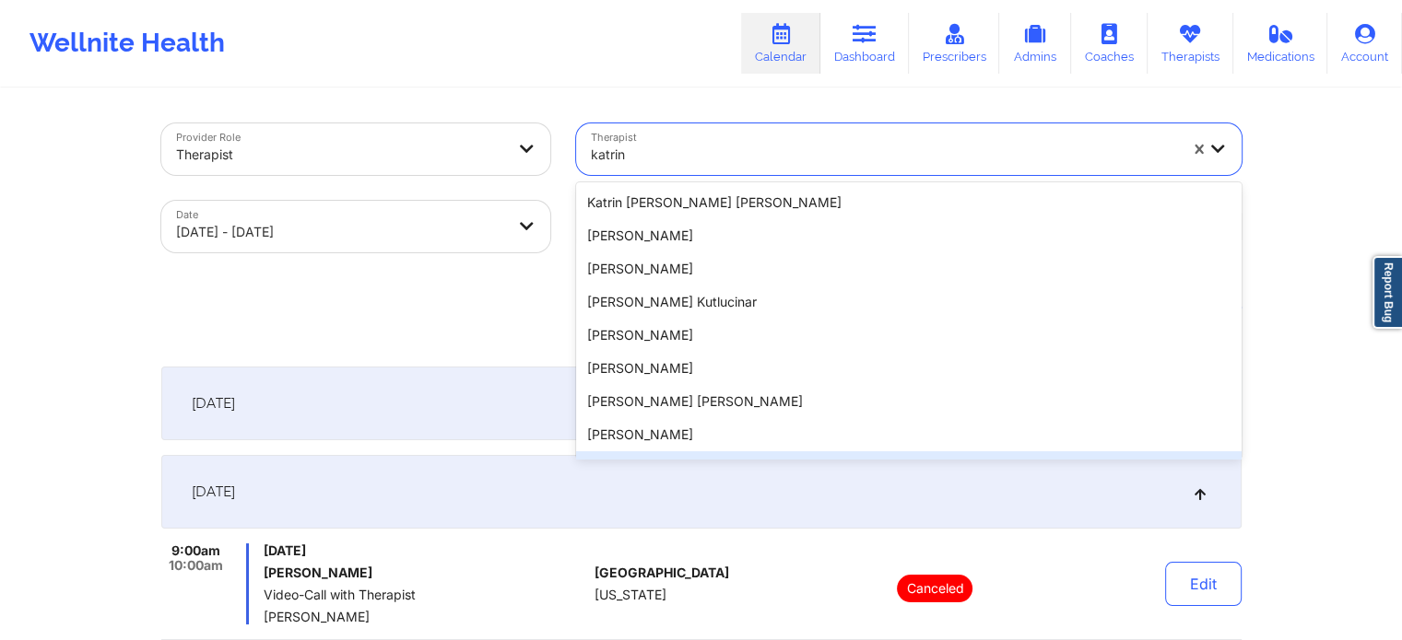
type input "katrin"
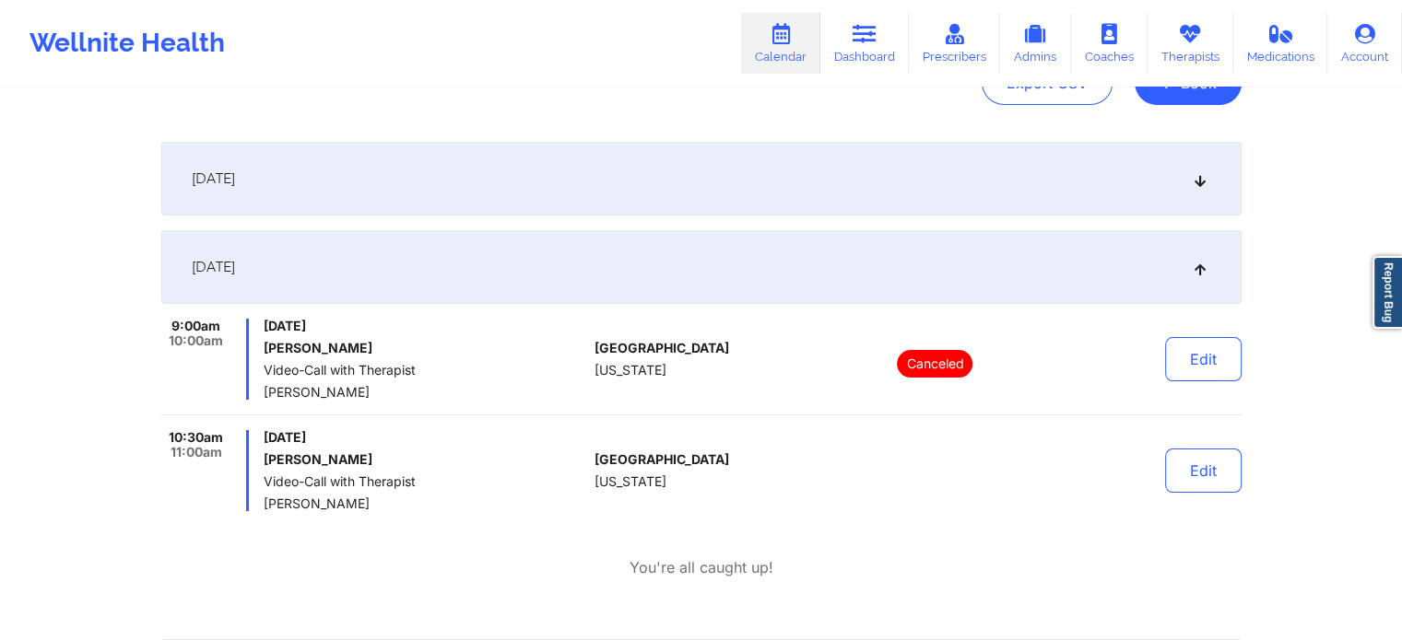
scroll to position [369, 0]
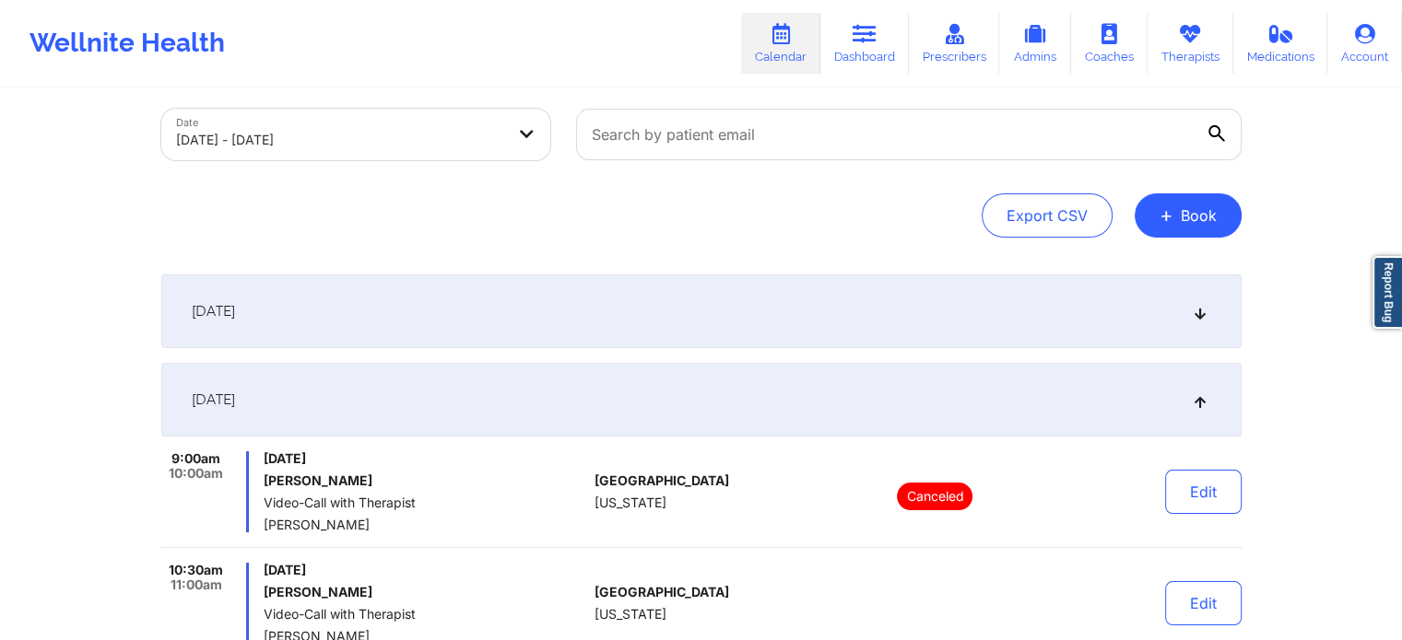
click at [470, 294] on div "[DATE]" at bounding box center [701, 312] width 1080 height 74
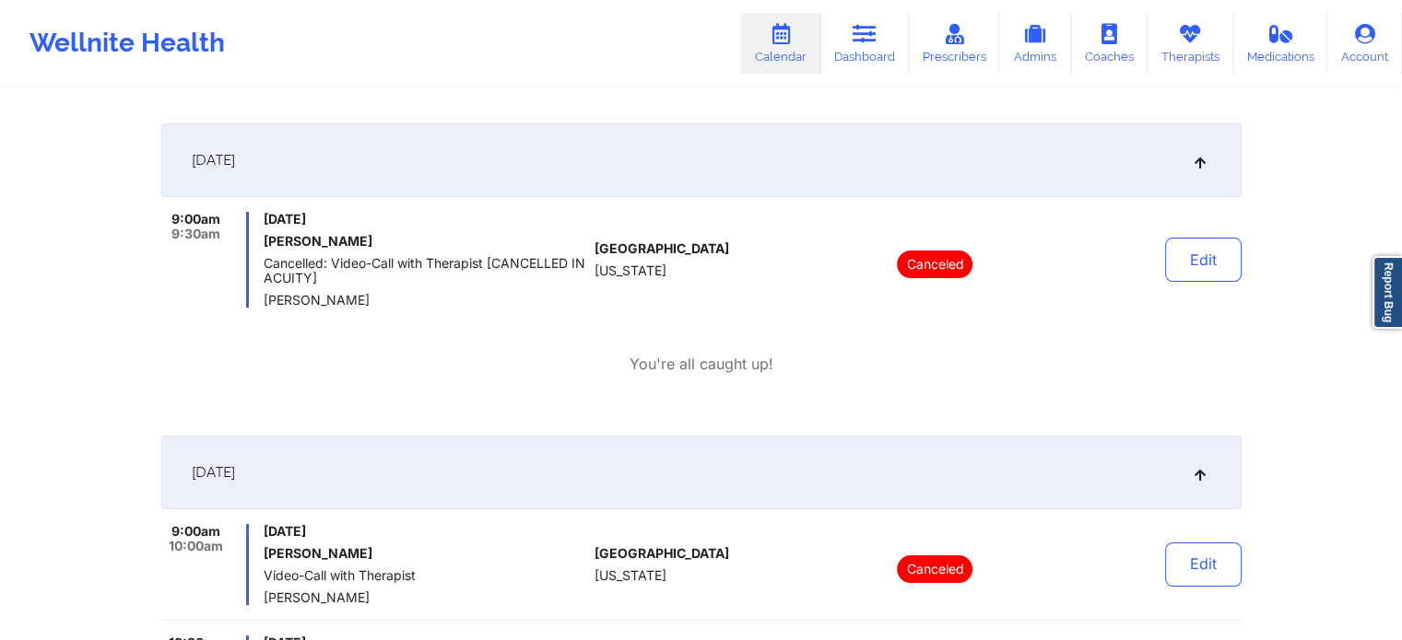
scroll to position [276, 0]
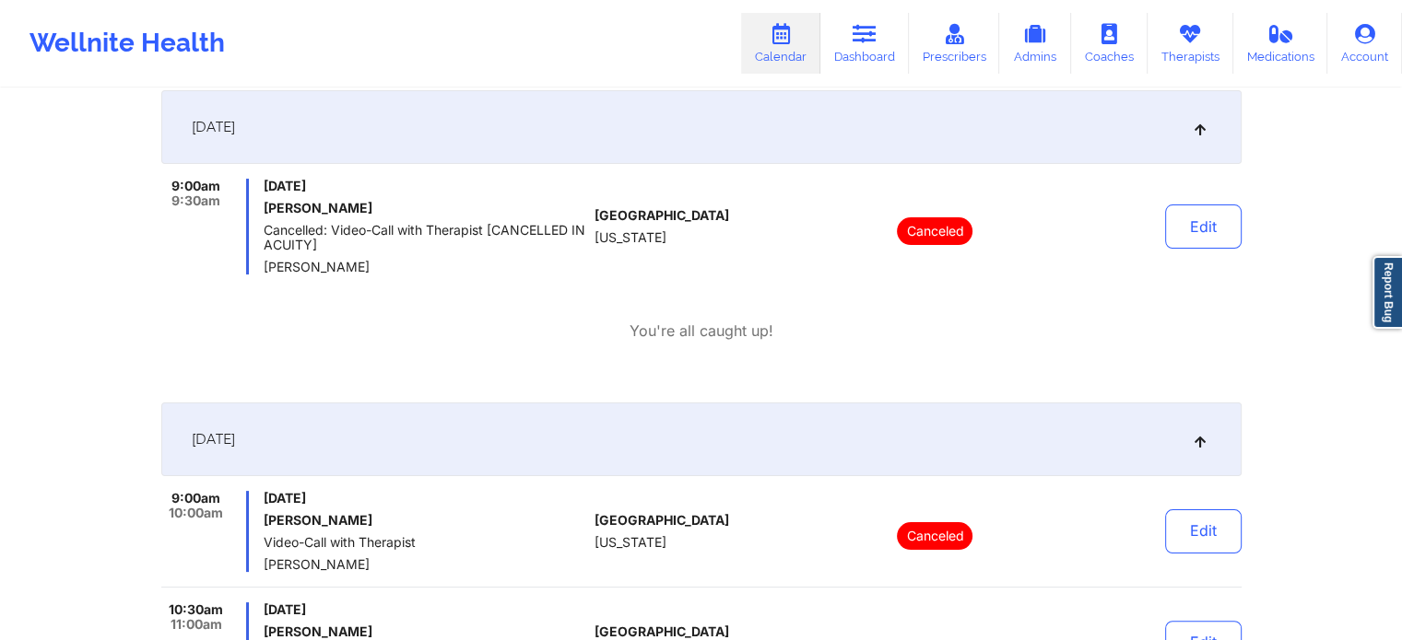
click at [490, 128] on div "[DATE]" at bounding box center [701, 127] width 1080 height 74
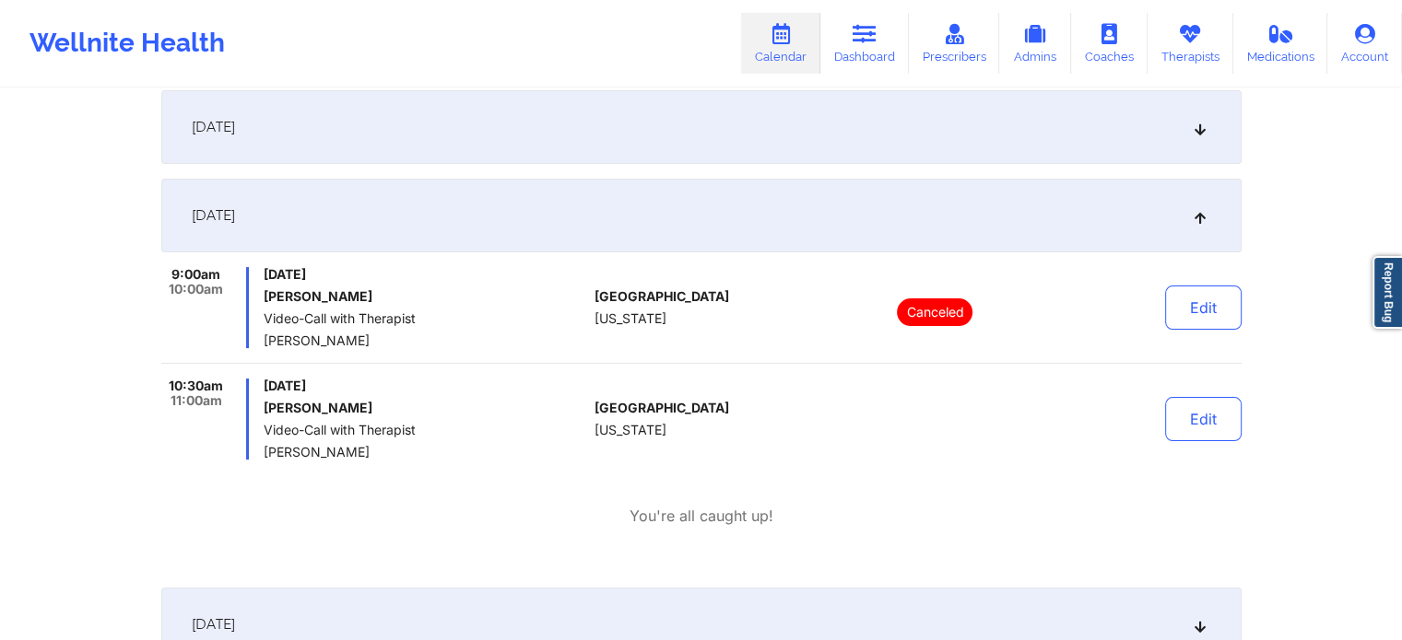
click at [438, 237] on div "[DATE]" at bounding box center [701, 216] width 1080 height 74
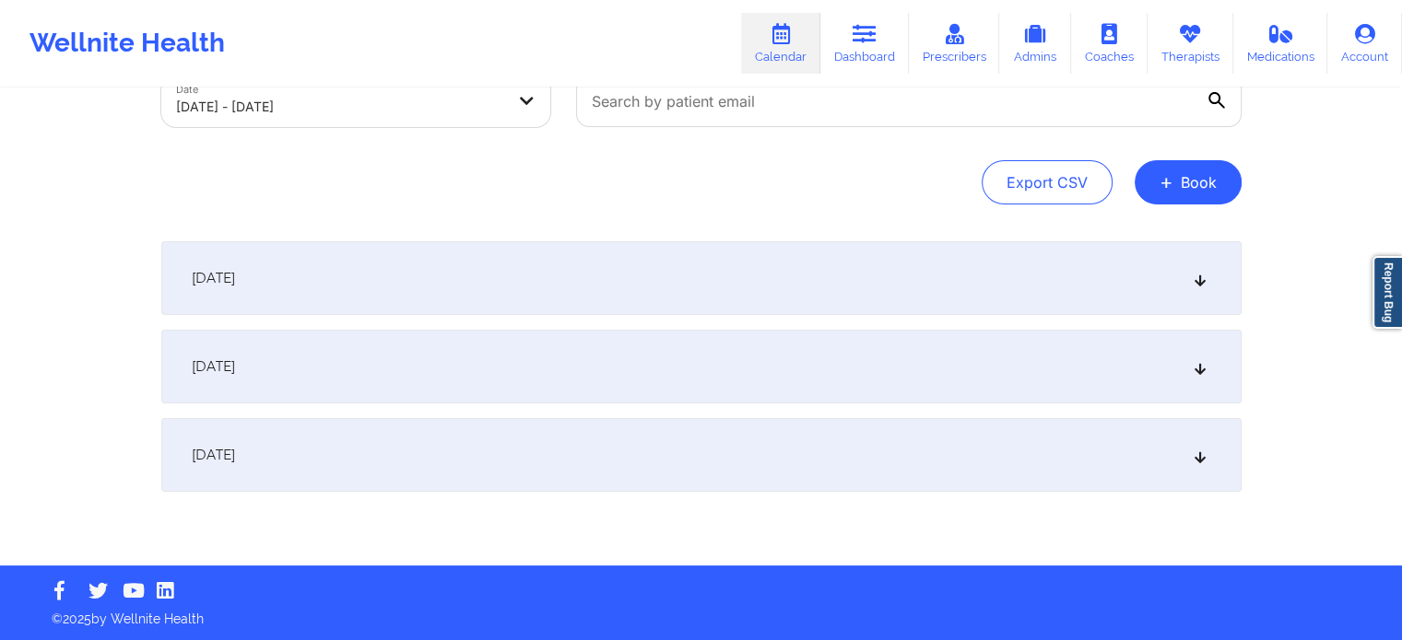
click at [432, 371] on div "[DATE]" at bounding box center [701, 367] width 1080 height 74
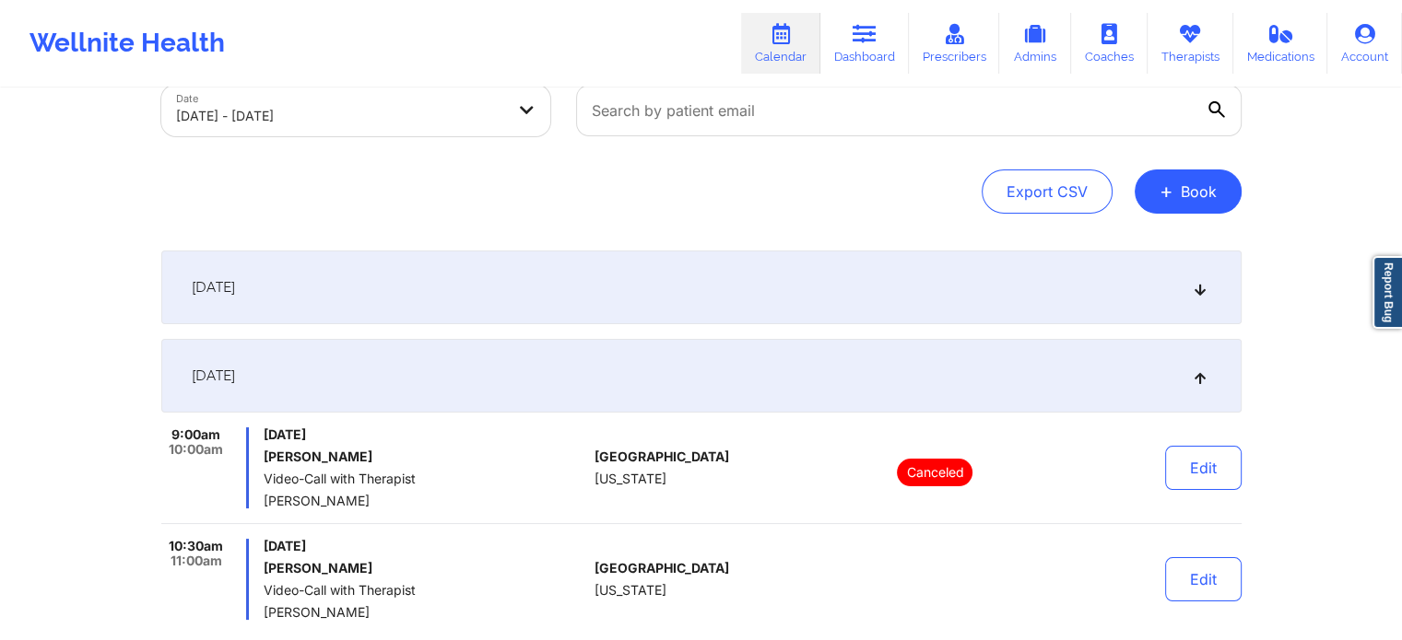
scroll to position [0, 0]
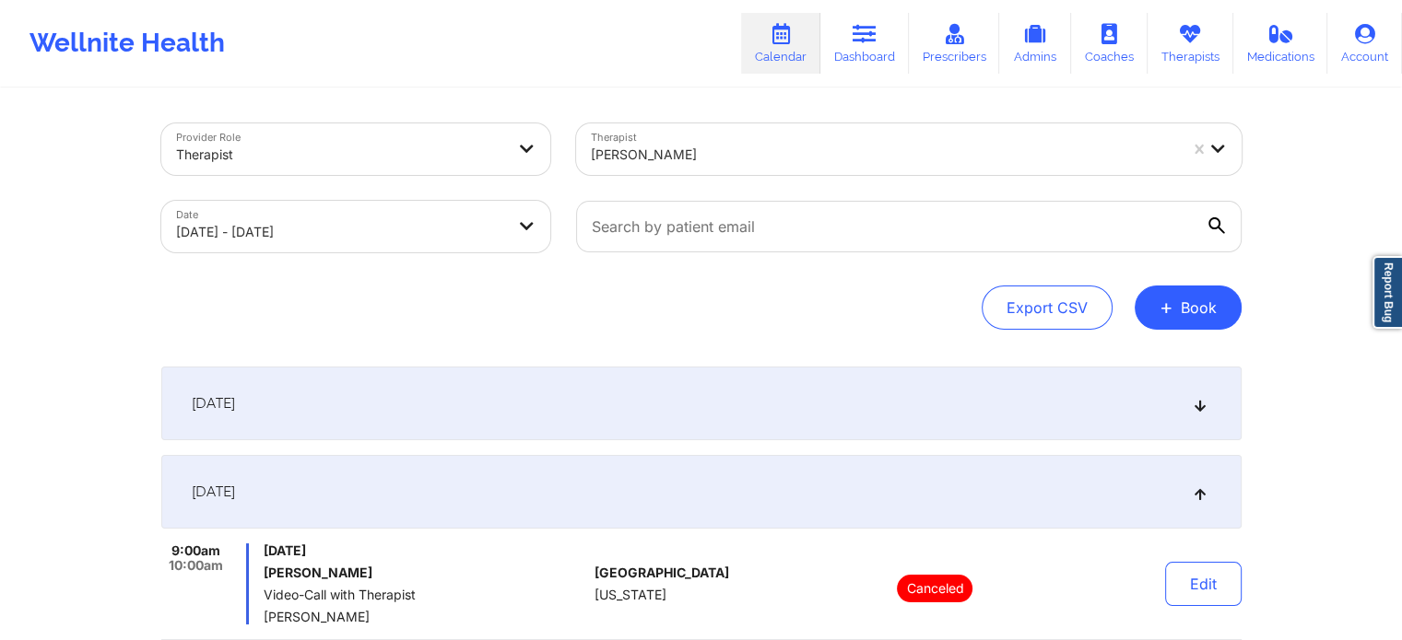
click at [692, 158] on div at bounding box center [884, 155] width 586 height 22
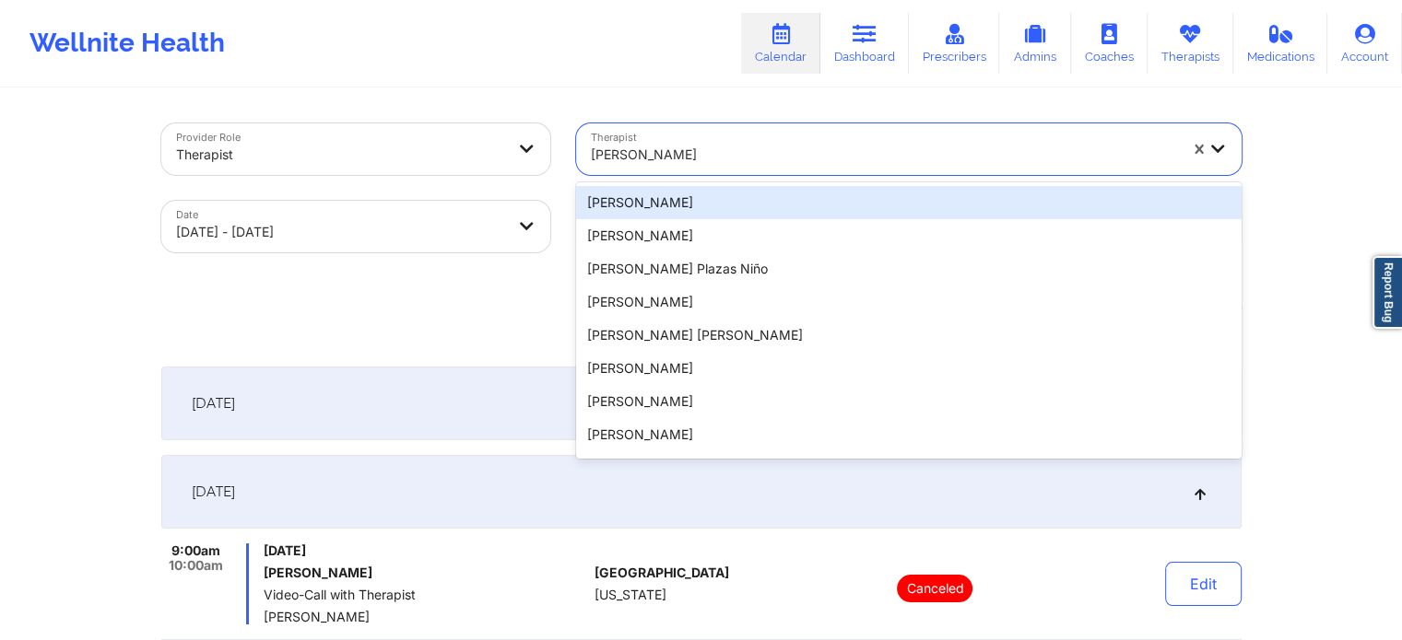
click at [692, 158] on div at bounding box center [884, 155] width 586 height 22
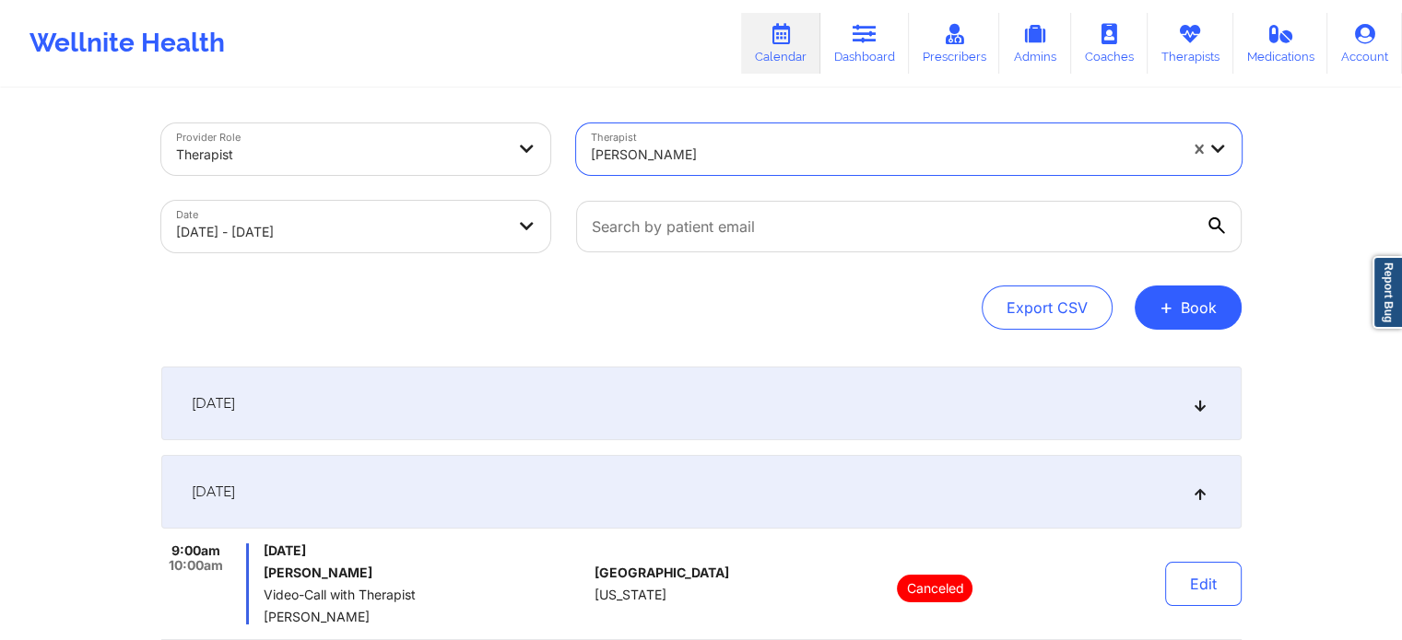
click at [692, 158] on div at bounding box center [884, 155] width 586 height 22
type input "[PERSON_NAME]"
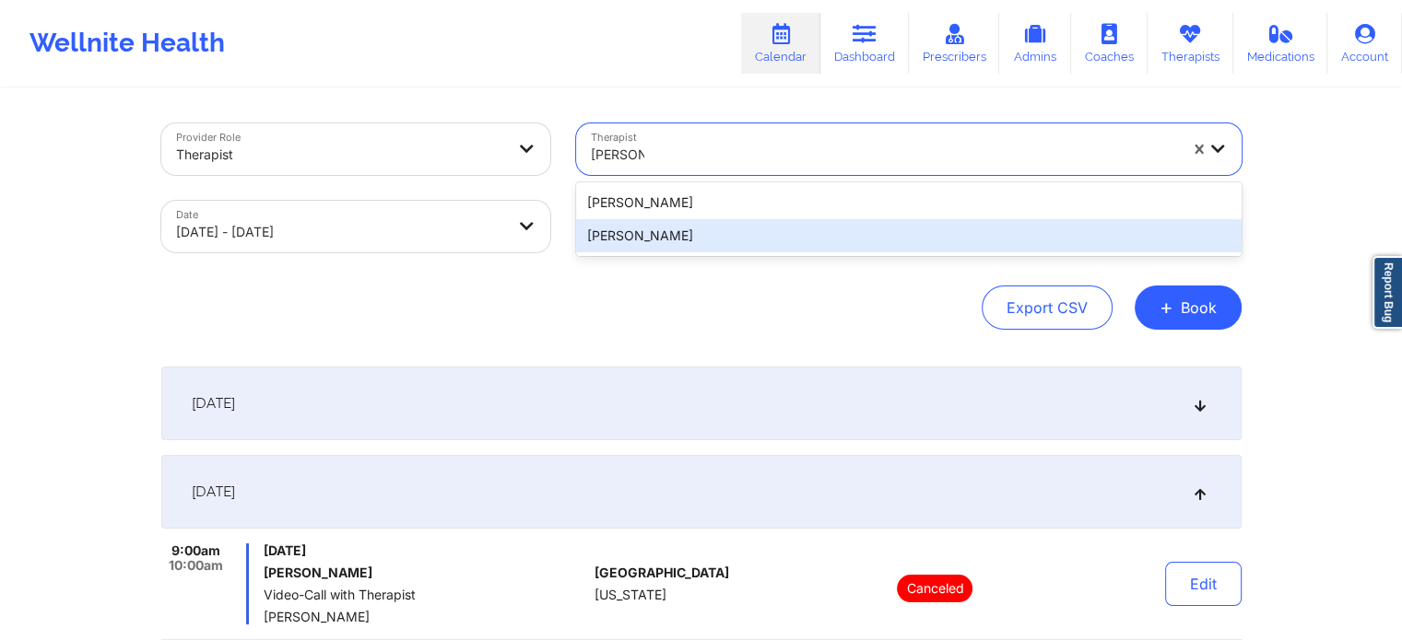
click at [674, 236] on div "[PERSON_NAME]" at bounding box center [908, 235] width 665 height 33
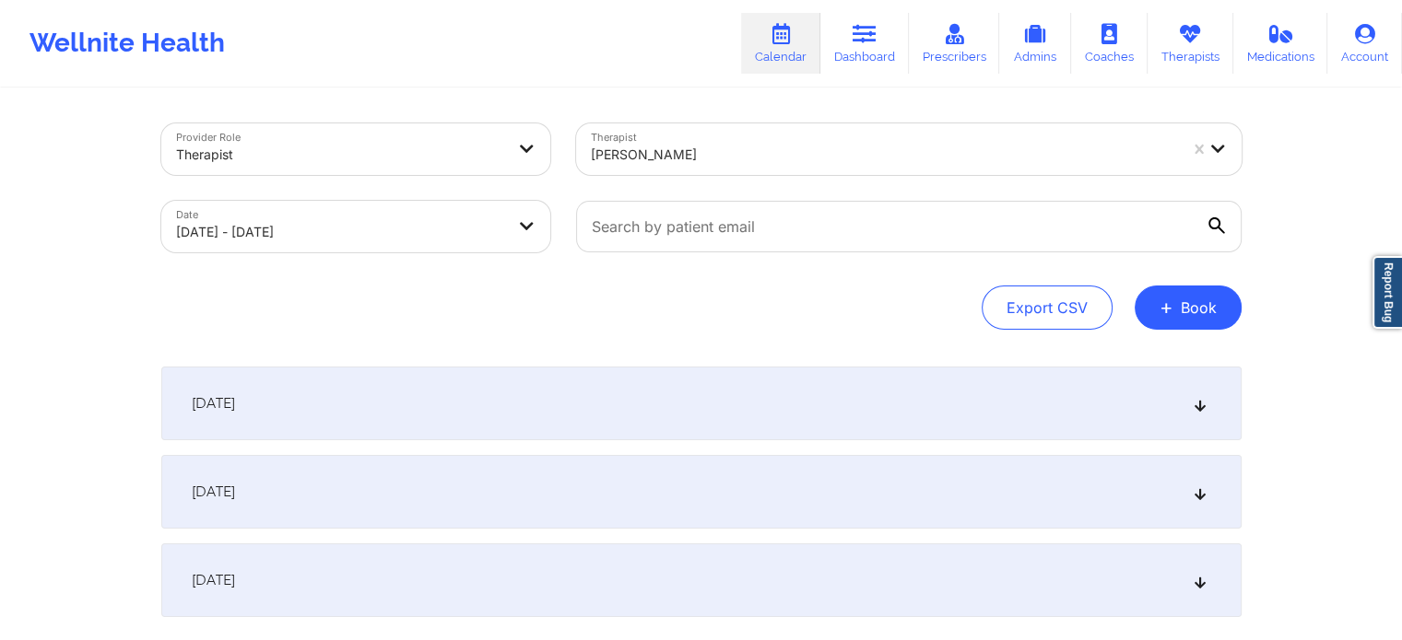
click at [346, 494] on div "[DATE]" at bounding box center [701, 492] width 1080 height 74
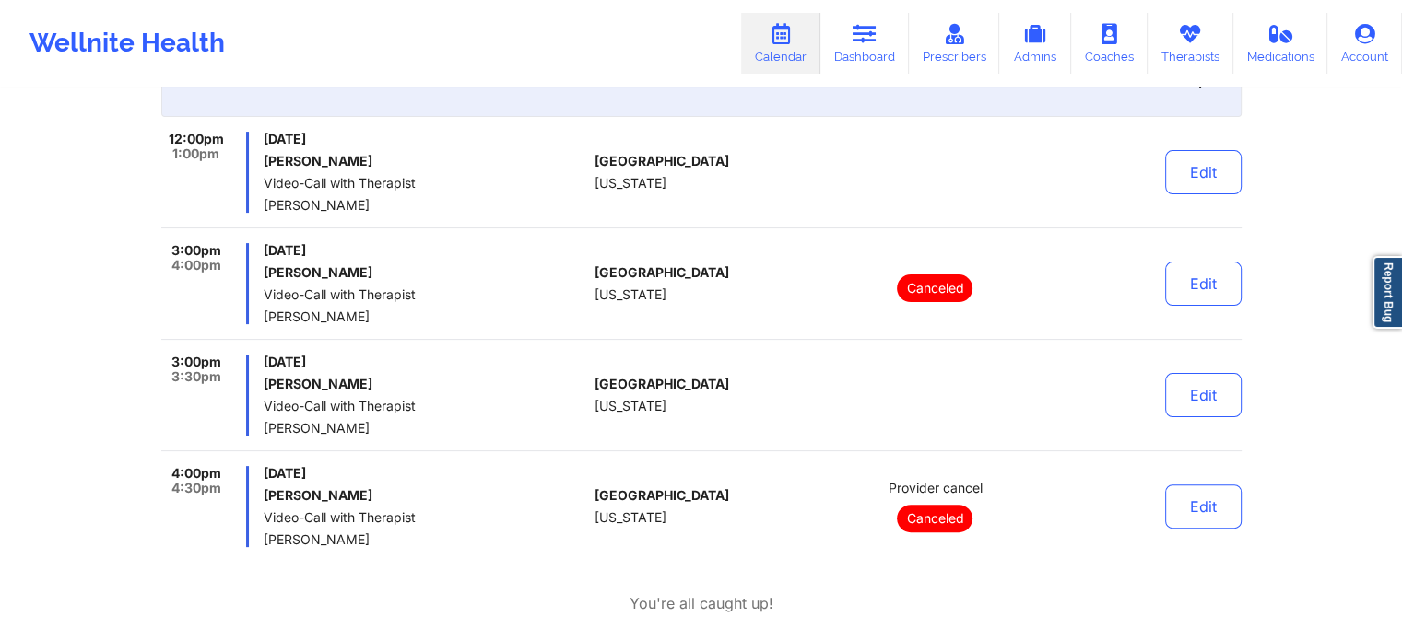
scroll to position [461, 0]
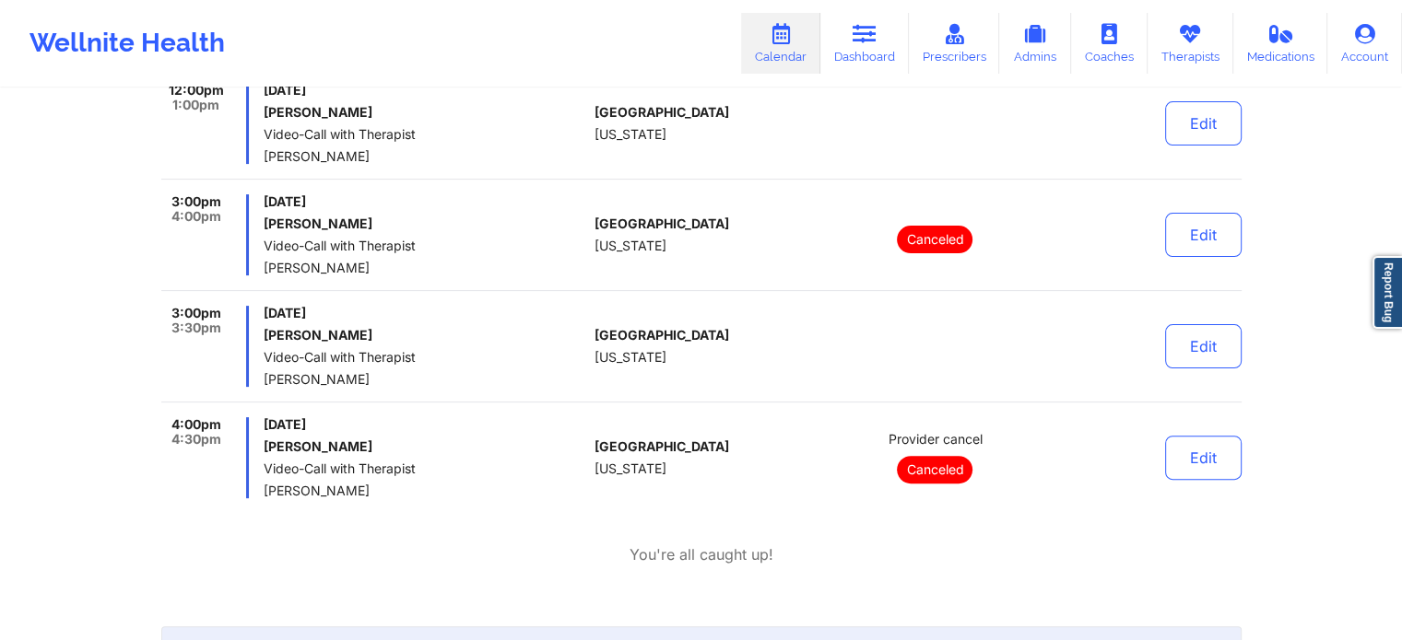
drag, startPoint x: 862, startPoint y: 34, endPoint x: 819, endPoint y: 50, distance: 45.2
click at [862, 34] on icon at bounding box center [864, 34] width 24 height 20
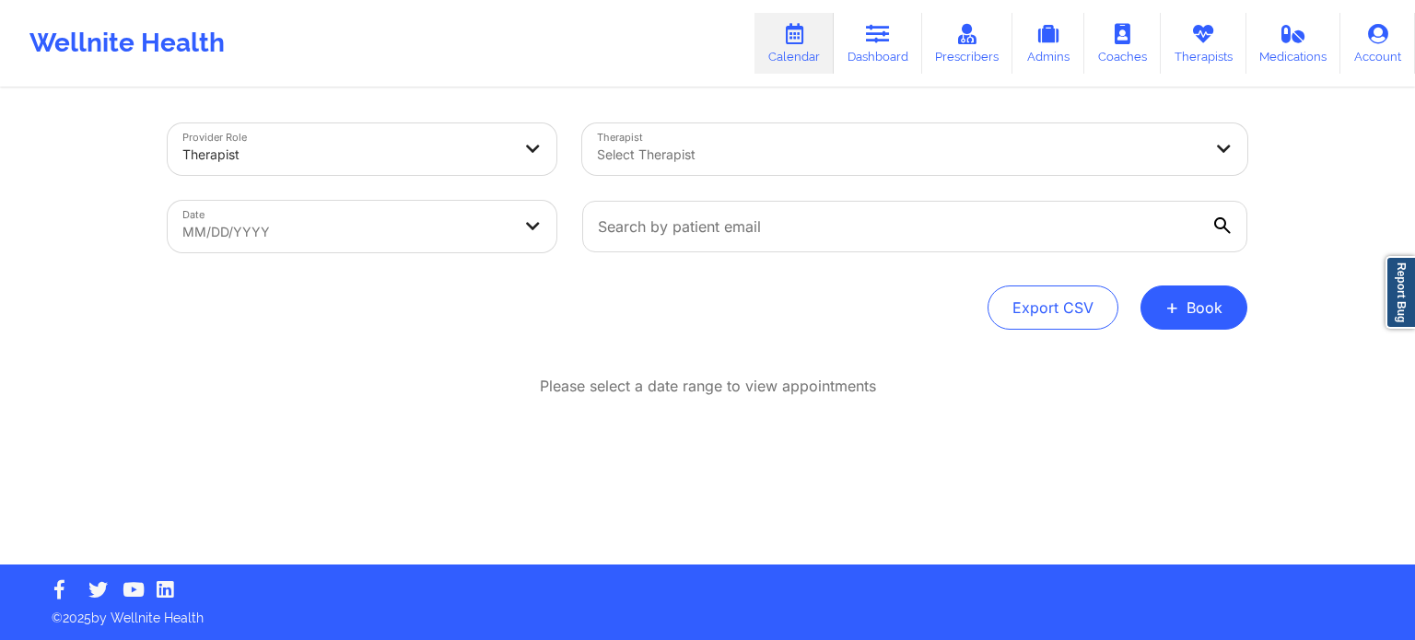
click at [684, 154] on div at bounding box center [899, 155] width 604 height 22
type input "rush"
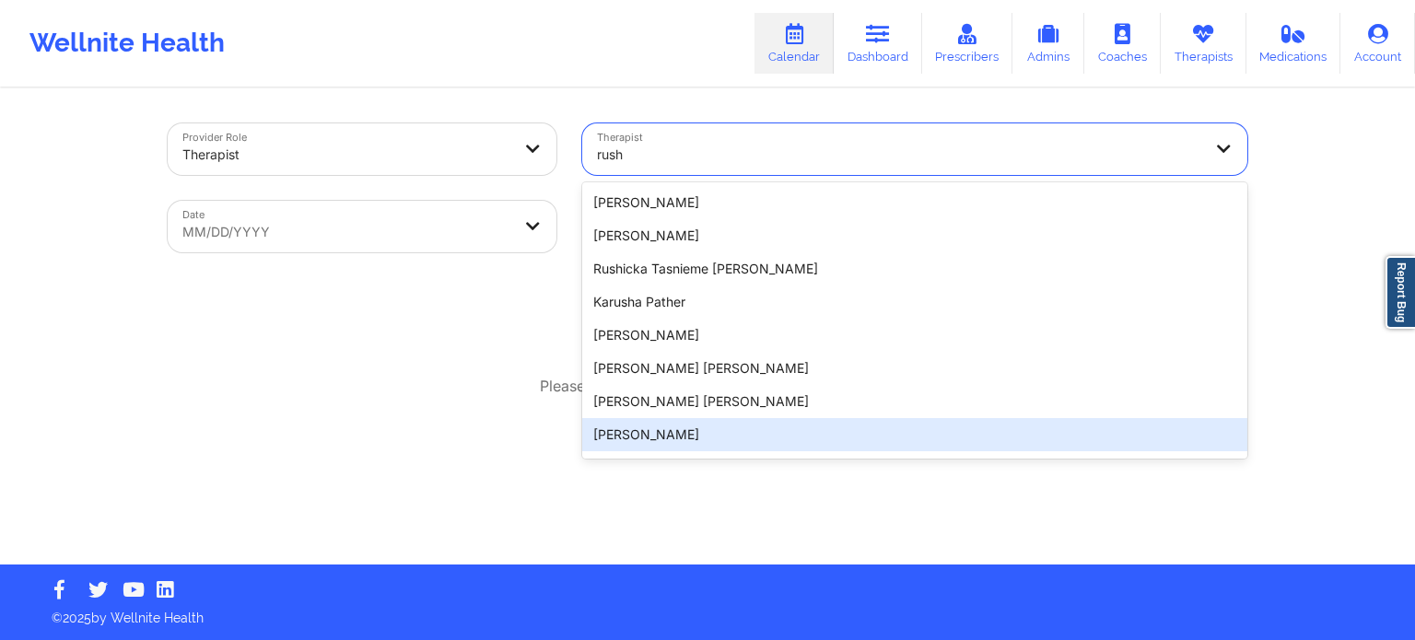
click at [675, 440] on div "[PERSON_NAME]" at bounding box center [914, 434] width 665 height 33
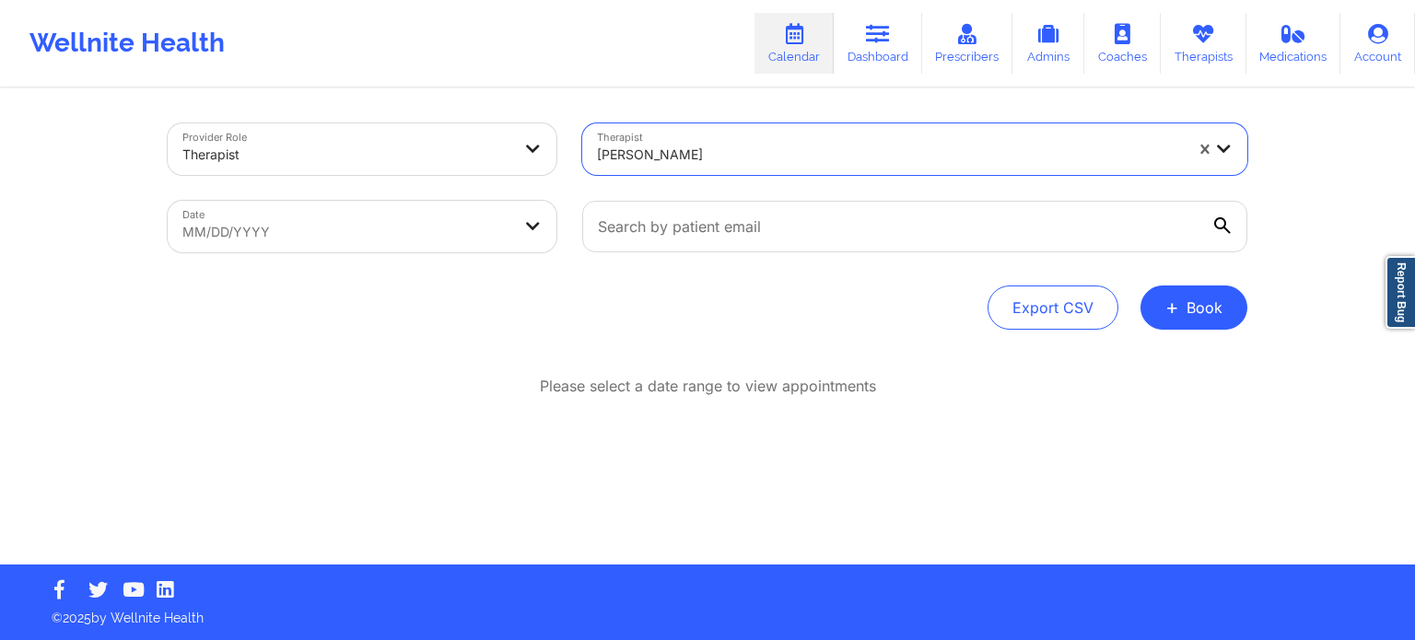
click at [380, 211] on body "Wellnite Health Calendar Dashboard Prescribers Admins Coaches Therapists Medica…" at bounding box center [707, 320] width 1415 height 640
select select "2025-8"
select select "2025-9"
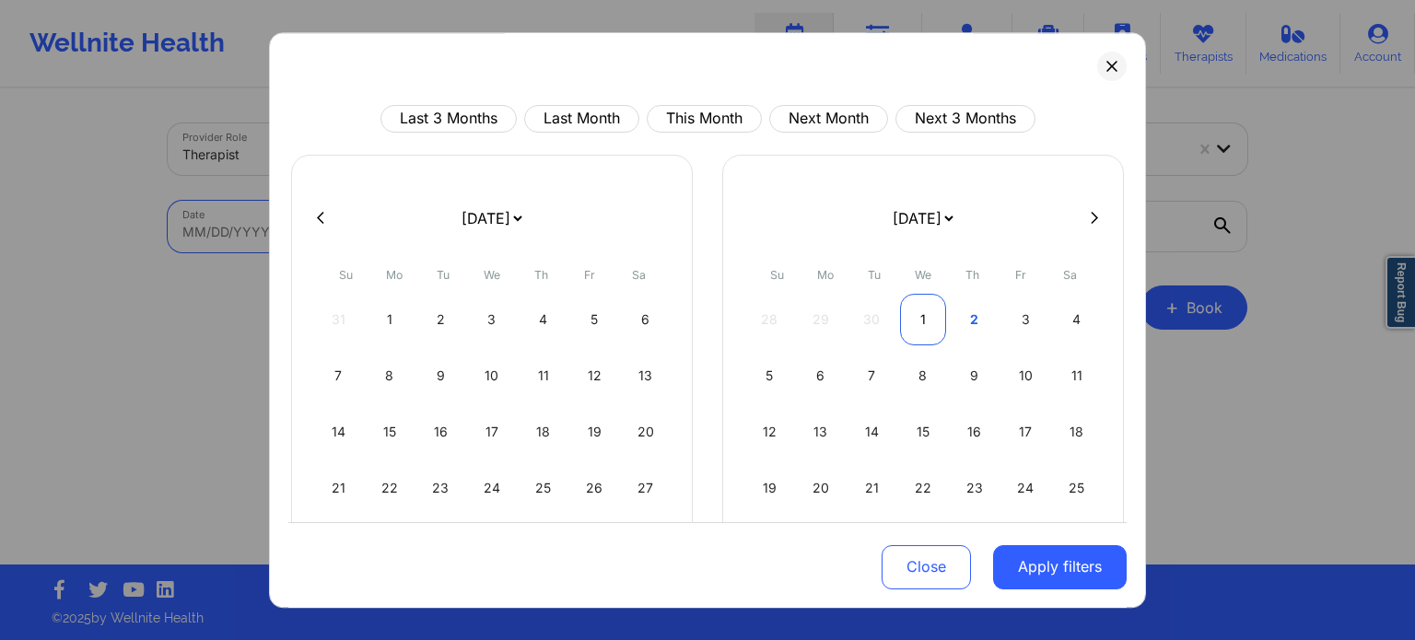
click at [910, 316] on div "1" at bounding box center [923, 320] width 47 height 52
select select "2025-9"
select select "2025-10"
select select "2025-9"
select select "2025-10"
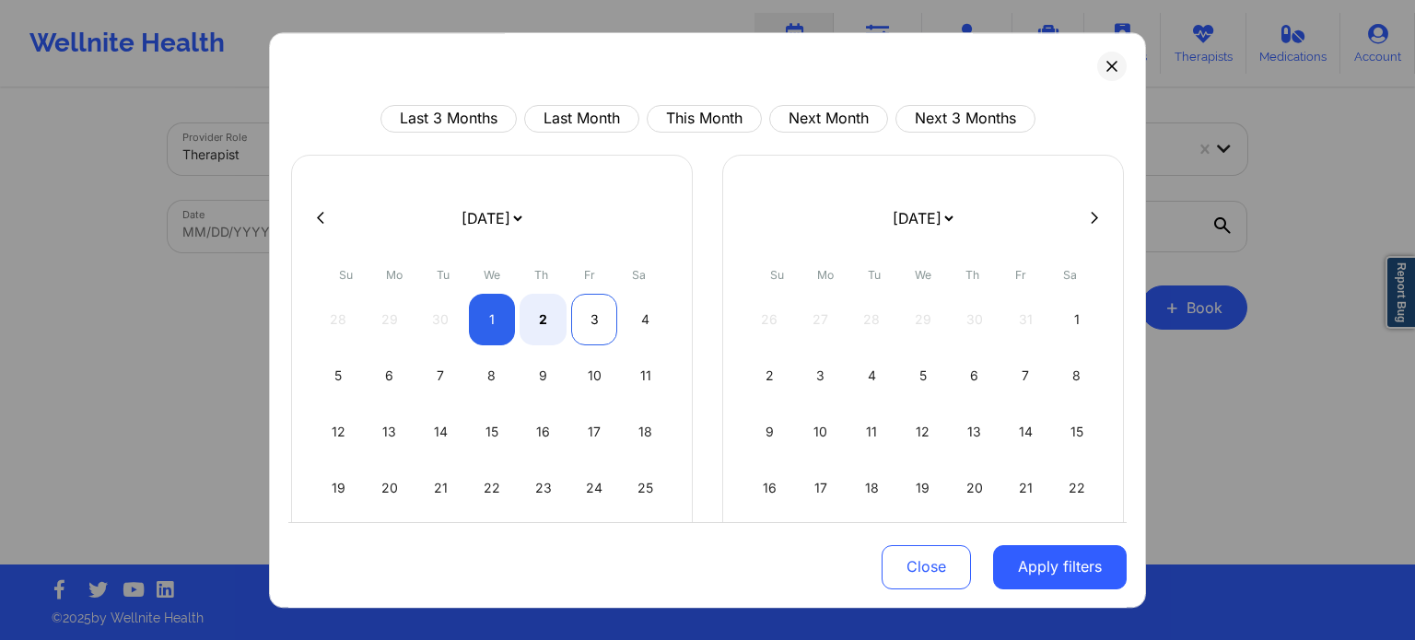
click at [582, 326] on div "3" at bounding box center [594, 320] width 47 height 52
select select "2025-9"
select select "2025-10"
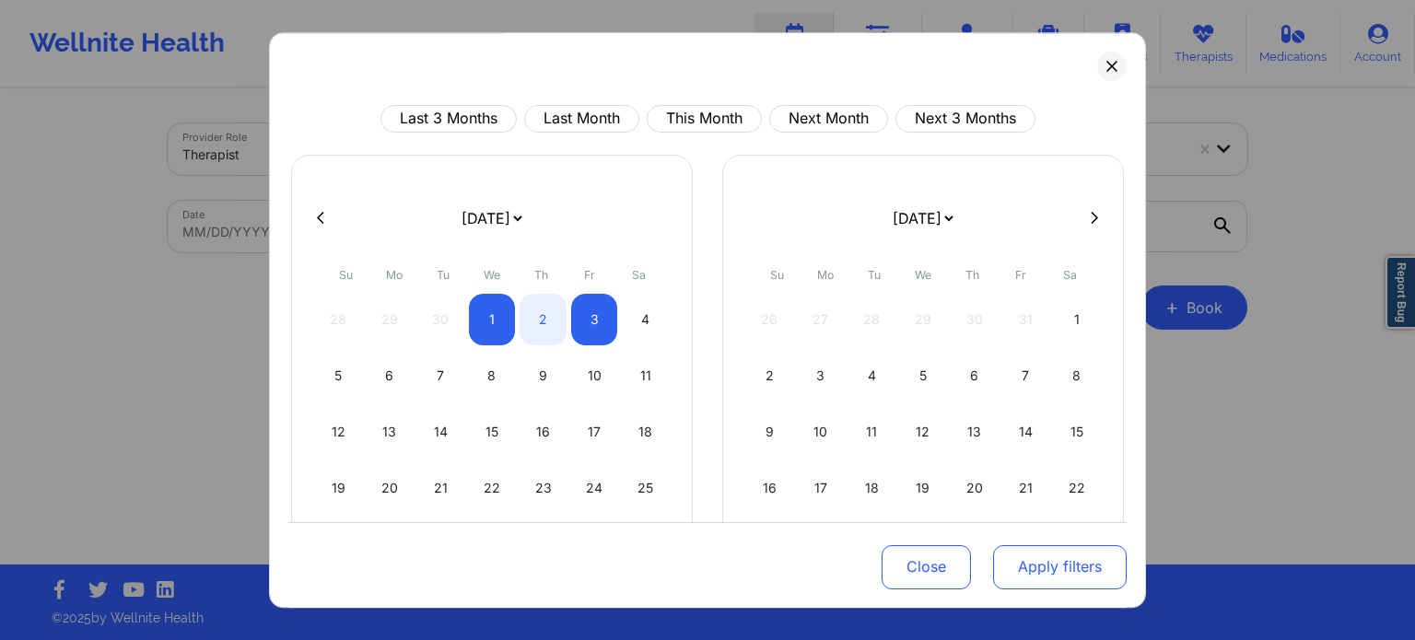
click at [1024, 569] on button "Apply filters" at bounding box center [1060, 567] width 134 height 44
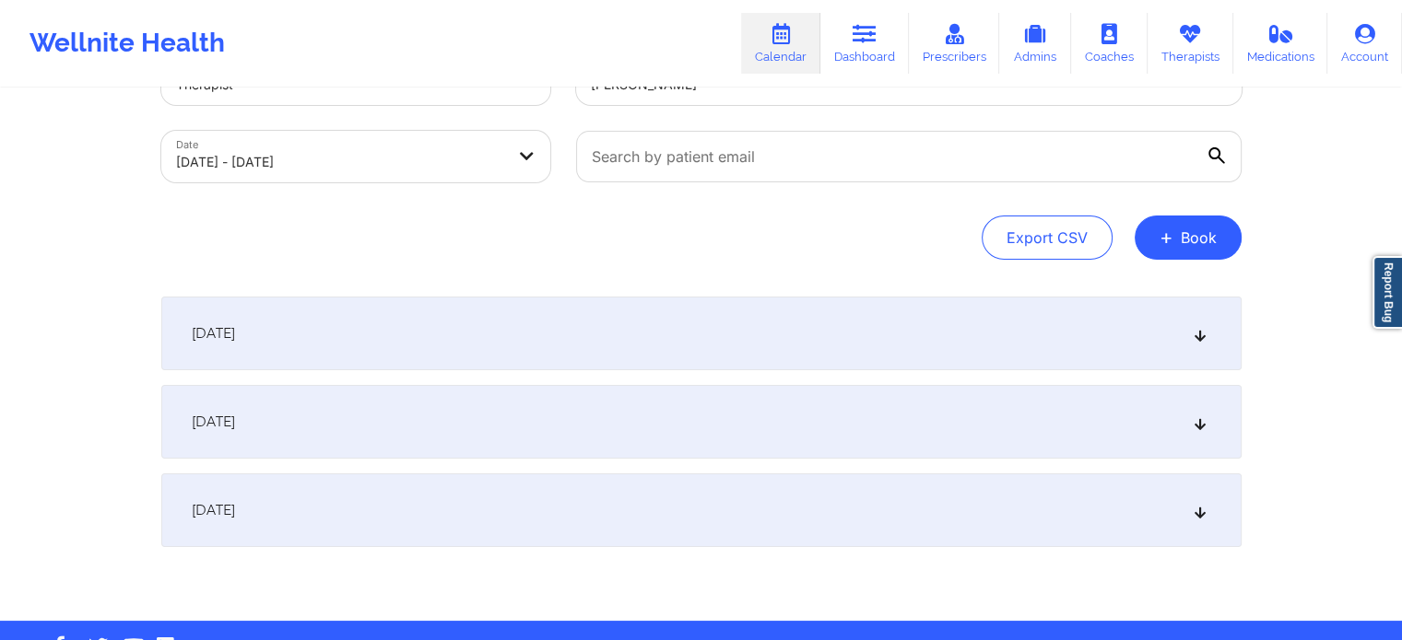
scroll to position [125, 0]
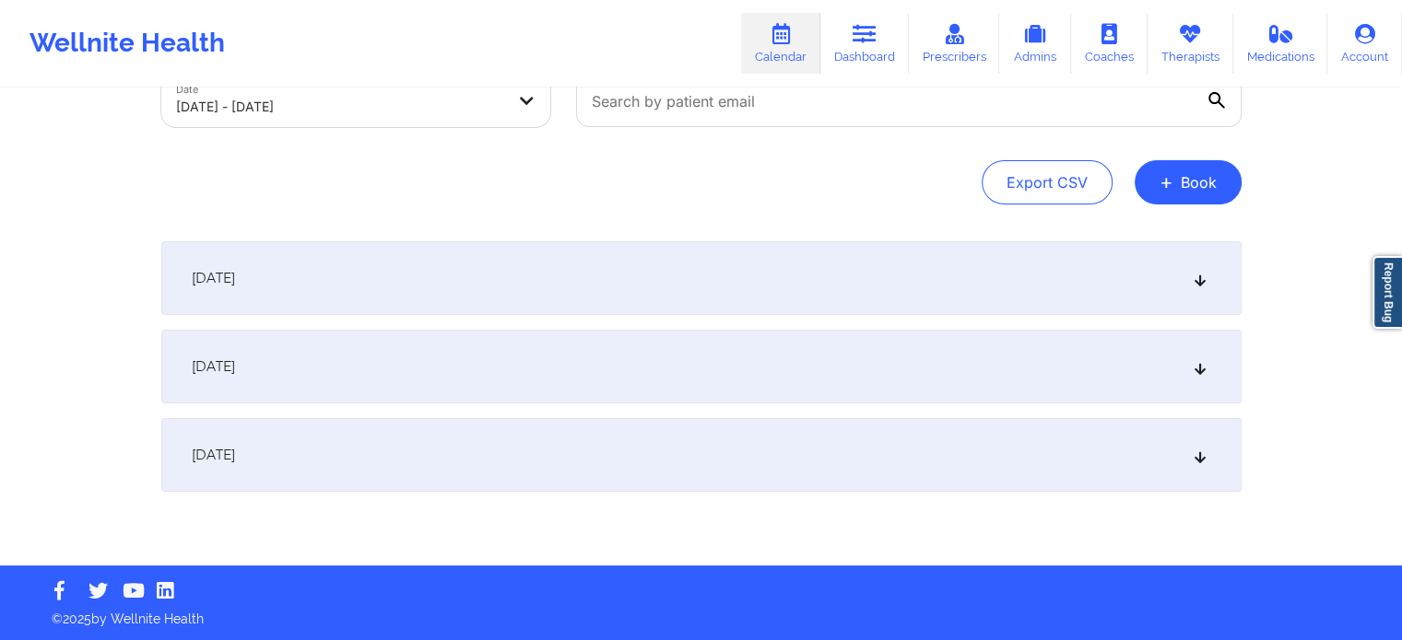
click at [445, 367] on div "[DATE]" at bounding box center [701, 367] width 1080 height 74
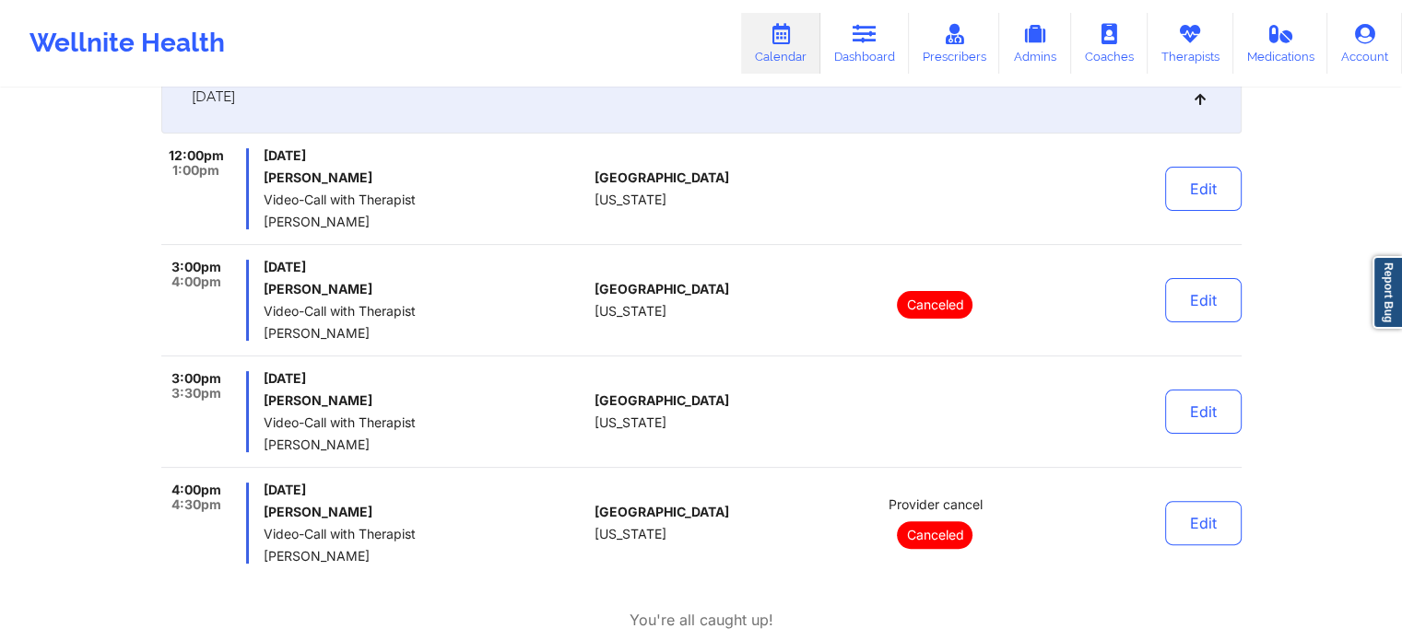
scroll to position [402, 0]
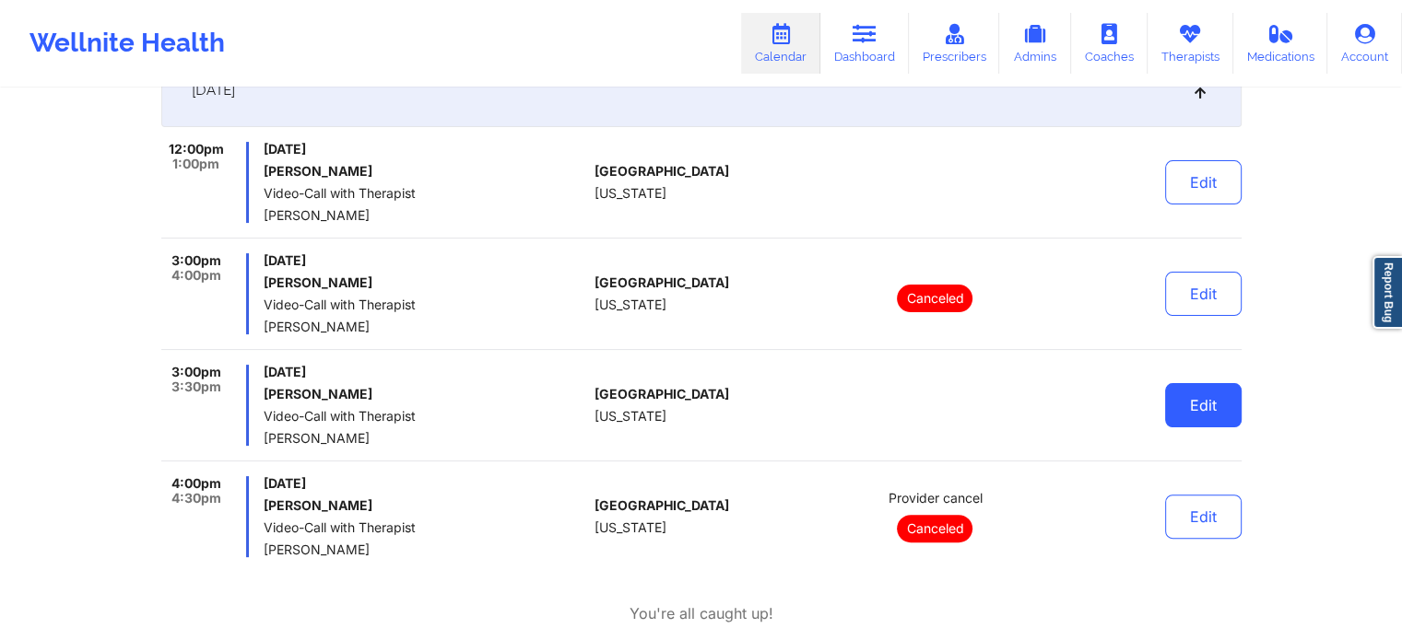
click at [1209, 411] on button "Edit" at bounding box center [1203, 405] width 76 height 44
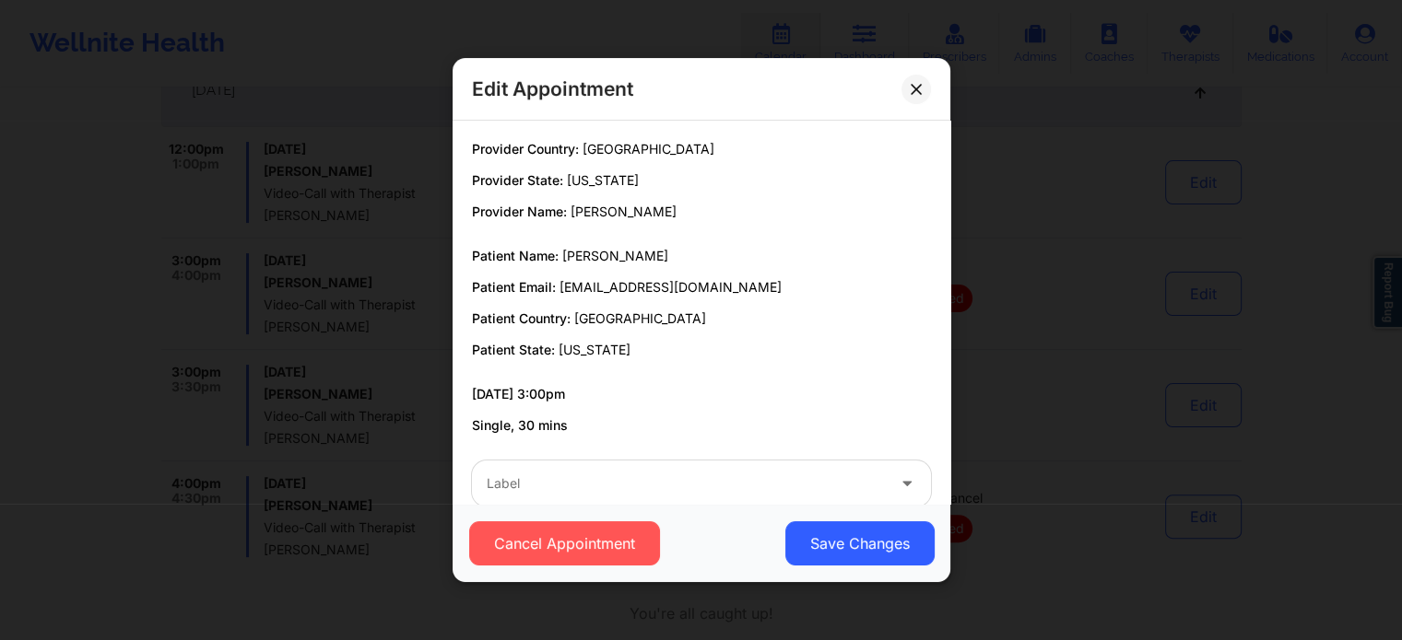
copy span "[EMAIL_ADDRESS][DOMAIN_NAME]"
drag, startPoint x: 830, startPoint y: 288, endPoint x: 557, endPoint y: 284, distance: 273.7
click at [557, 284] on p "Patient Email: [EMAIL_ADDRESS][DOMAIN_NAME]" at bounding box center [701, 287] width 459 height 18
click at [910, 81] on button at bounding box center [915, 89] width 29 height 29
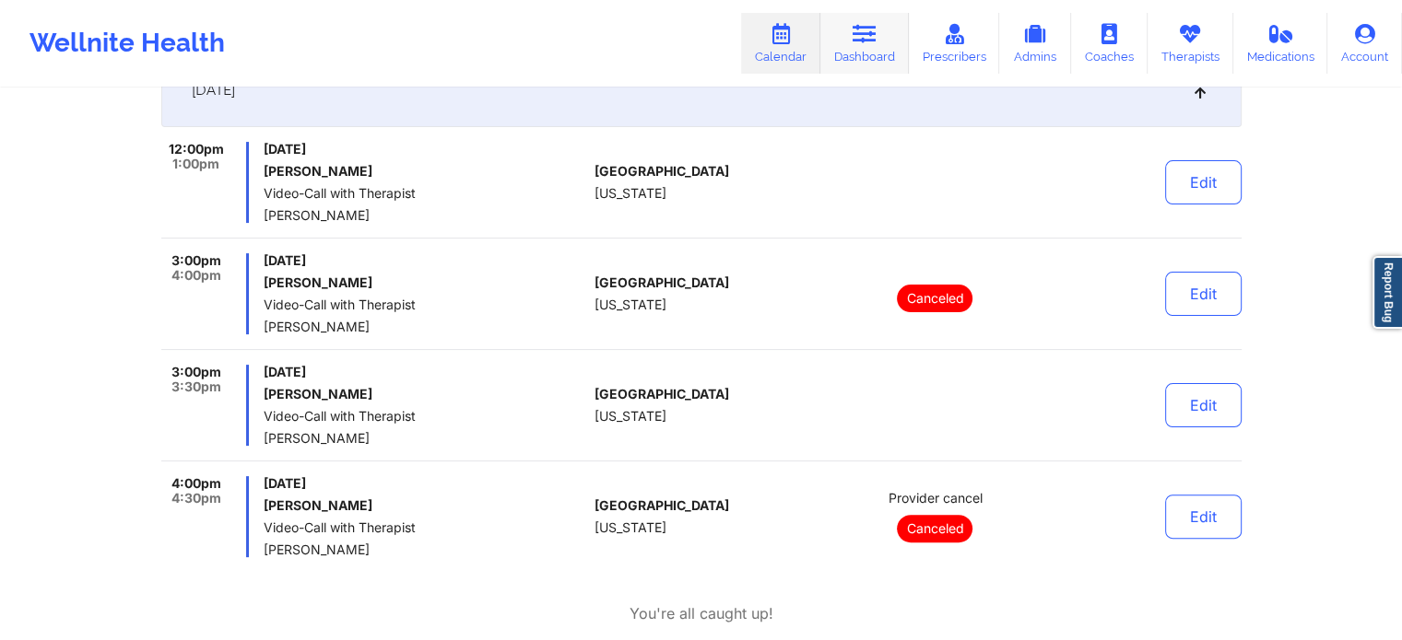
click at [855, 48] on link "Dashboard" at bounding box center [864, 43] width 88 height 61
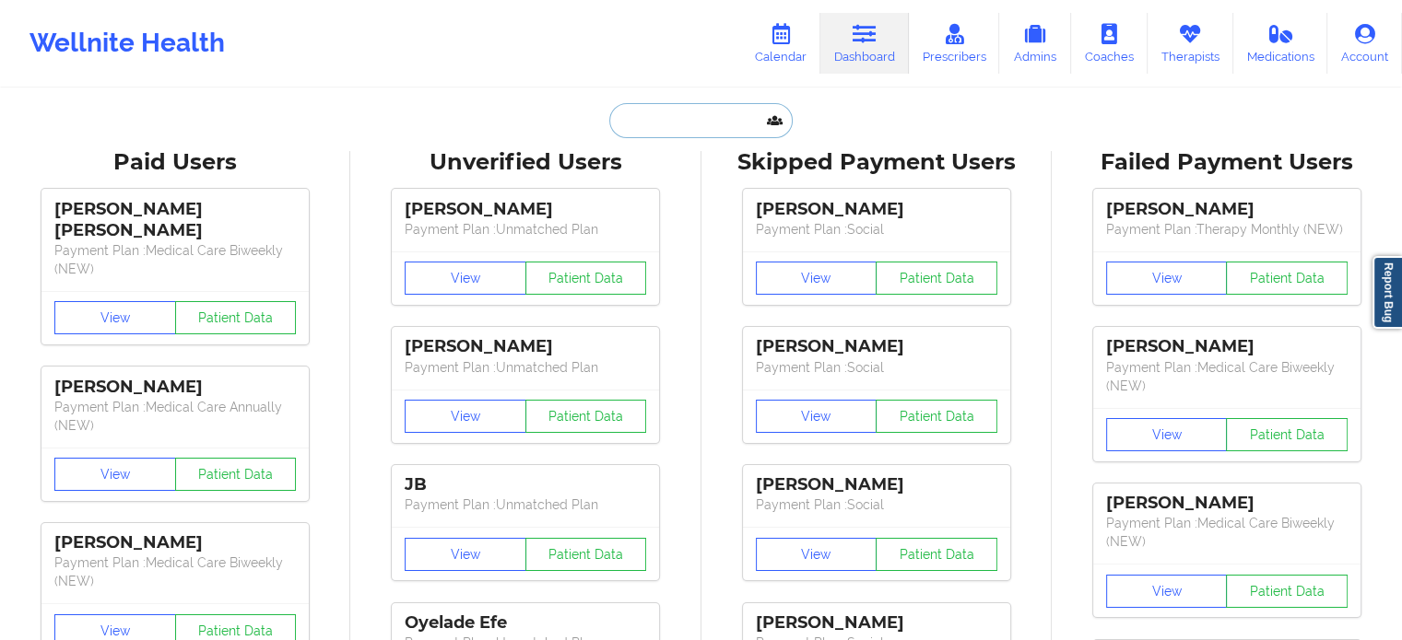
click at [678, 121] on input "text" at bounding box center [700, 120] width 182 height 35
paste input "[EMAIL_ADDRESS][DOMAIN_NAME]"
type input "[EMAIL_ADDRESS][DOMAIN_NAME]"
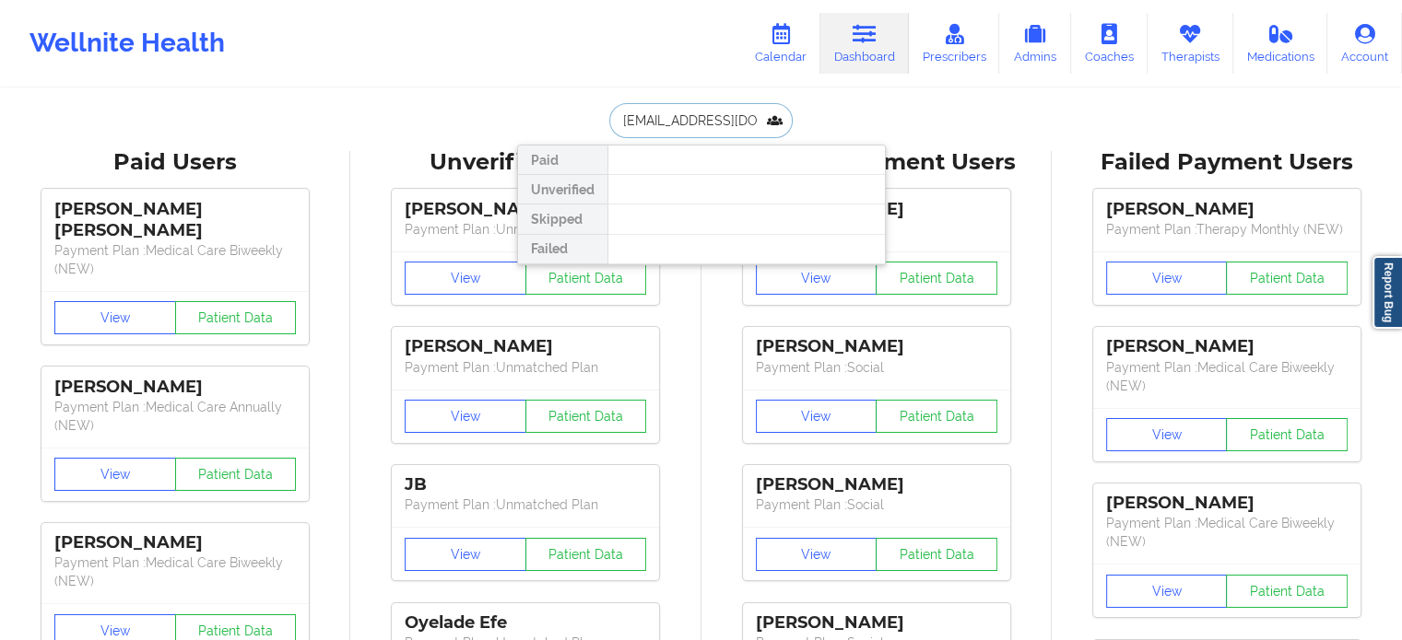
scroll to position [0, 67]
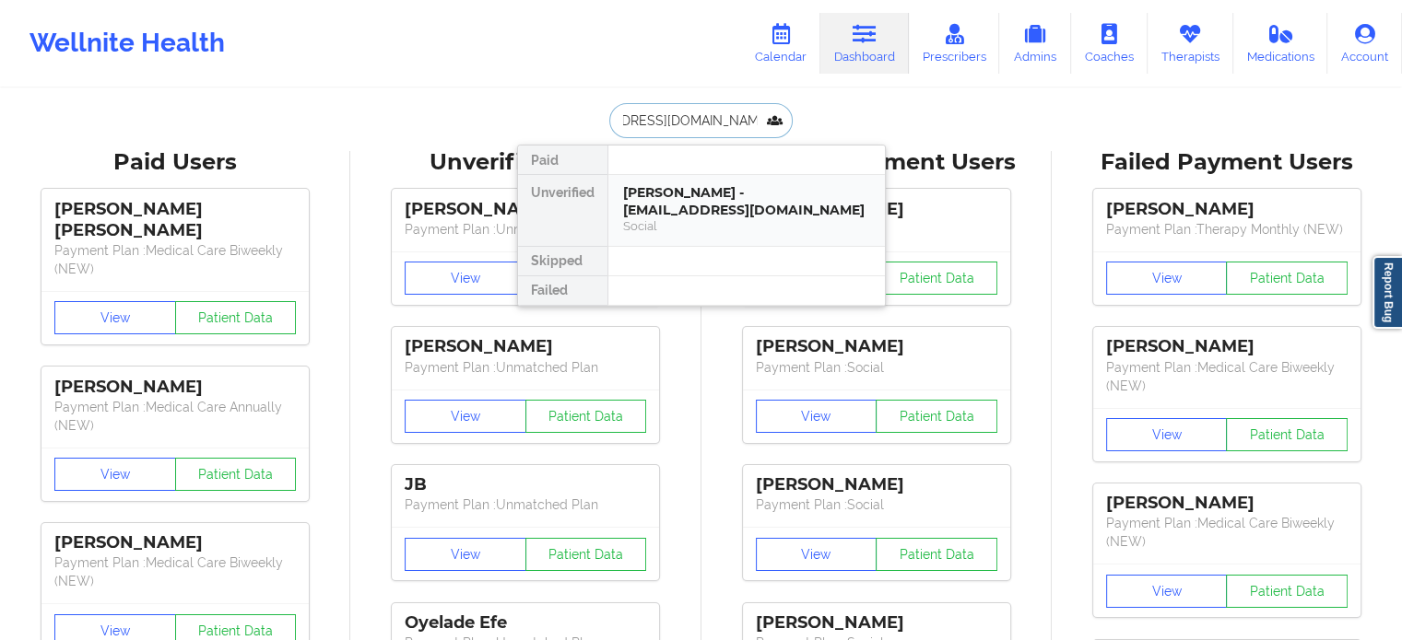
click at [666, 209] on div "[PERSON_NAME] - [EMAIL_ADDRESS][DOMAIN_NAME]" at bounding box center [746, 201] width 247 height 34
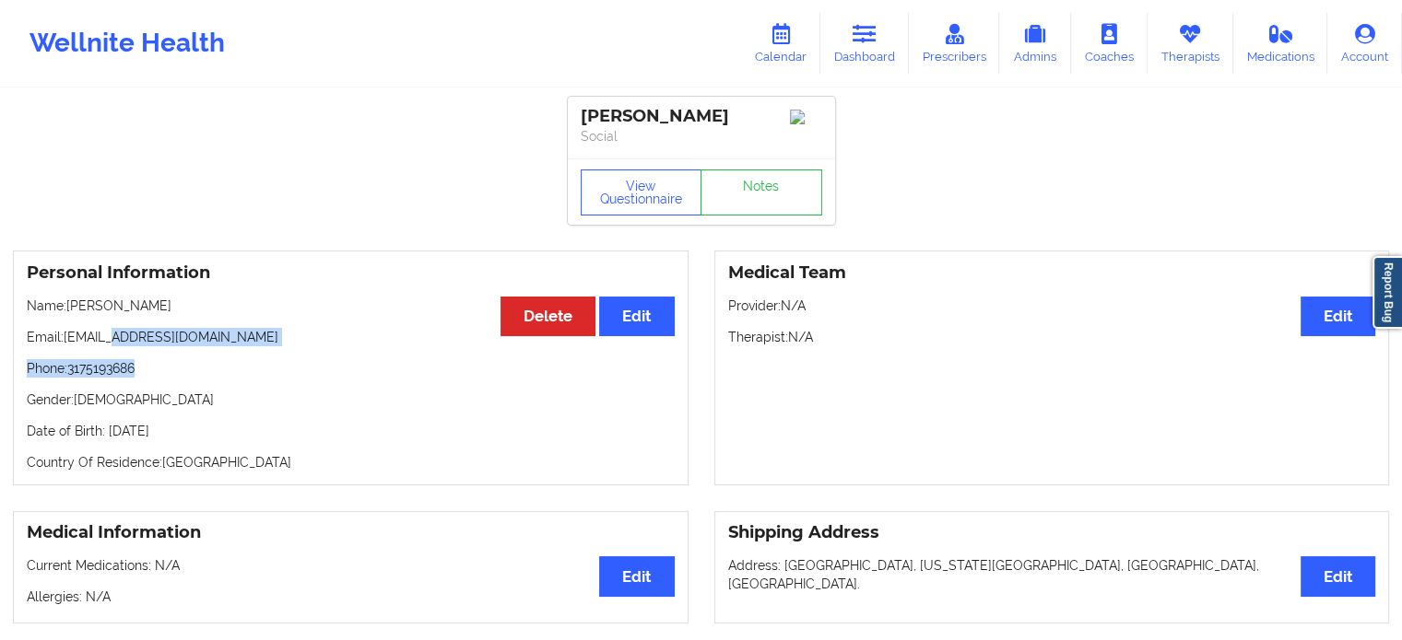
drag, startPoint x: 307, startPoint y: 356, endPoint x: 103, endPoint y: 347, distance: 203.8
click at [105, 347] on div "Personal Information Edit Delete Name: [PERSON_NAME] Email: [PERSON_NAME][EMAIL…" at bounding box center [350, 368] width 675 height 235
click at [96, 346] on p "Email: [PERSON_NAME][EMAIL_ADDRESS][DOMAIN_NAME]" at bounding box center [351, 337] width 648 height 18
copy p "[EMAIL_ADDRESS][DOMAIN_NAME]"
drag, startPoint x: 63, startPoint y: 348, endPoint x: 287, endPoint y: 346, distance: 223.9
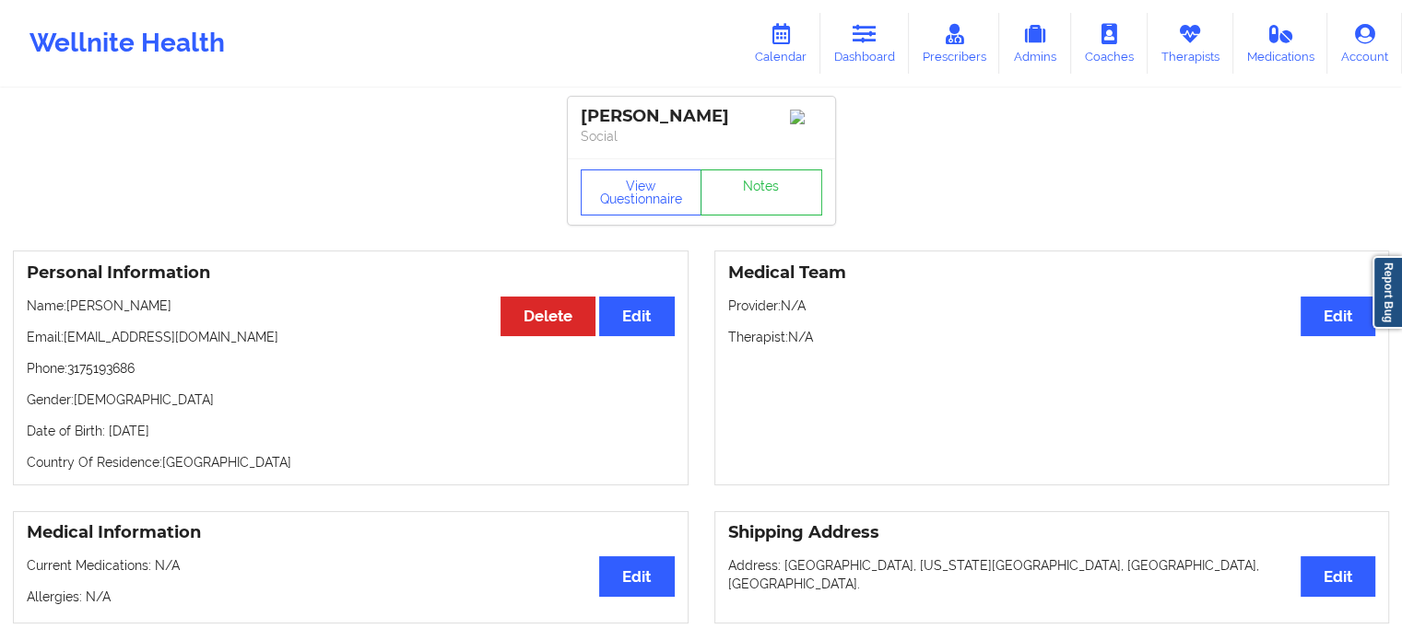
click at [287, 346] on p "Email: [PERSON_NAME][EMAIL_ADDRESS][DOMAIN_NAME]" at bounding box center [351, 337] width 648 height 18
click at [860, 40] on icon at bounding box center [864, 34] width 24 height 20
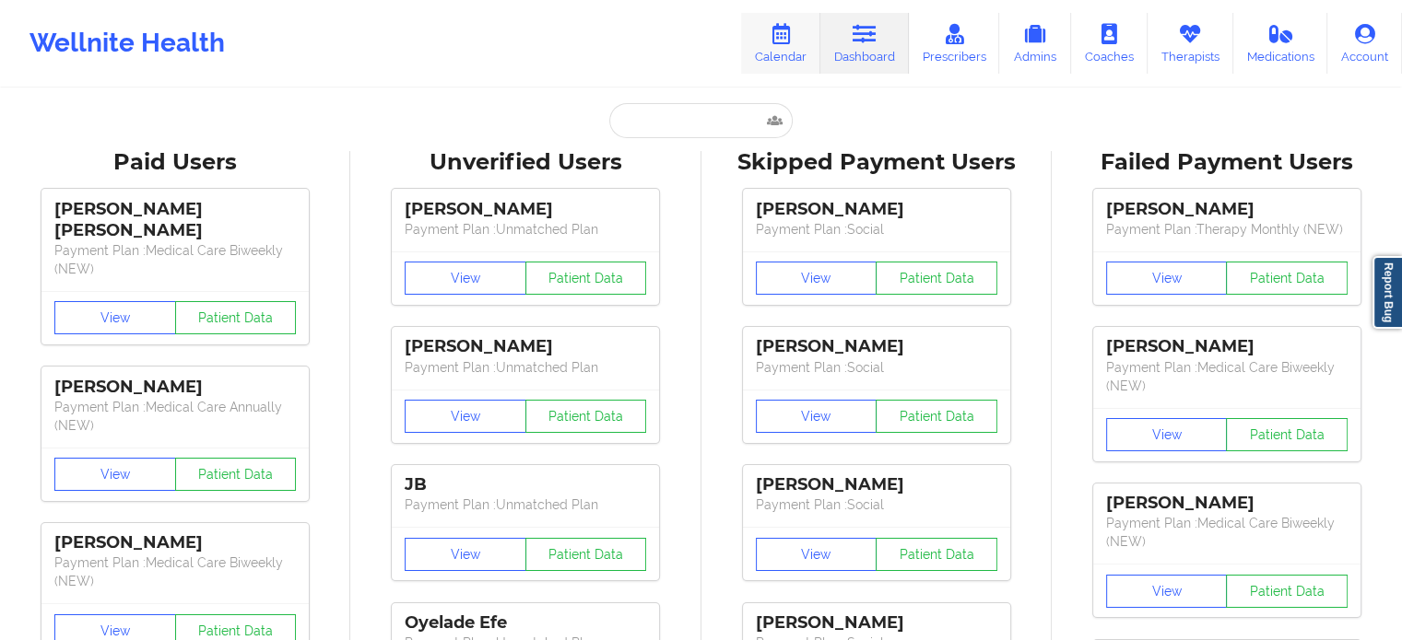
click at [790, 52] on link "Calendar" at bounding box center [780, 43] width 79 height 61
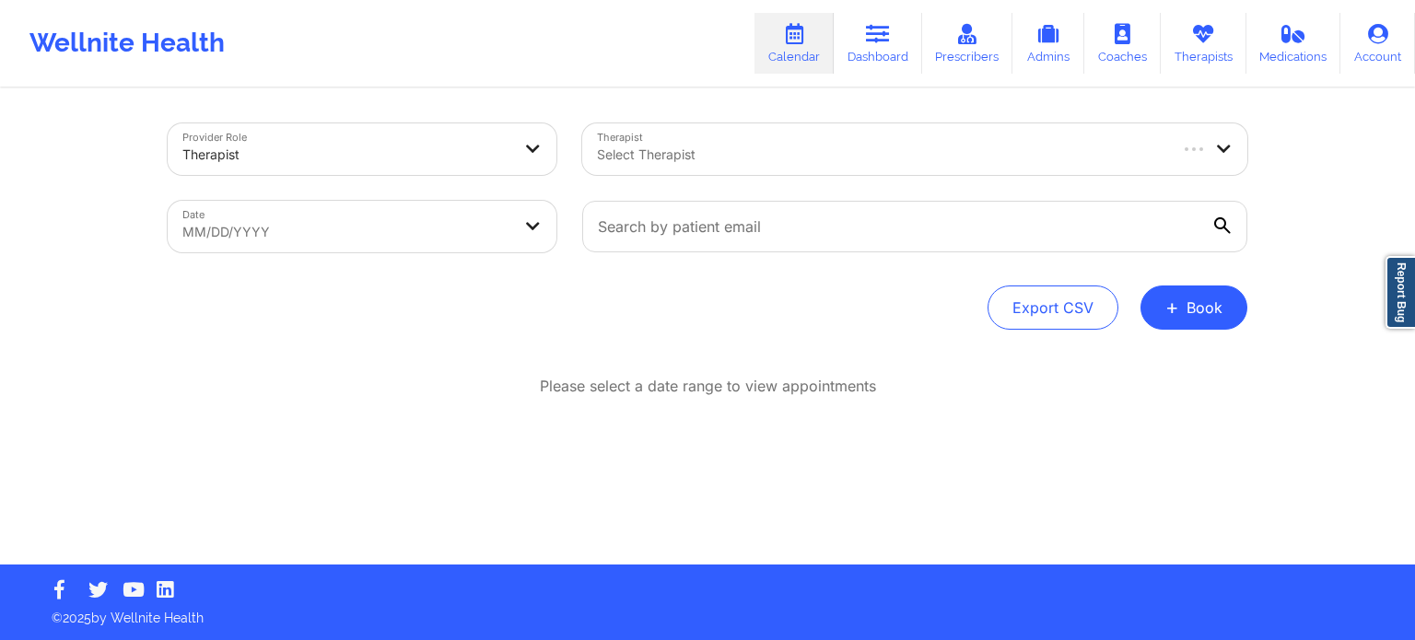
click at [709, 148] on div at bounding box center [881, 155] width 568 height 22
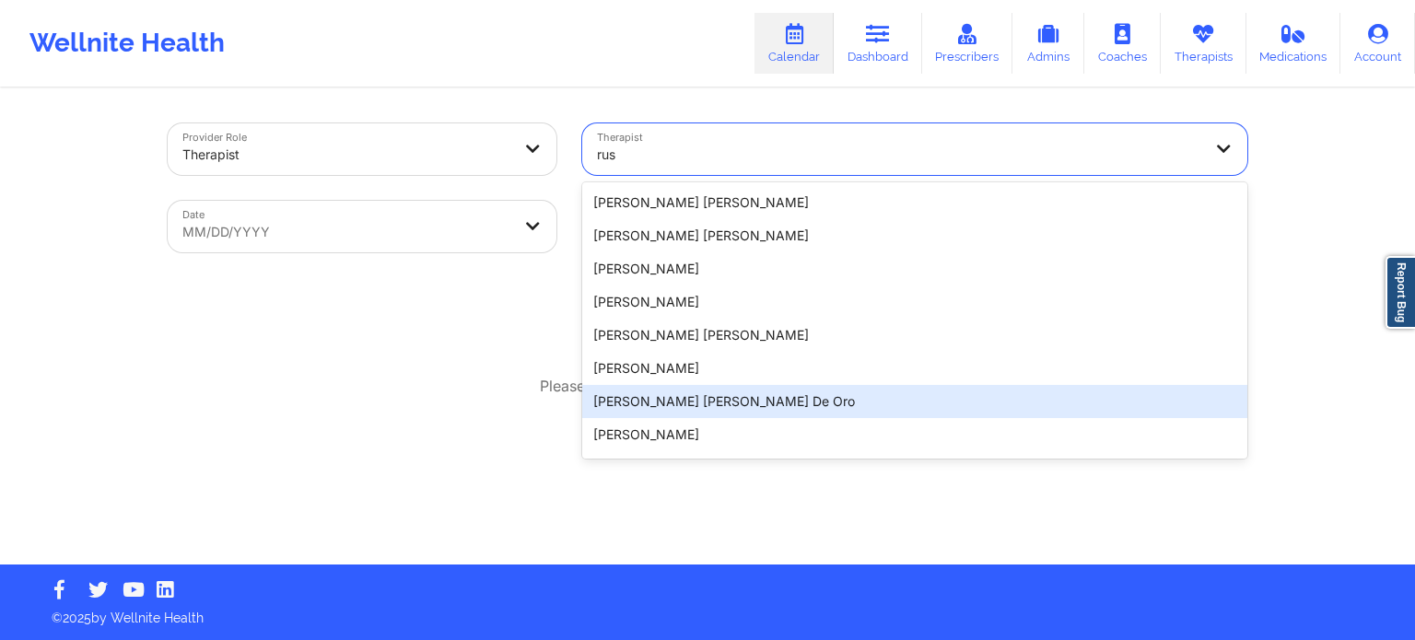
type input "rush"
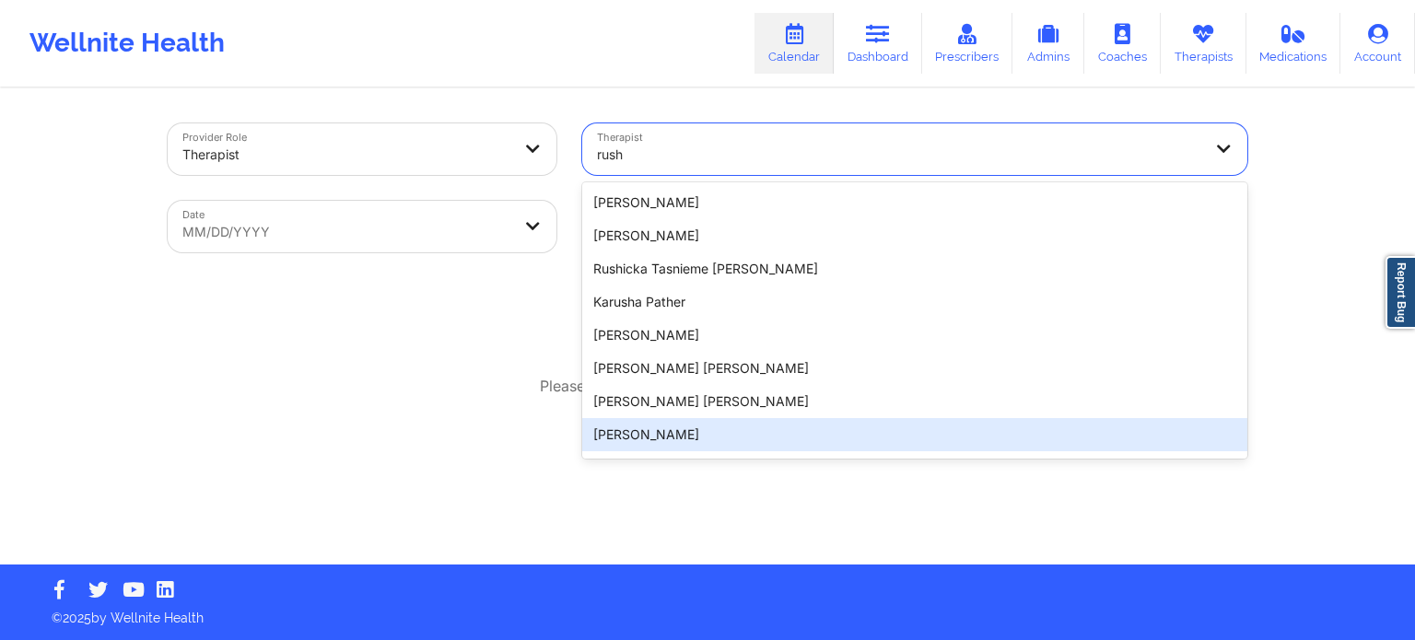
click at [695, 441] on div "[PERSON_NAME]" at bounding box center [914, 434] width 665 height 33
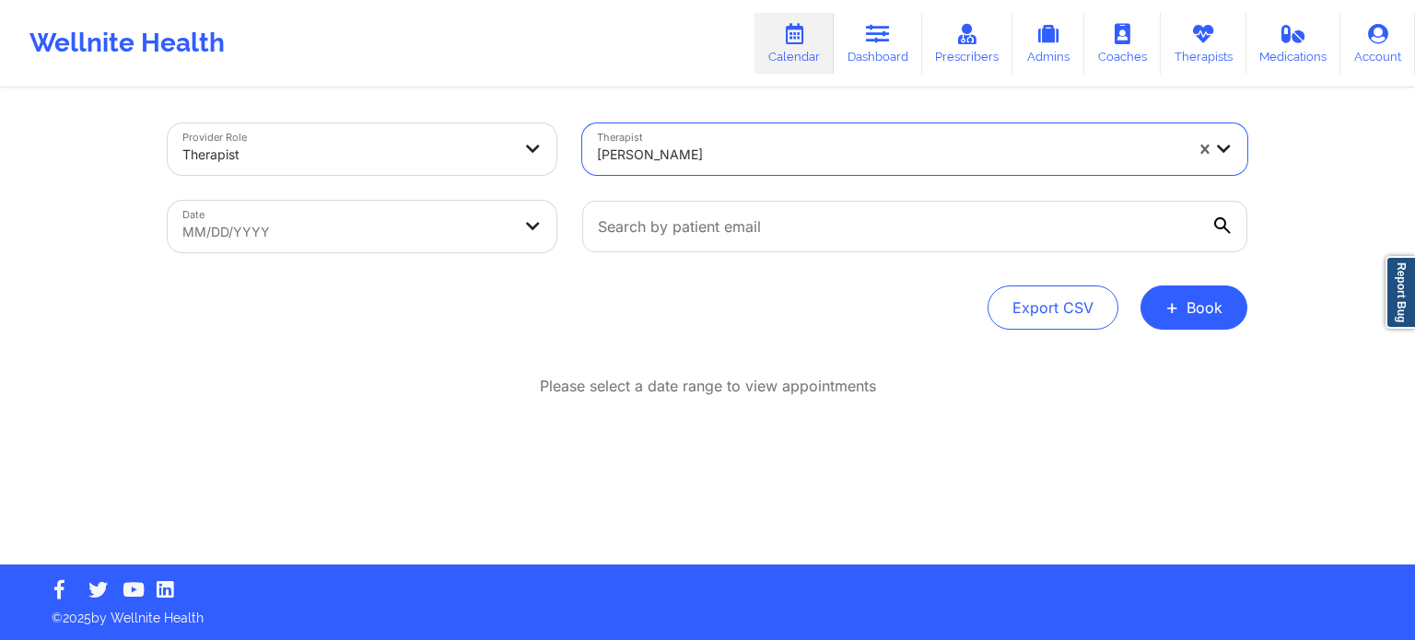
click at [417, 249] on body "Wellnite Health Calendar Dashboard Prescribers Admins Coaches Therapists Medica…" at bounding box center [707, 320] width 1415 height 640
select select "2025-8"
select select "2025-9"
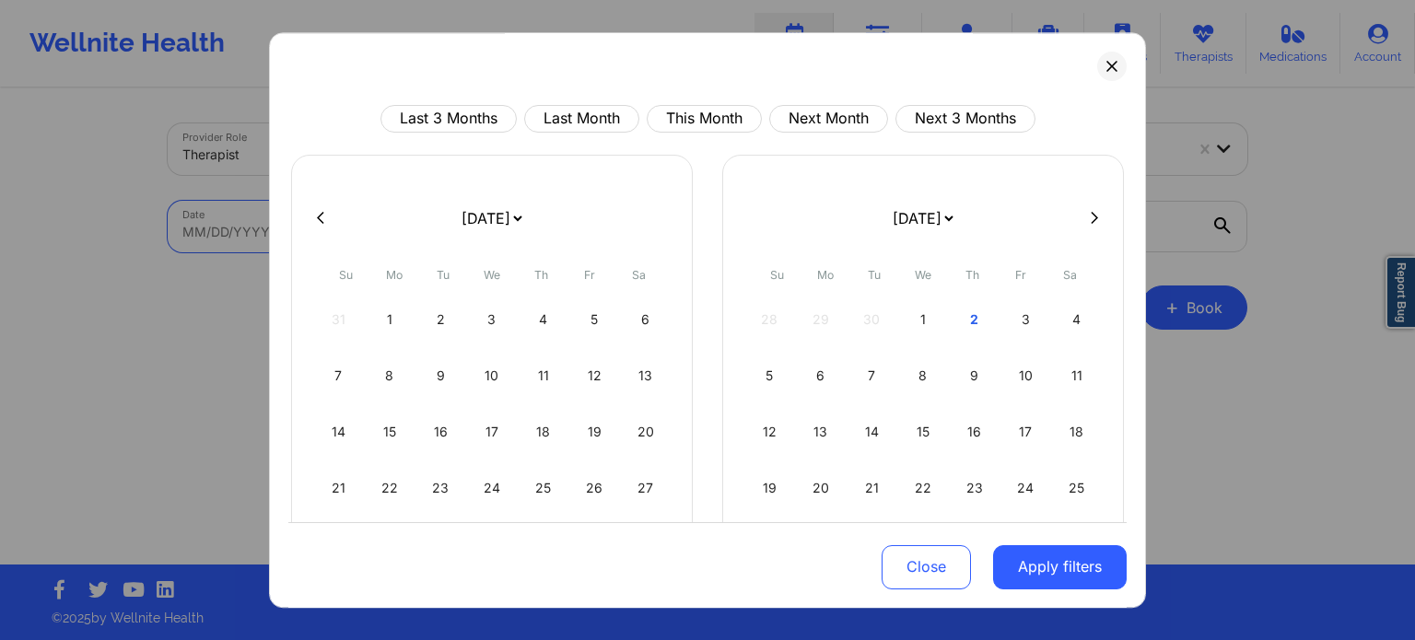
click at [944, 320] on div "28 29 30 1 2 3 4" at bounding box center [923, 320] width 354 height 52
click at [914, 315] on div "1" at bounding box center [923, 320] width 47 height 52
select select "2025-9"
select select "2025-10"
select select "2025-9"
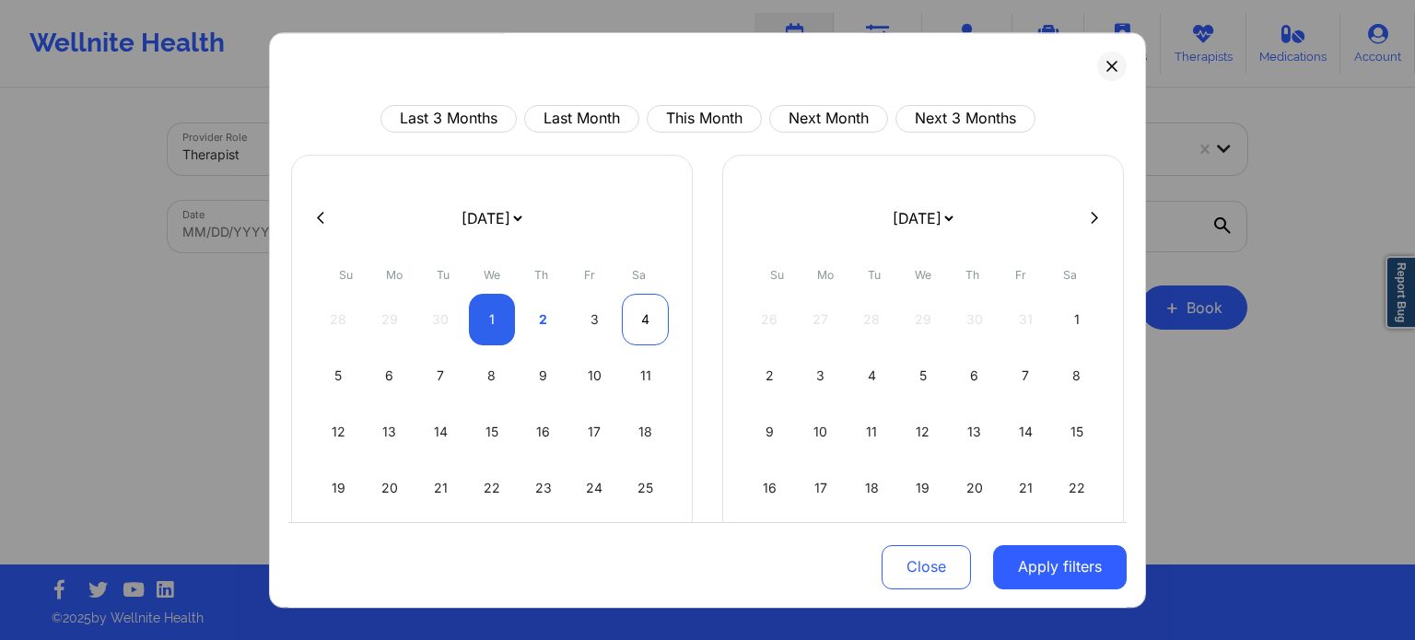
select select "2025-10"
select select "2025-9"
select select "2025-10"
click at [580, 309] on div "3" at bounding box center [594, 320] width 47 height 52
select select "2025-9"
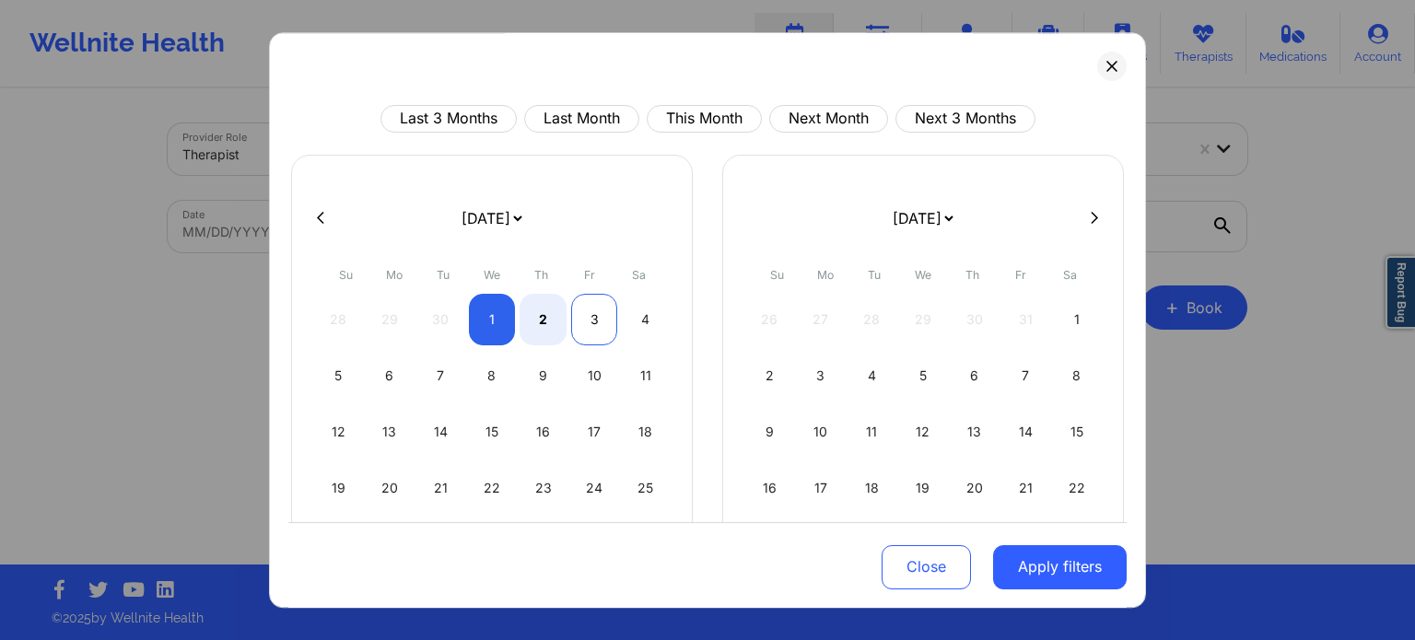
select select "2025-10"
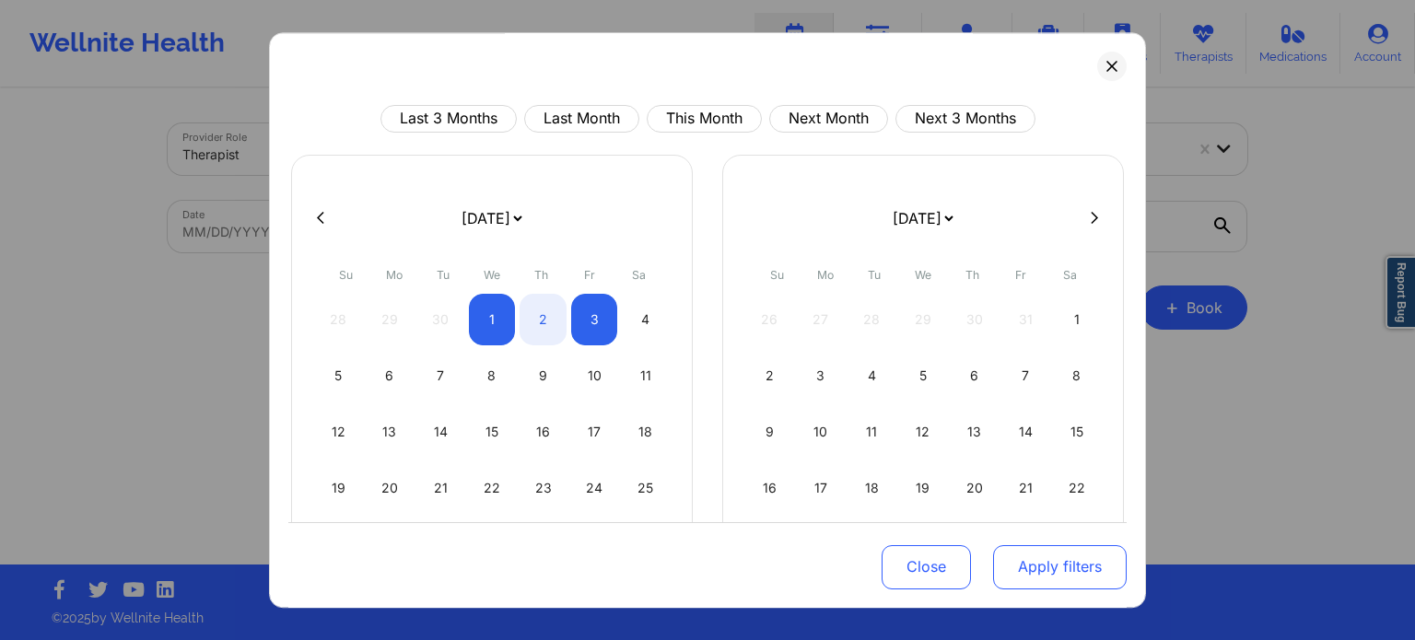
click at [1055, 576] on button "Apply filters" at bounding box center [1060, 567] width 134 height 44
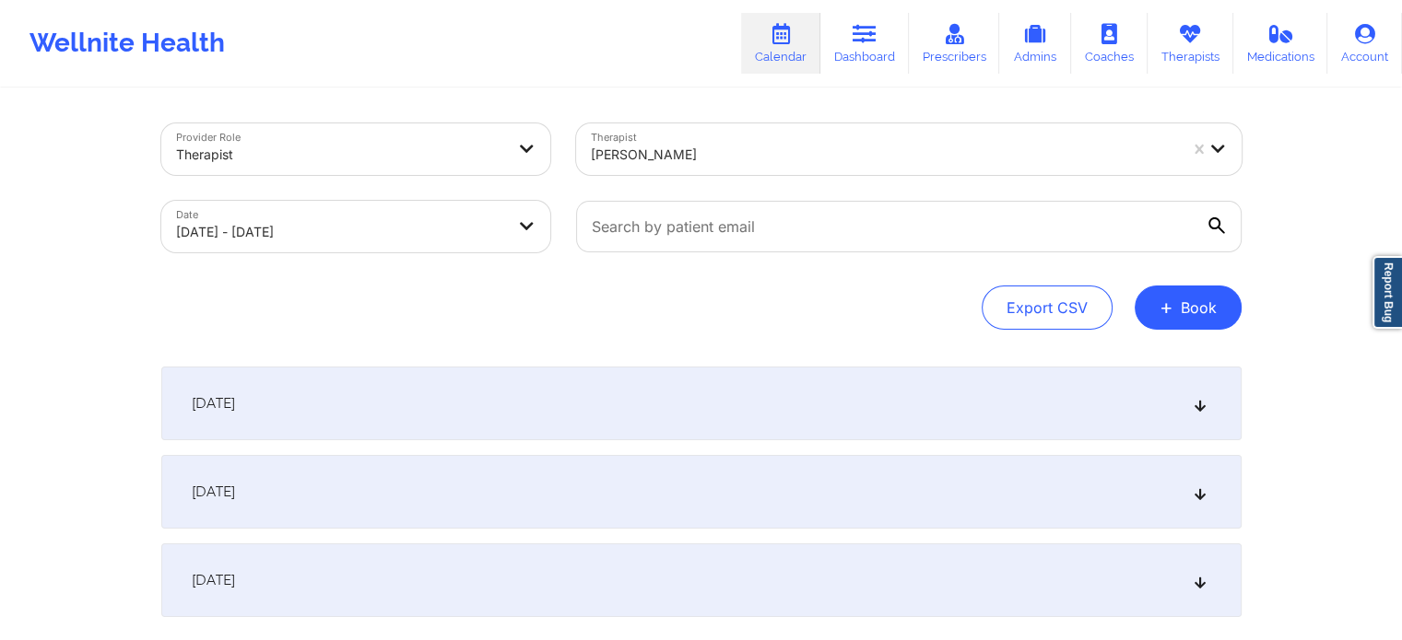
click at [512, 479] on div "[DATE]" at bounding box center [701, 492] width 1080 height 74
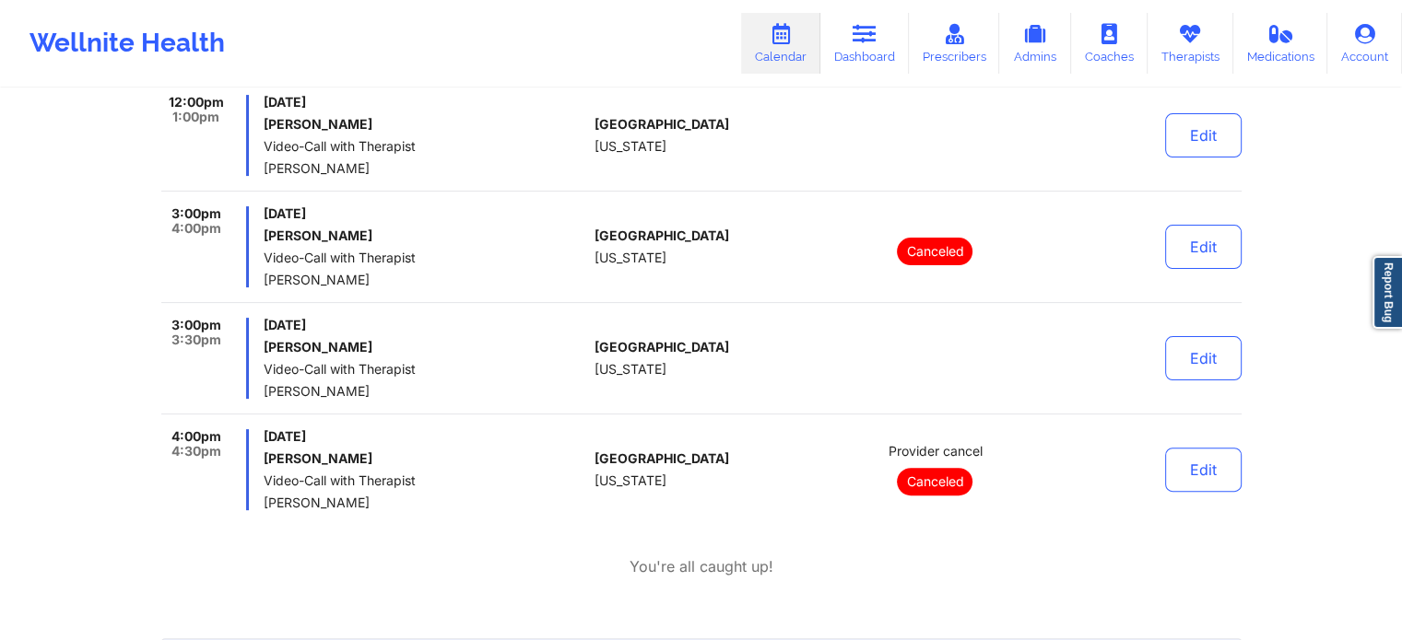
scroll to position [461, 0]
